Goal: Task Accomplishment & Management: Manage account settings

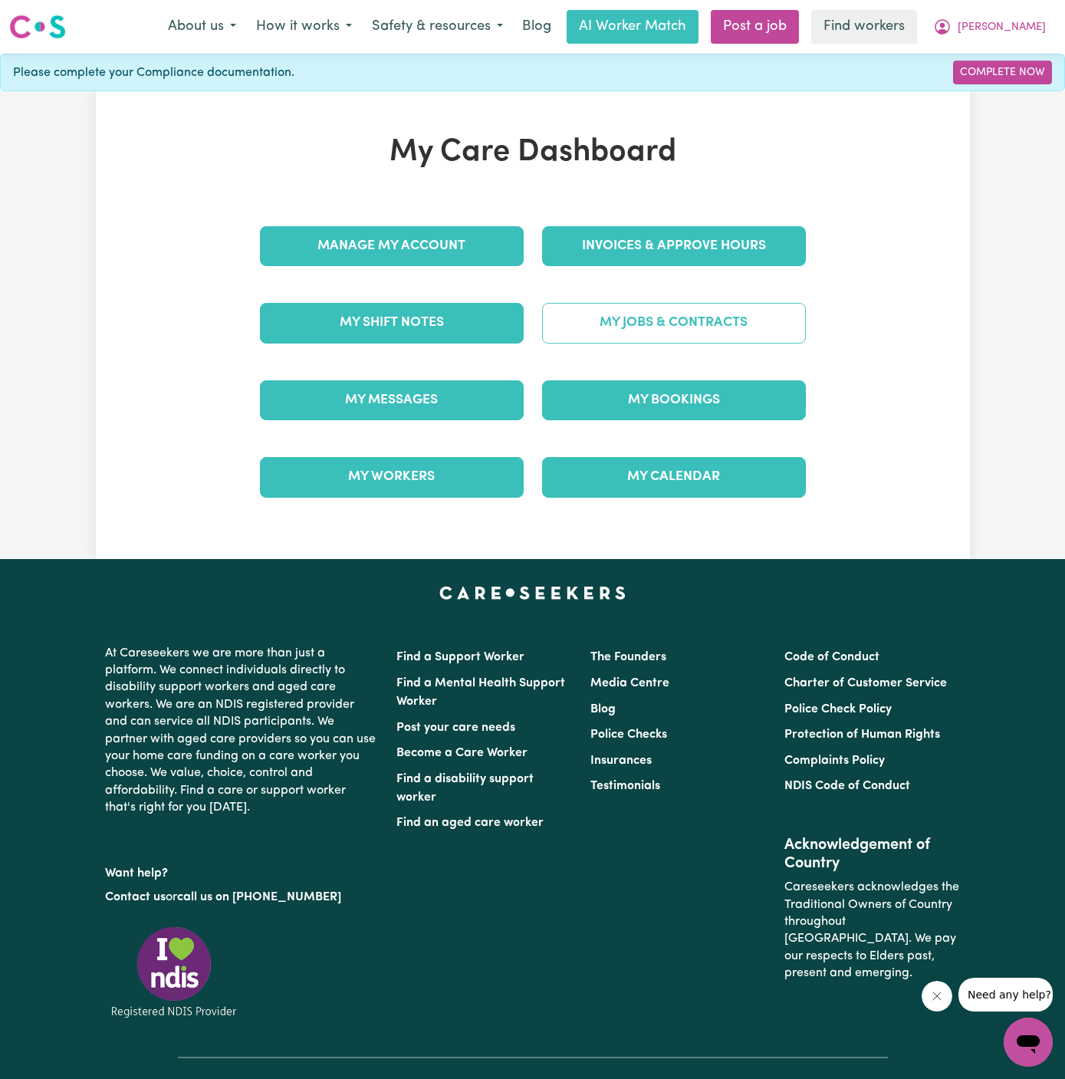
click at [684, 315] on link "My Jobs & Contracts" at bounding box center [674, 323] width 264 height 40
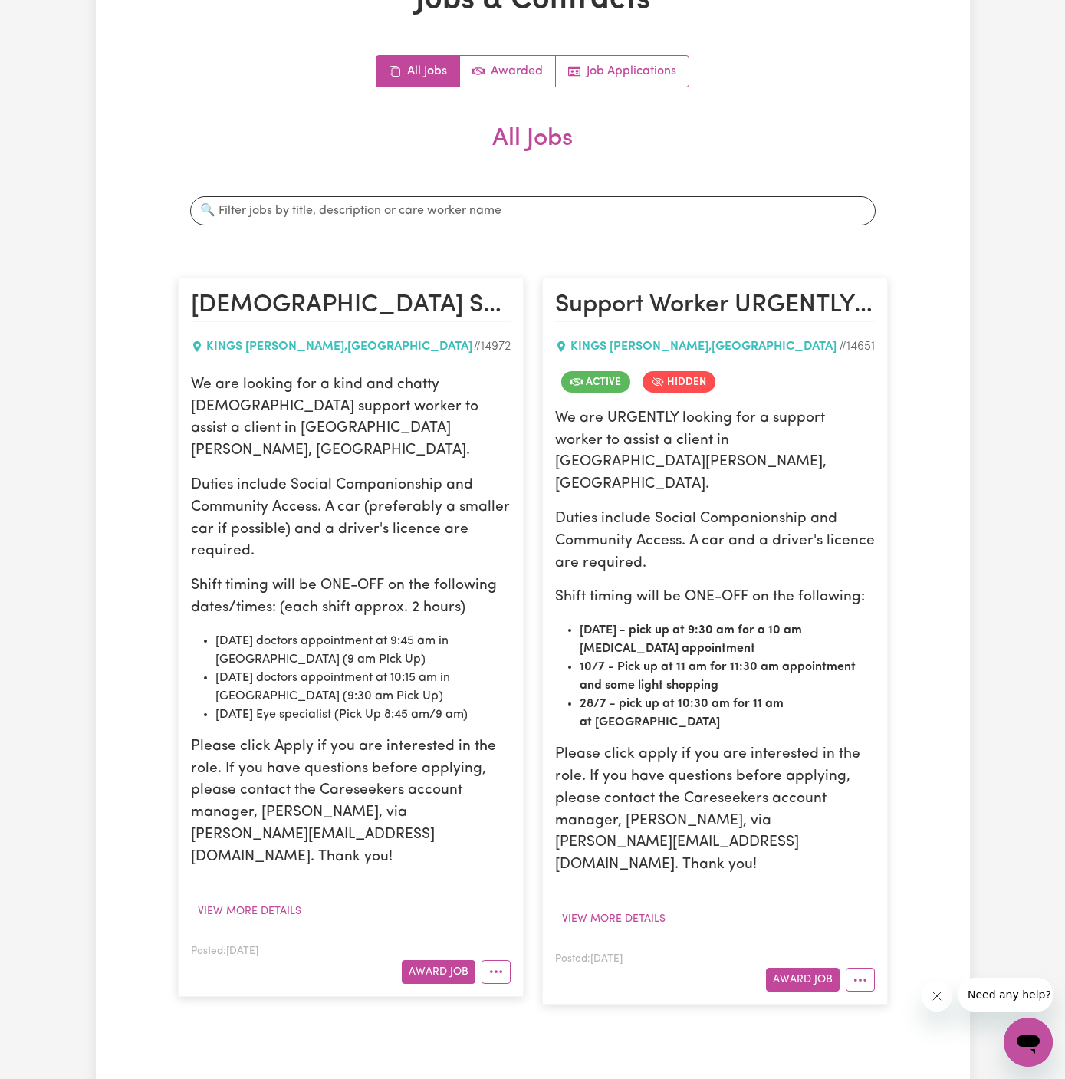
scroll to position [267, 0]
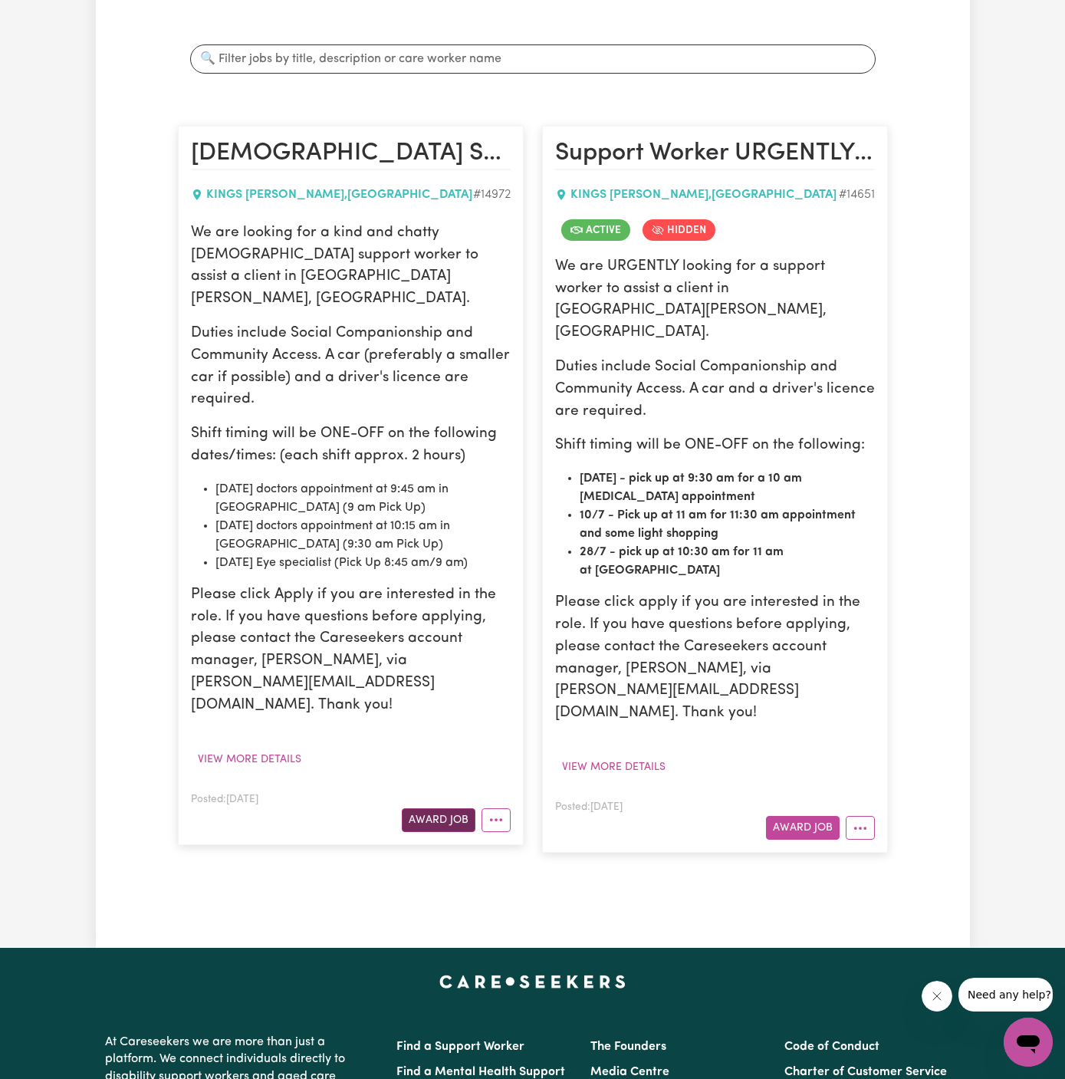
drag, startPoint x: 449, startPoint y: 766, endPoint x: 431, endPoint y: 762, distance: 18.8
click at [431, 808] on button "Award Job" at bounding box center [439, 820] width 74 height 24
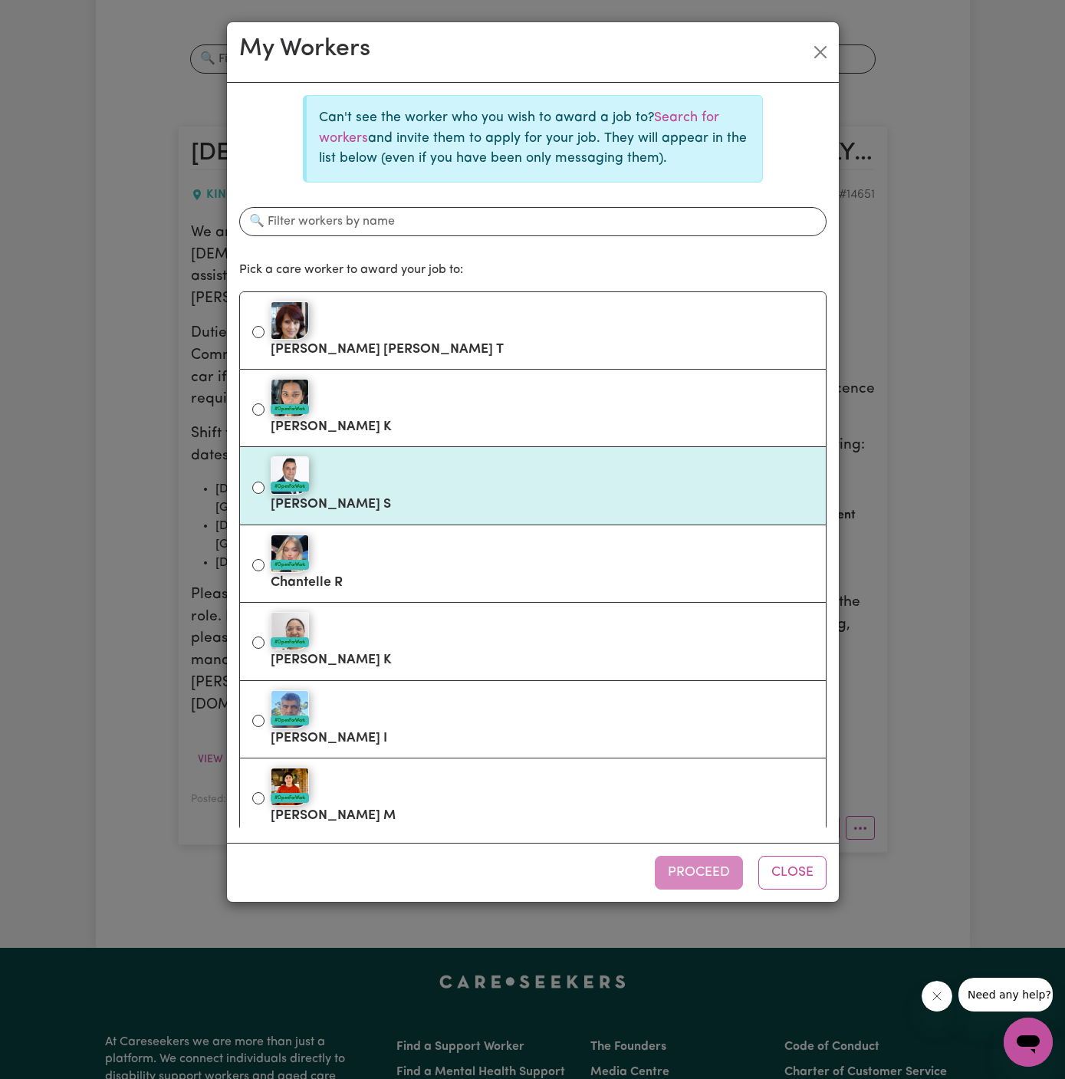
scroll to position [81, 0]
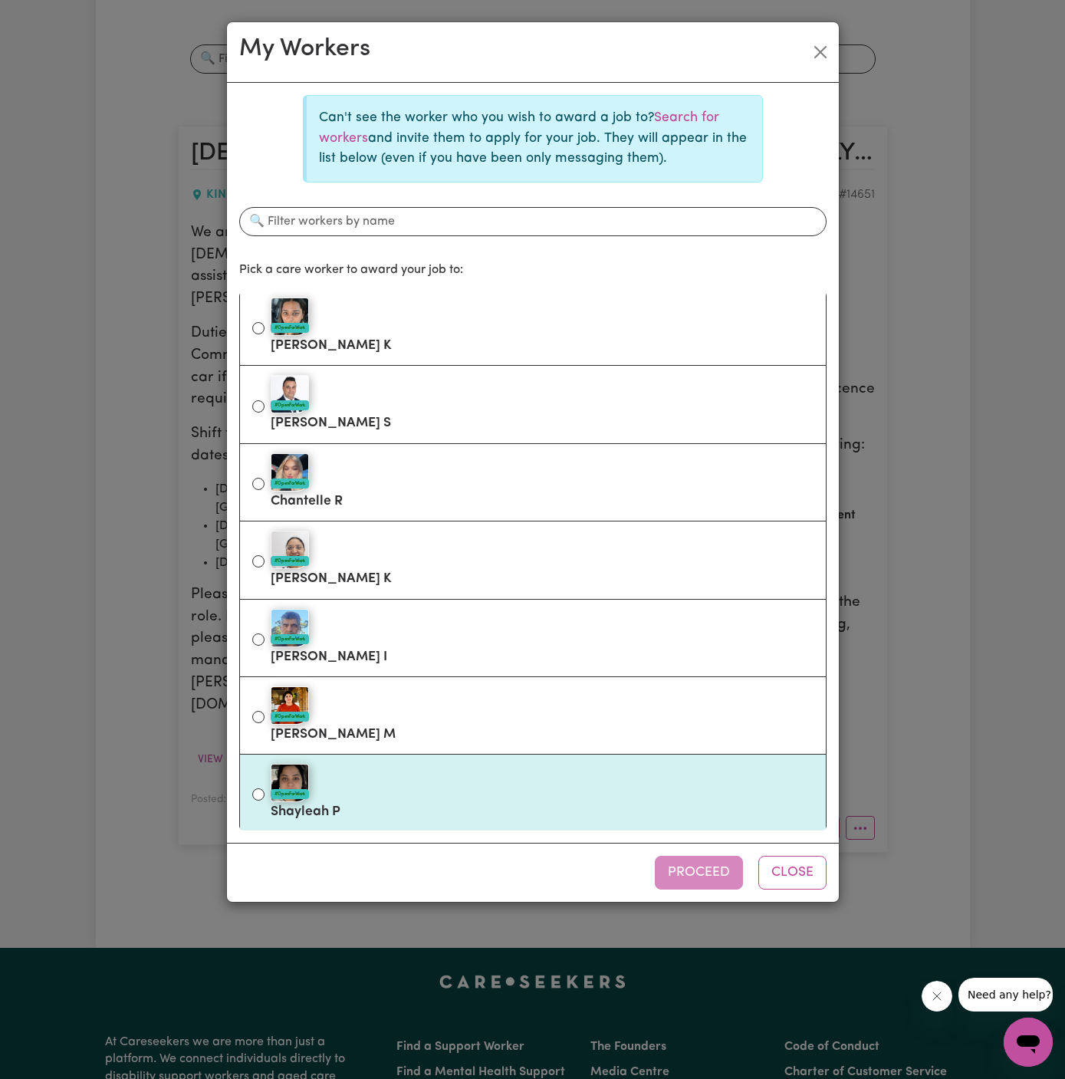
click at [522, 772] on div "#OpenForWork" at bounding box center [542, 783] width 543 height 38
click at [265, 788] on input "#OpenForWork Shayleah P" at bounding box center [258, 794] width 12 height 12
radio input "true"
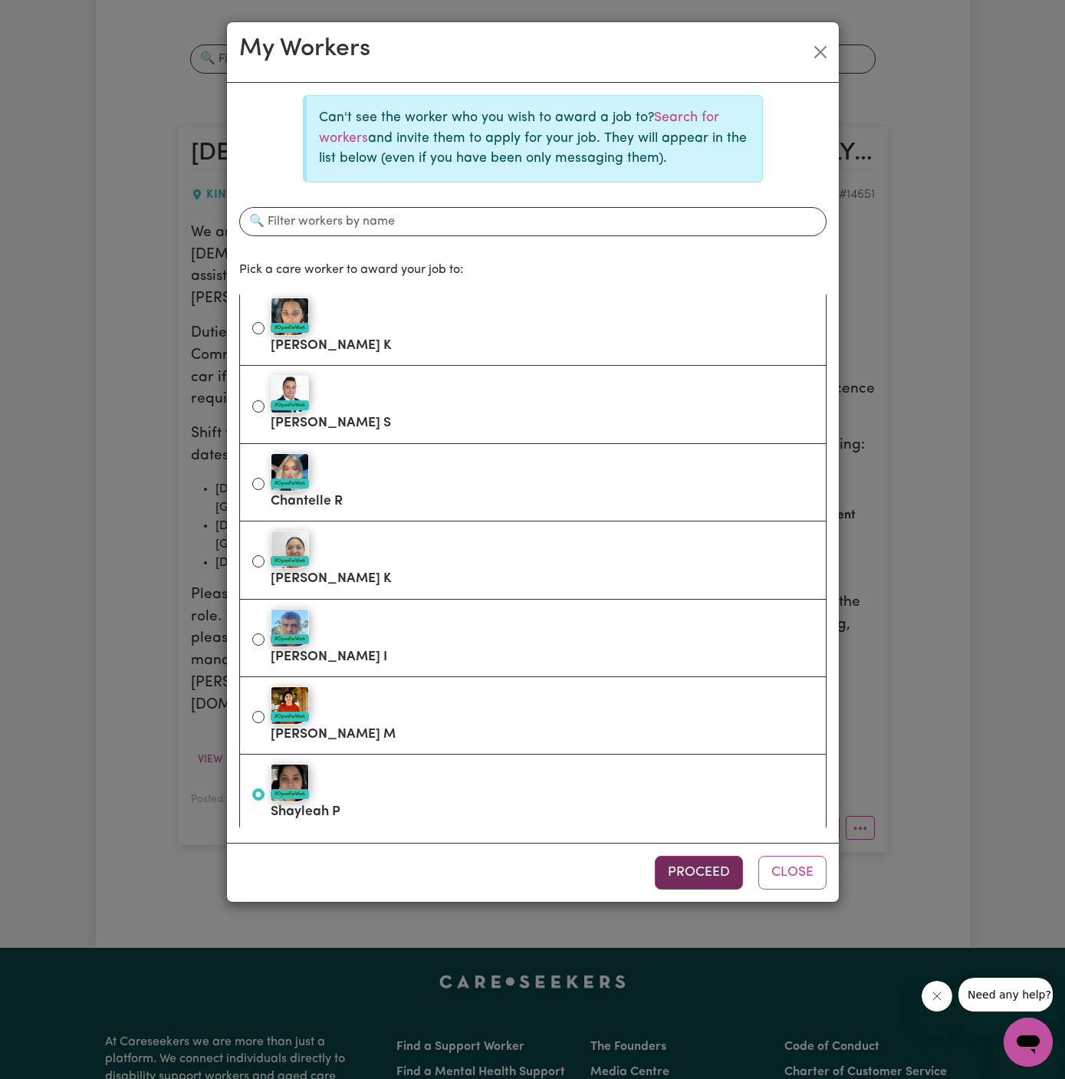
click at [708, 872] on button "Proceed" at bounding box center [699, 873] width 88 height 34
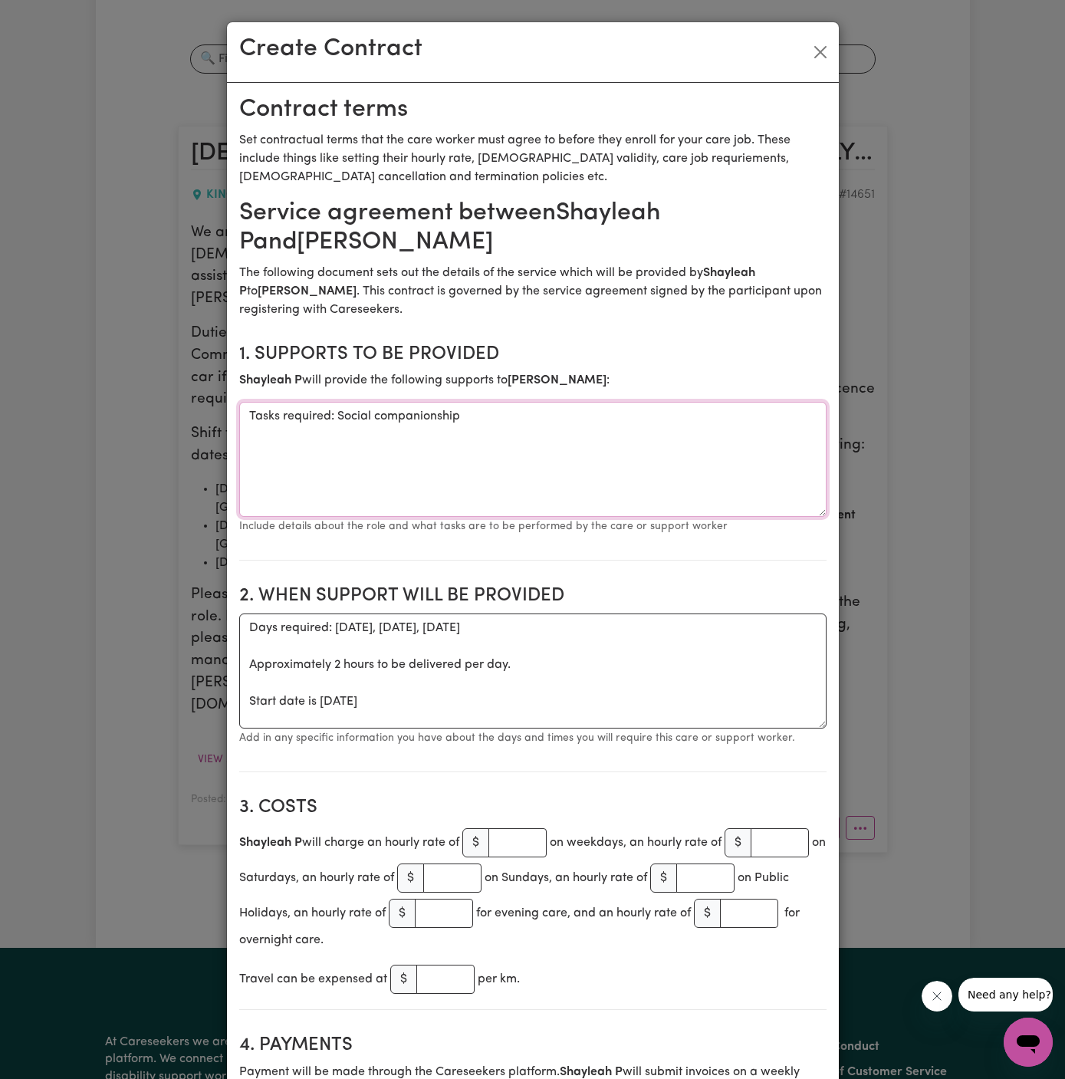
drag, startPoint x: 333, startPoint y: 418, endPoint x: 220, endPoint y: 418, distance: 112.8
click at [220, 418] on div "Create Contract Contract terms Set contractual terms that the care worker must …" at bounding box center [532, 539] width 1065 height 1079
click at [393, 424] on textarea "Social companionship" at bounding box center [533, 459] width 588 height 115
type textarea "Social companionship and community access"
click at [258, 675] on textarea "Days required: [DATE], [DATE], [DATE] Approximately 2 hours to be delivered per…" at bounding box center [533, 671] width 588 height 115
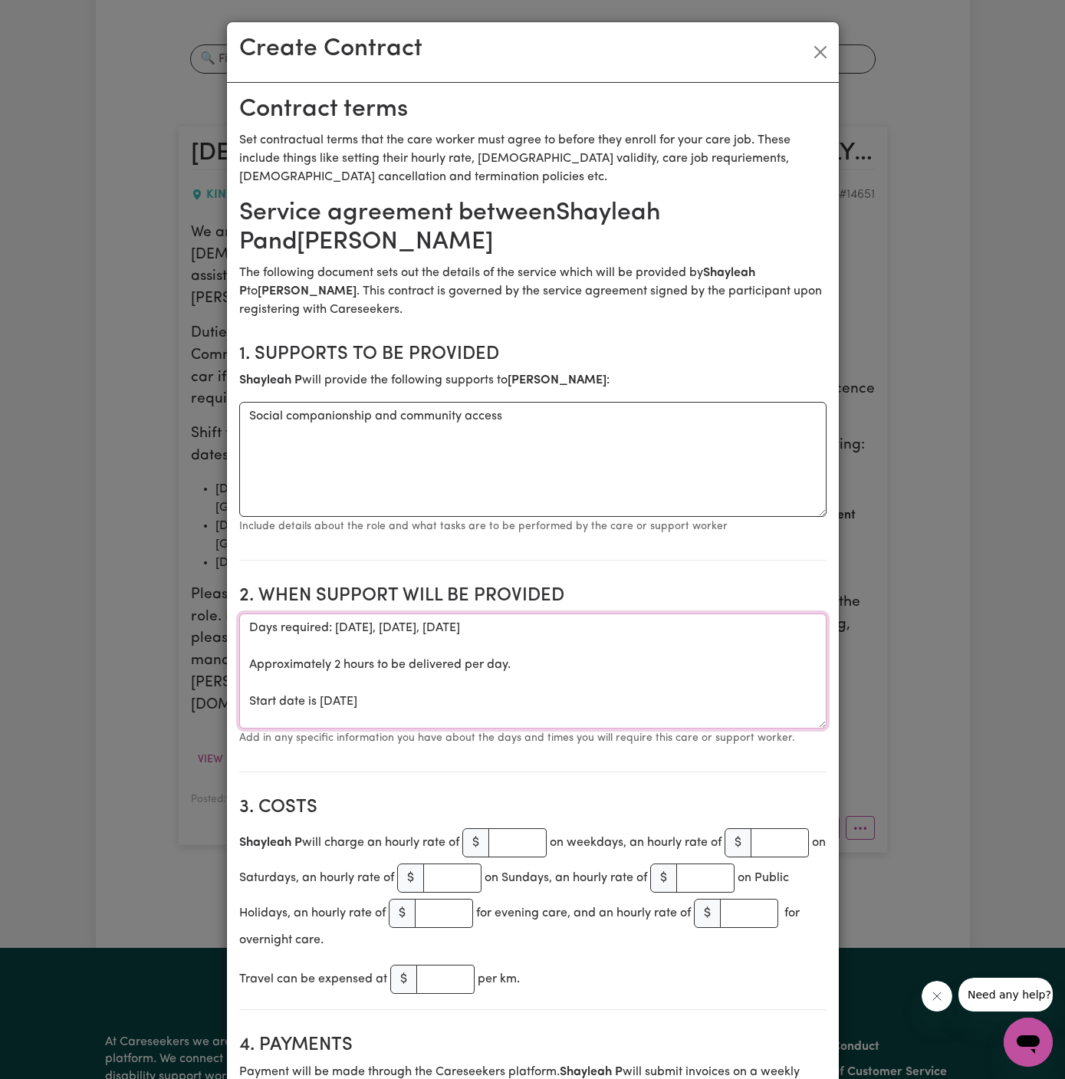
drag, startPoint x: 246, startPoint y: 705, endPoint x: 228, endPoint y: 626, distance: 81.1
click at [394, 620] on textarea "Start date is [DATE]" at bounding box center [533, 671] width 588 height 115
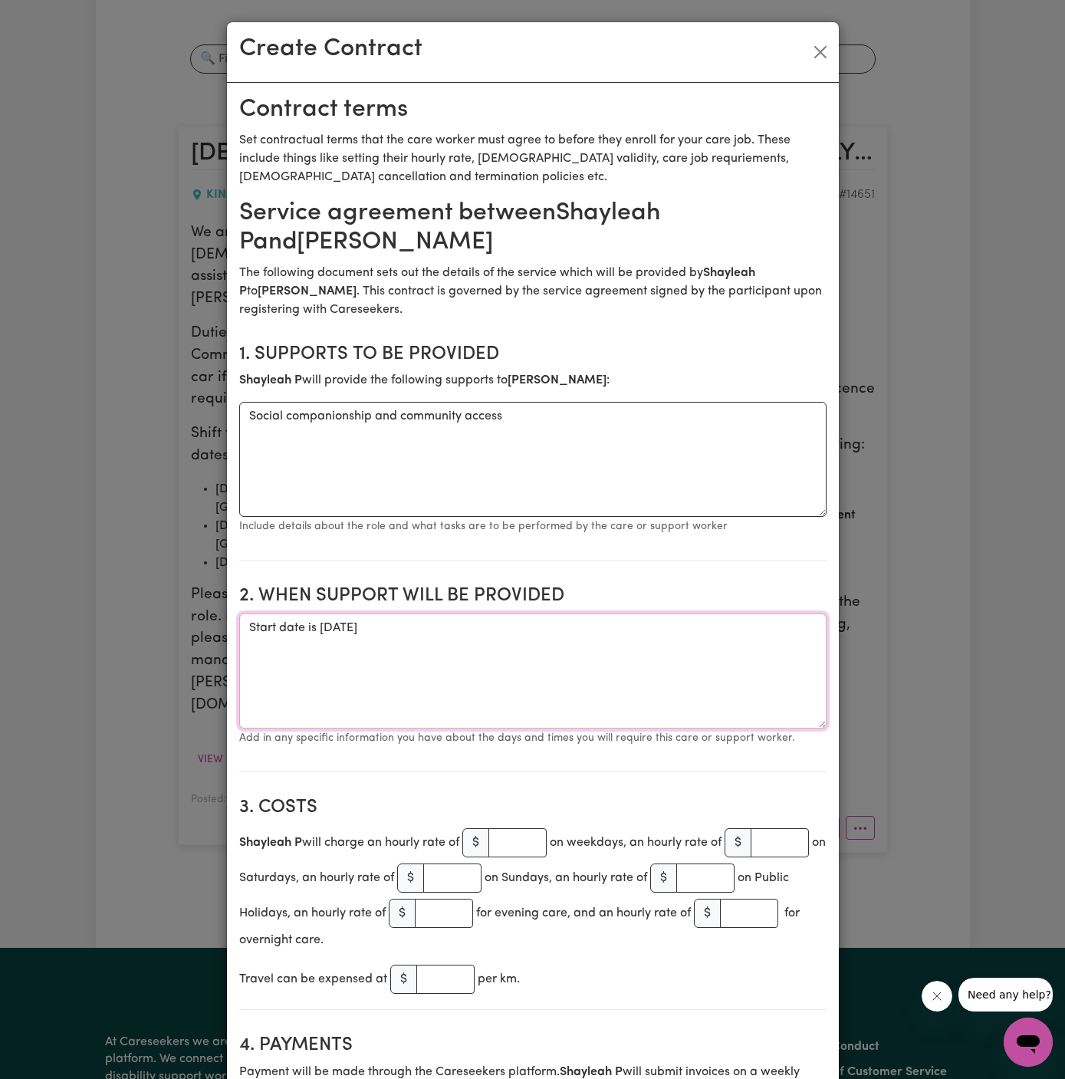
paste textarea "[DATE] - doctors appointment at 10:15 am in [GEOGRAPHIC_DATA] (9:30 am Pick Up)…"
click at [249, 628] on textarea "[DATE] - doctors appointment at 10:15 am in [GEOGRAPHIC_DATA] (9:30 am Pick Up)…" at bounding box center [533, 671] width 588 height 115
click at [243, 651] on textarea "ONE_OFF [DATE] - doctors appointment at 10:15 am in [GEOGRAPHIC_DATA] (9:30 am …" at bounding box center [533, 671] width 588 height 115
click at [279, 630] on textarea "ONE_OFF [DATE] - doctors appointment at 10:15 am in [GEOGRAPHIC_DATA] (9:30 am …" at bounding box center [533, 671] width 588 height 115
click at [406, 631] on textarea "ONE-OFF [DATE] - doctors appointment at 10:15 am in [GEOGRAPHIC_DATA] (9:30 am …" at bounding box center [533, 671] width 588 height 115
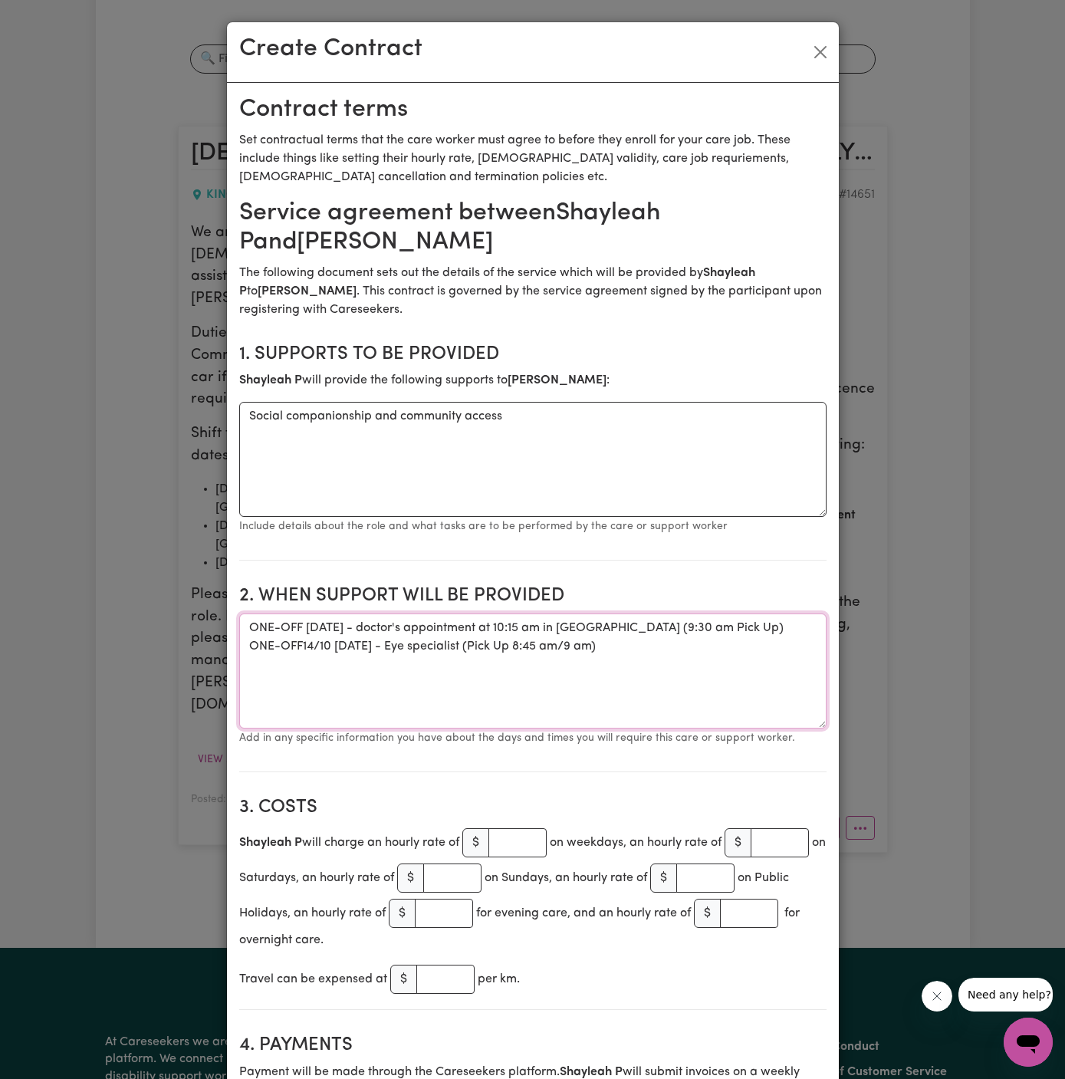
click at [492, 659] on textarea "ONE-OFF [DATE] - doctor's appointment at 10:15 am in [GEOGRAPHIC_DATA] (9:30 am…" at bounding box center [533, 671] width 588 height 115
click at [384, 630] on textarea "ONE-OFF [DATE] - doctor's appointment at 10:15 am in [GEOGRAPHIC_DATA] (9:30 am…" at bounding box center [533, 671] width 588 height 115
click at [393, 644] on textarea "ONE-OFF [DATE] for doctor's appointment at 10:15 am in [GEOGRAPHIC_DATA] (9:30 …" at bounding box center [533, 671] width 588 height 115
click at [583, 650] on textarea "ONE-OFF [DATE] for doctor's appointment at 10:15 am in [GEOGRAPHIC_DATA] (9:30 …" at bounding box center [533, 671] width 588 height 115
click at [658, 659] on textarea "ONE-OFF [DATE] for doctor's appointment at 10:15 am in [GEOGRAPHIC_DATA] (9:30 …" at bounding box center [533, 671] width 588 height 115
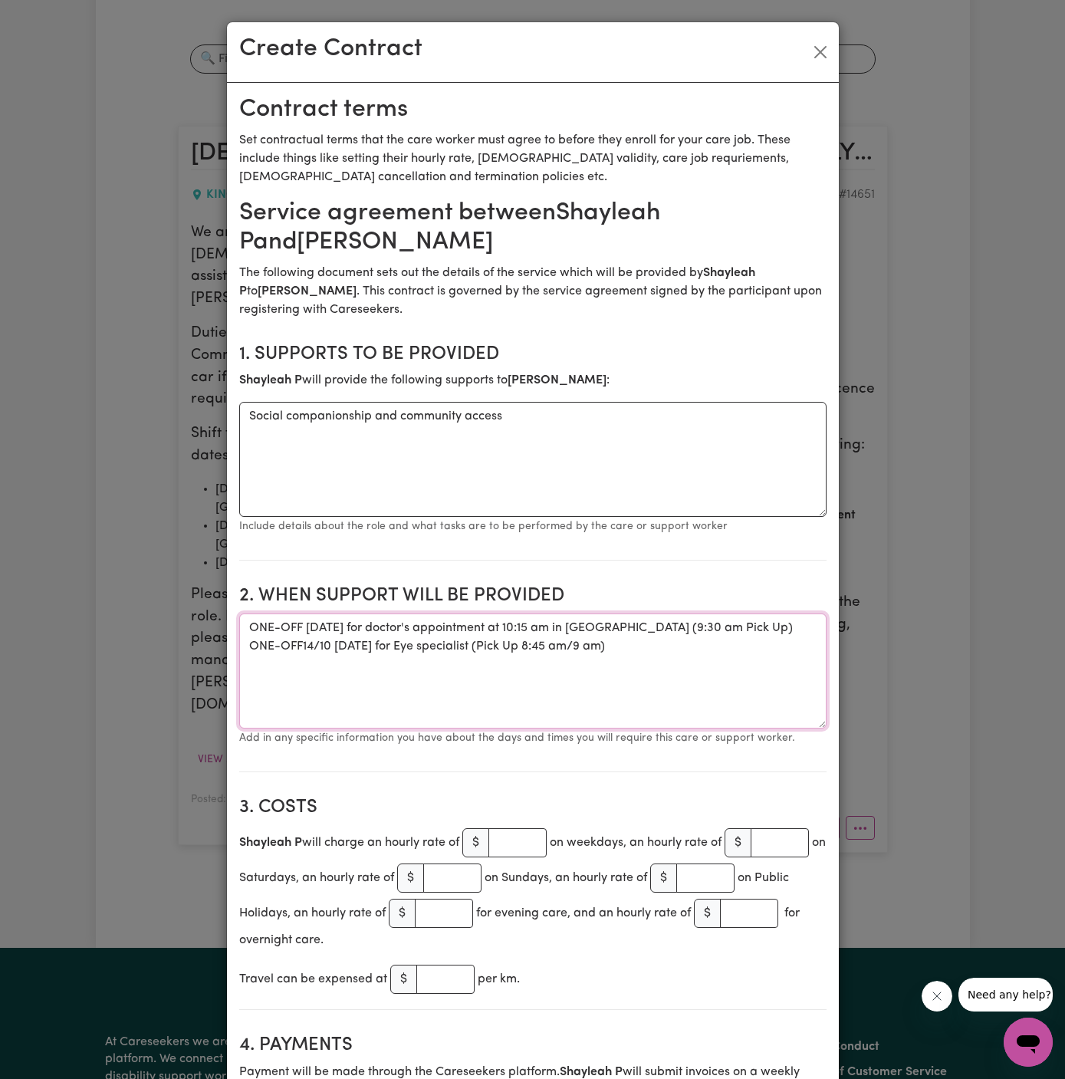
type textarea "ONE-OFF [DATE] for doctor's appointment at 10:15 am in [GEOGRAPHIC_DATA] (9:30 …"
click at [519, 842] on input "number" at bounding box center [518, 842] width 58 height 29
type input "45"
click at [538, 606] on h2 "2. When support will be provided" at bounding box center [533, 596] width 588 height 22
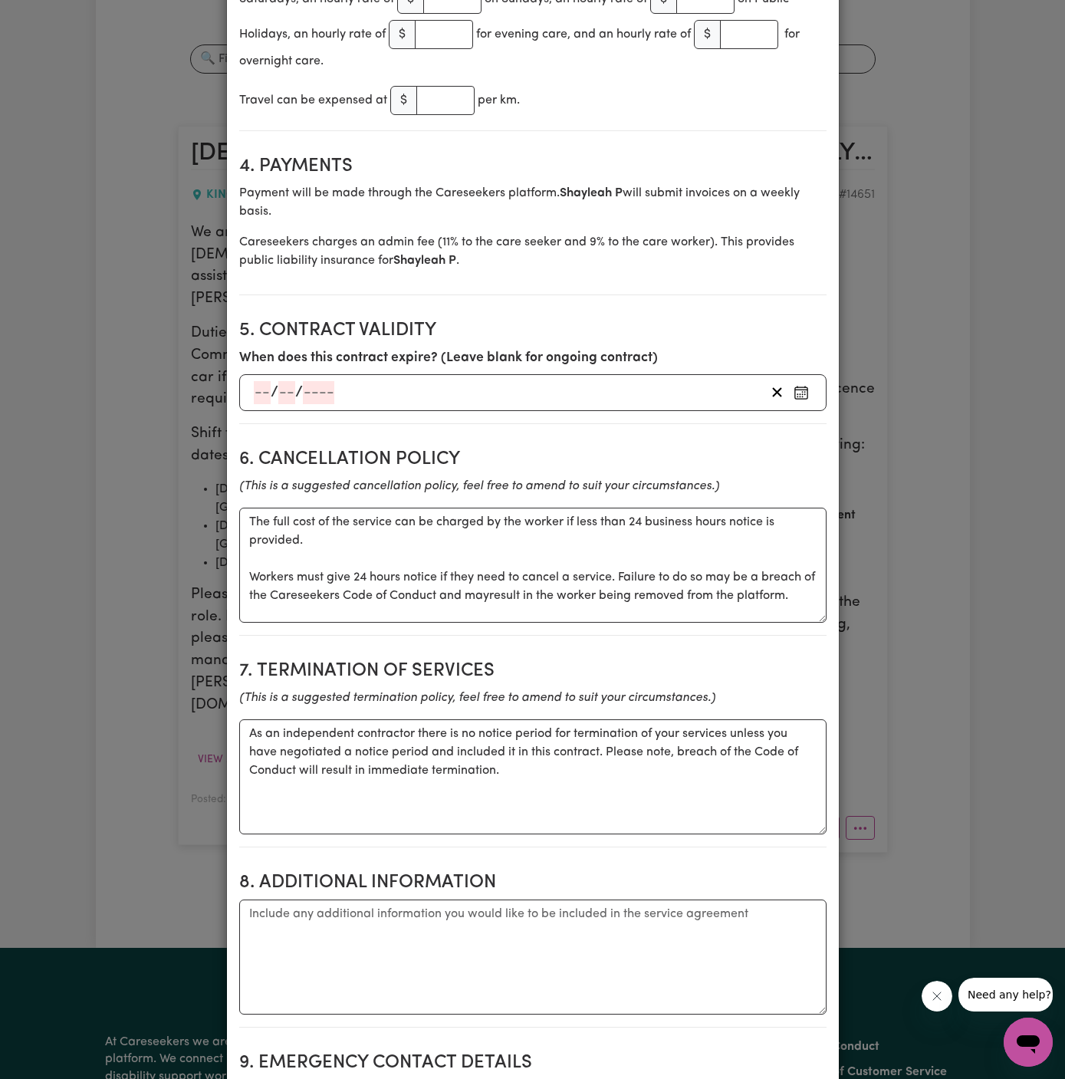
scroll to position [1111, 0]
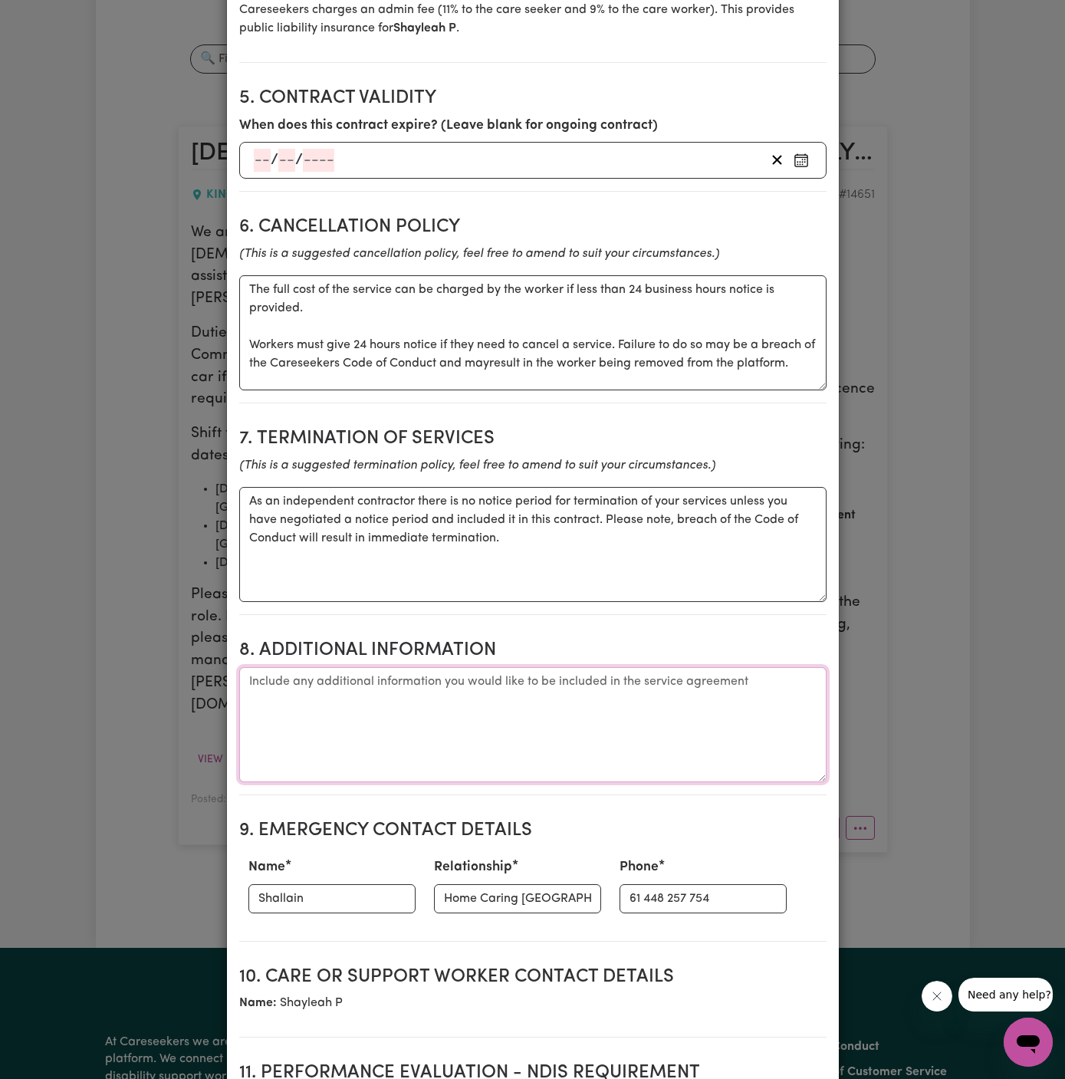
click at [393, 693] on textarea "Additional information" at bounding box center [533, 724] width 588 height 115
paste textarea "Kings [PERSON_NAME] [GEOGRAPHIC_DATA]"
click at [336, 673] on textarea "Kings [PERSON_NAME] [GEOGRAPHIC_DATA]" at bounding box center [533, 724] width 588 height 115
click at [415, 694] on textarea "[GEOGRAPHIC_DATA][PERSON_NAME], [GEOGRAPHIC_DATA]" at bounding box center [533, 724] width 588 height 115
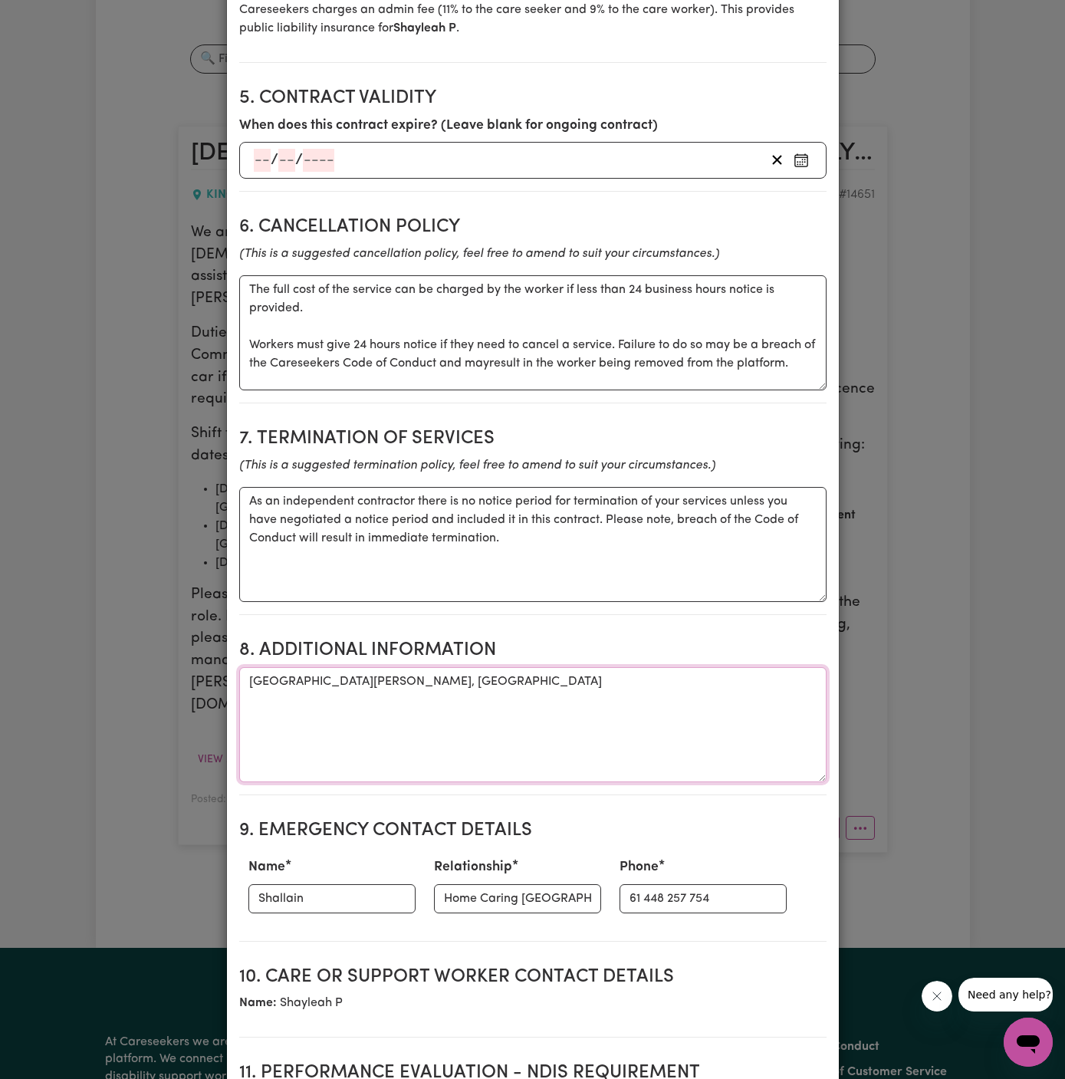
type textarea "[GEOGRAPHIC_DATA][PERSON_NAME], [GEOGRAPHIC_DATA]"
click at [315, 894] on input "Shallain" at bounding box center [332, 898] width 167 height 29
type input "C"
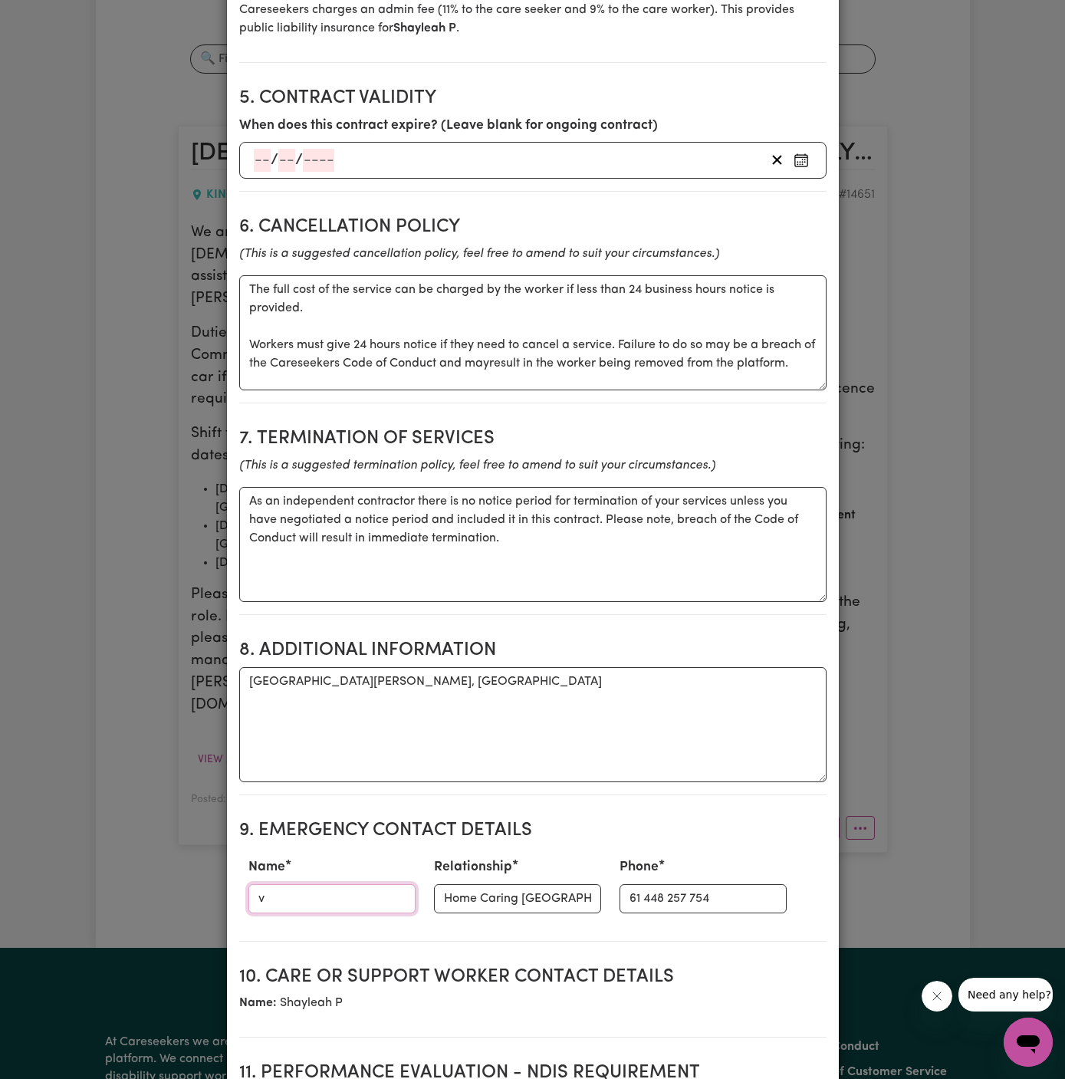
type input "Vitality Club"
click at [468, 897] on input "Home Caring [GEOGRAPHIC_DATA]" at bounding box center [517, 898] width 167 height 29
type input "Case Manager"
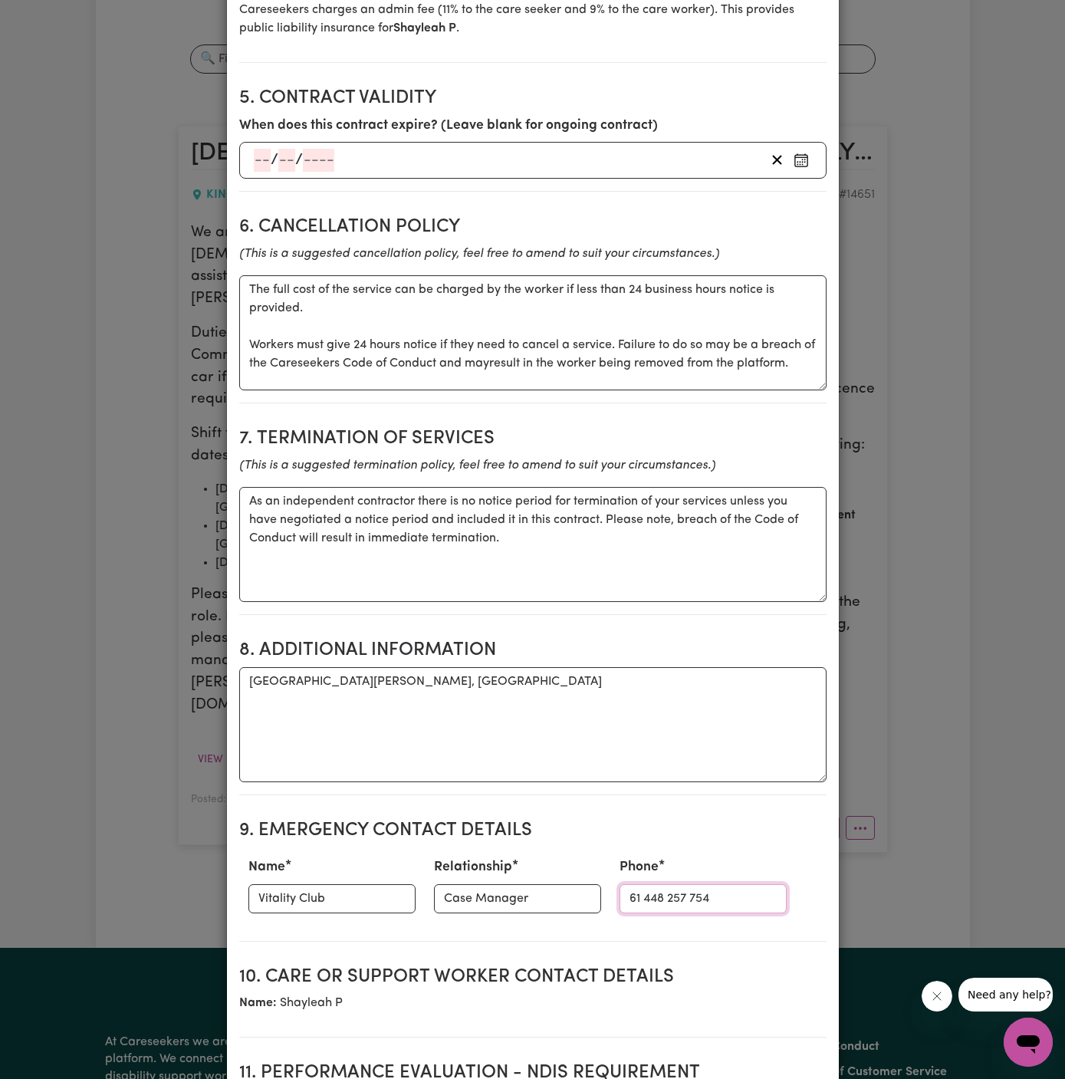
click at [620, 897] on input "61 448 257 754" at bounding box center [703, 898] width 167 height 29
paste input "281032037"
type input "281032037"
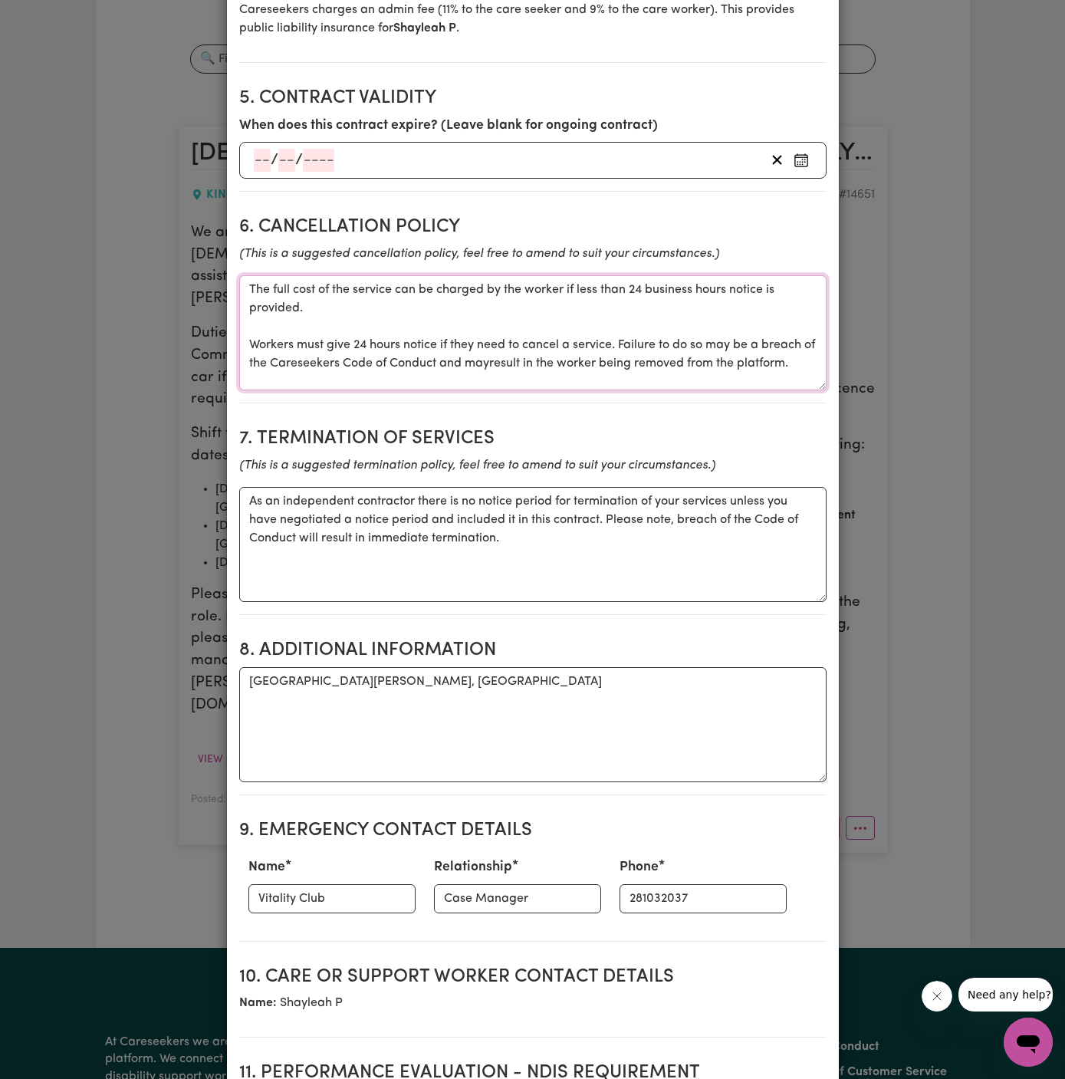
click at [512, 328] on textarea "The full cost of the service can be charged by the worker if less than 24 busin…" at bounding box center [533, 332] width 588 height 115
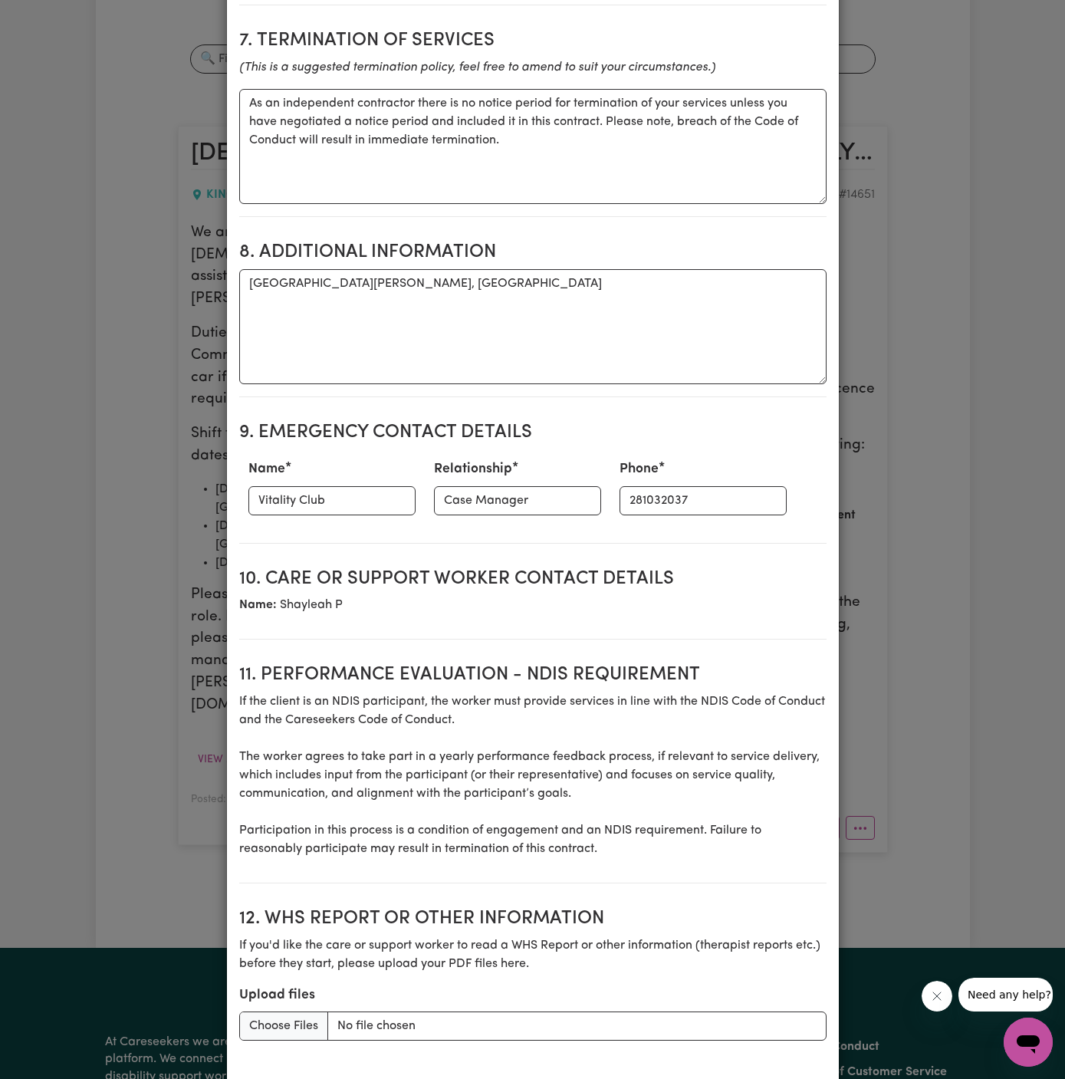
scroll to position [1611, 0]
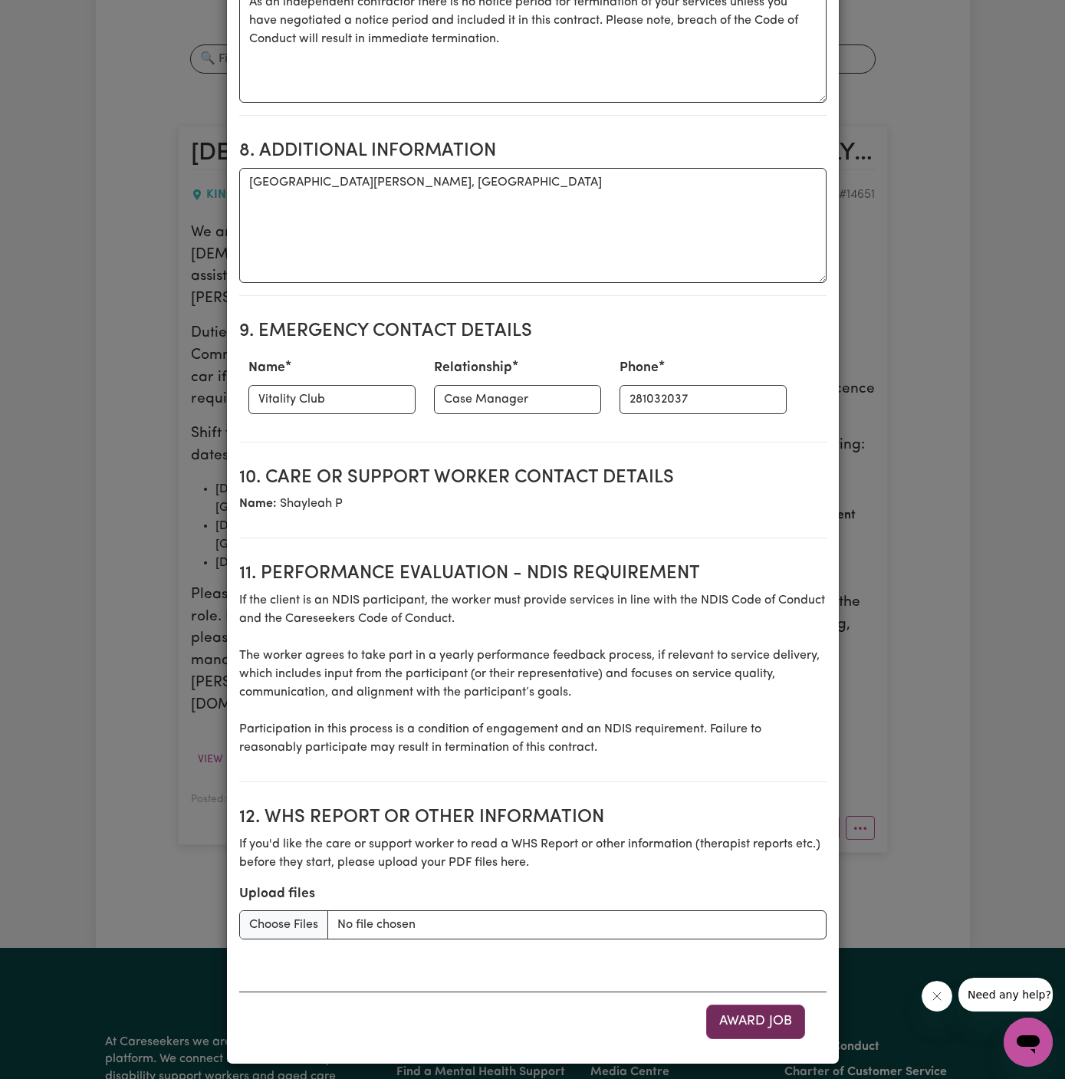
click at [769, 1008] on button "Award Job" at bounding box center [755, 1022] width 99 height 34
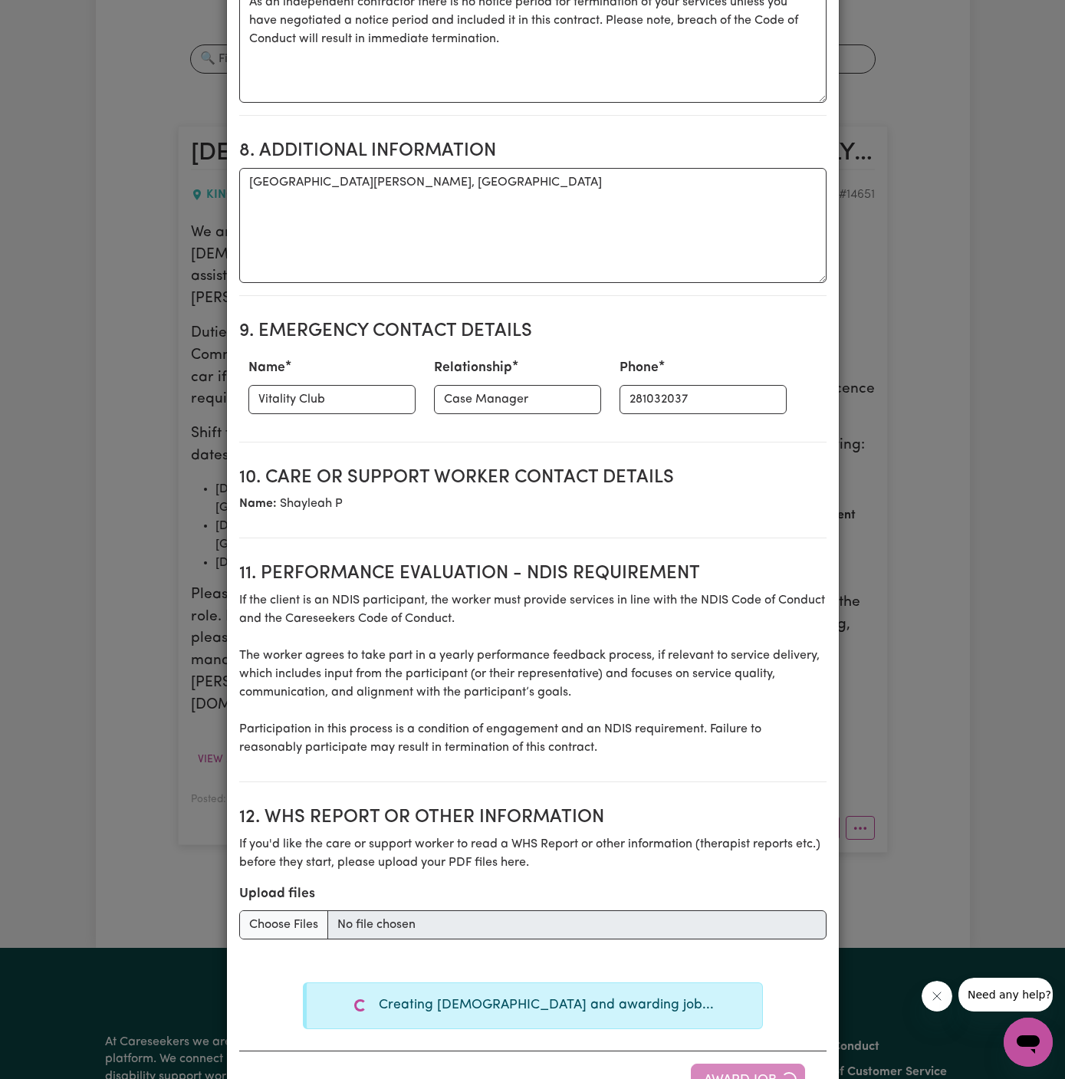
type textarea "Tasks required: Social companionship"
type textarea "Days required: [DATE], [DATE], [DATE] Approximately 2 hours to be delivered per…"
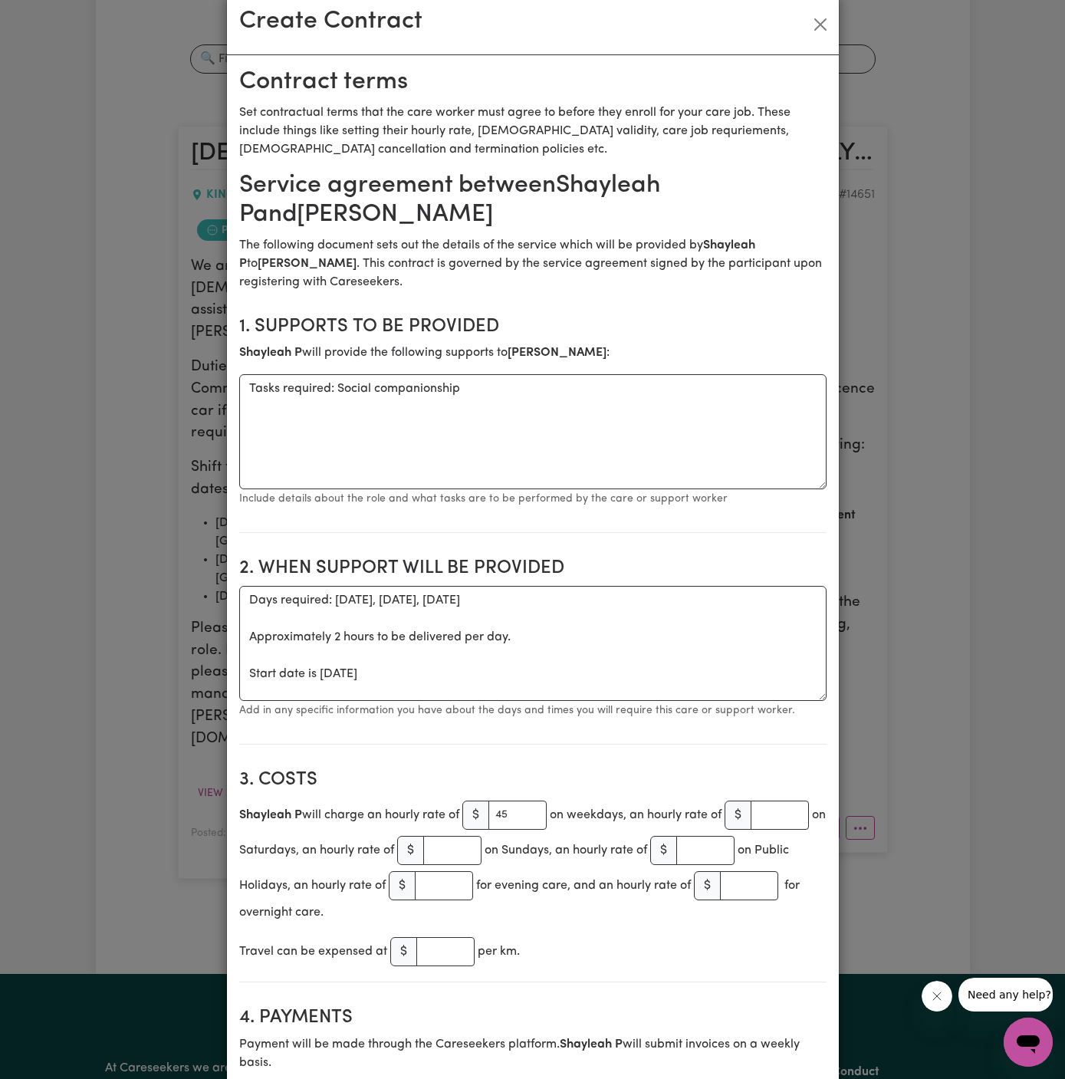
scroll to position [0, 0]
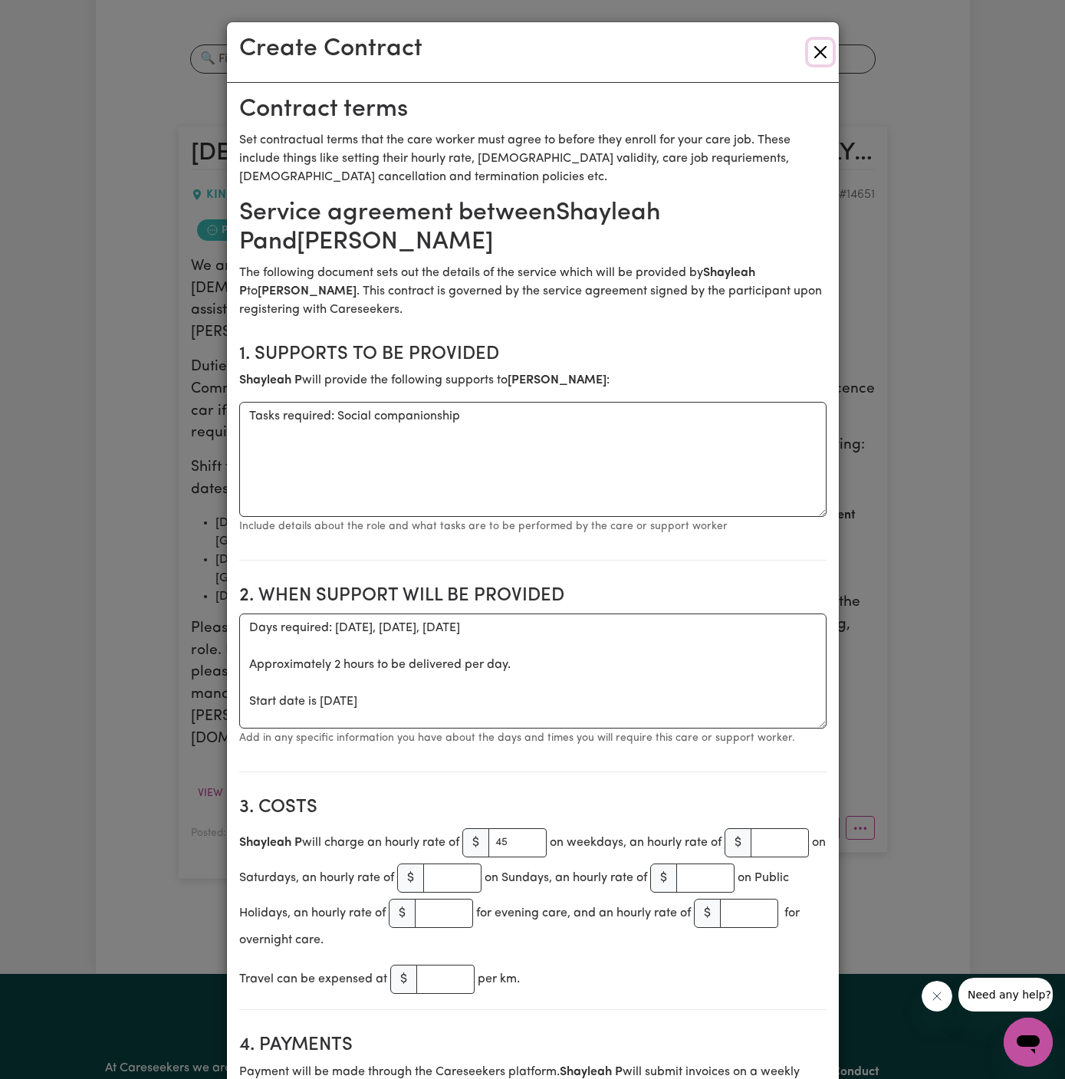
click at [827, 48] on button "Close" at bounding box center [820, 52] width 25 height 25
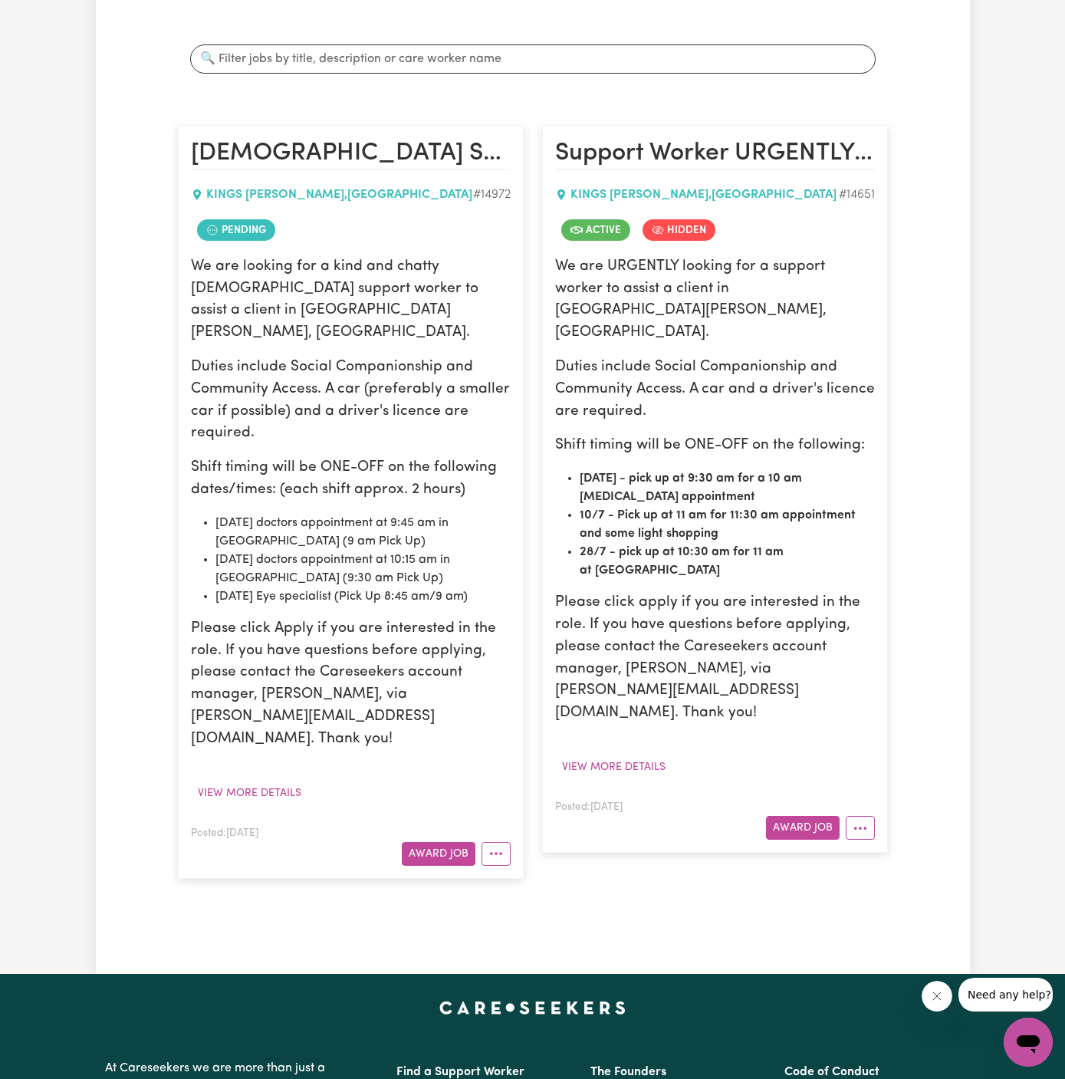
click at [500, 824] on div "Posted: [DATE] Award Job" at bounding box center [351, 845] width 320 height 42
click at [503, 842] on button "More options" at bounding box center [496, 854] width 29 height 24
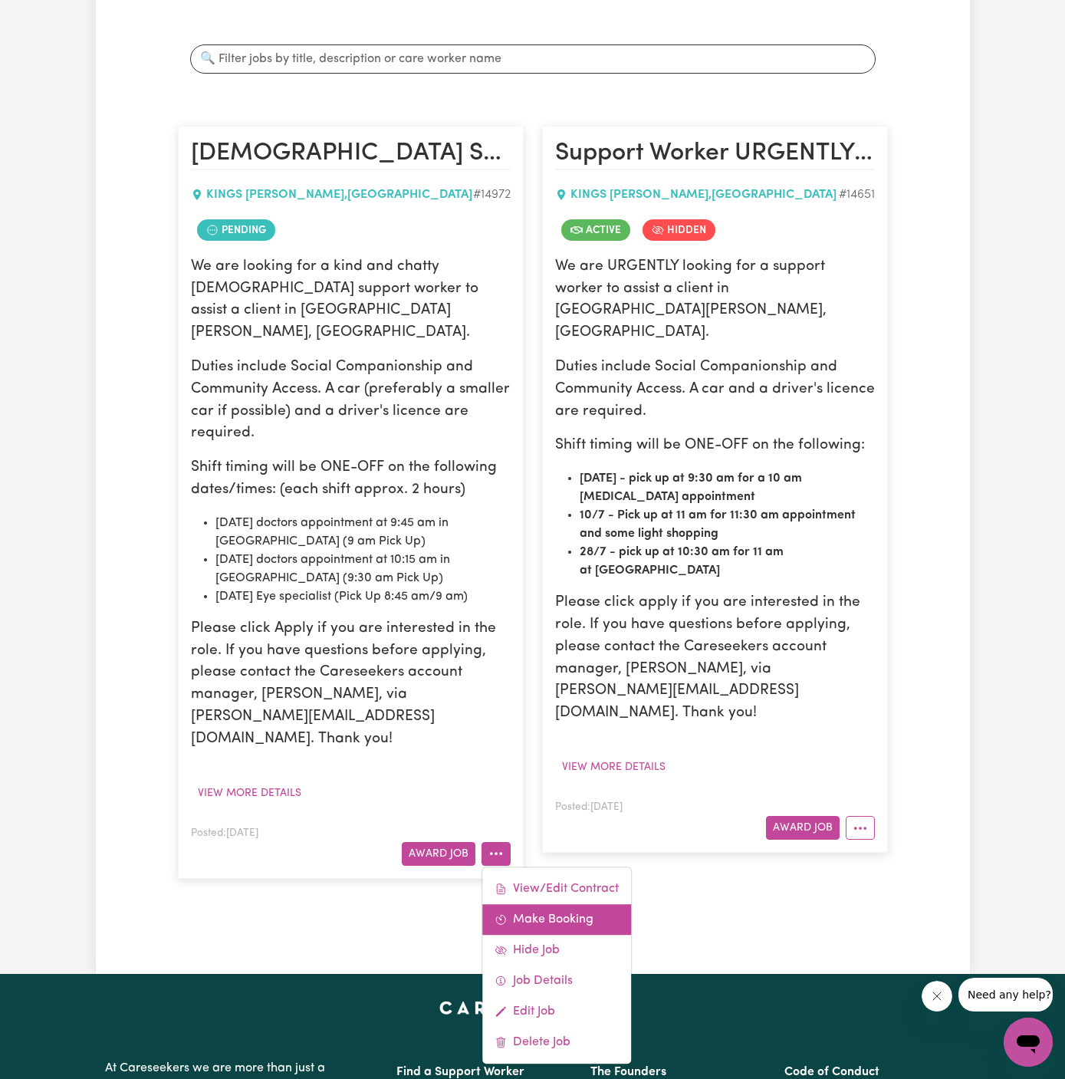
click at [587, 904] on link "Make Booking" at bounding box center [556, 919] width 149 height 31
select select "pm"
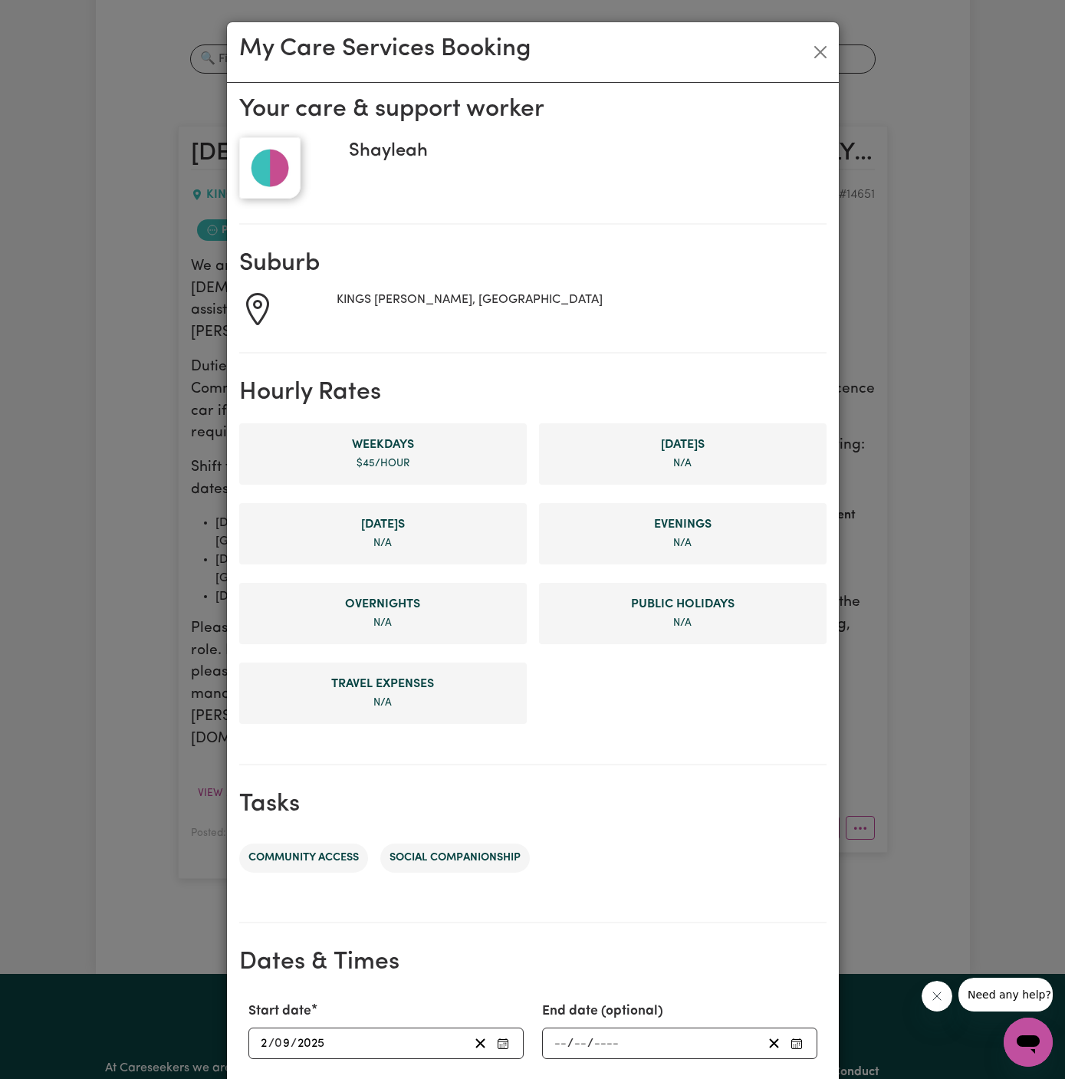
scroll to position [290, 0]
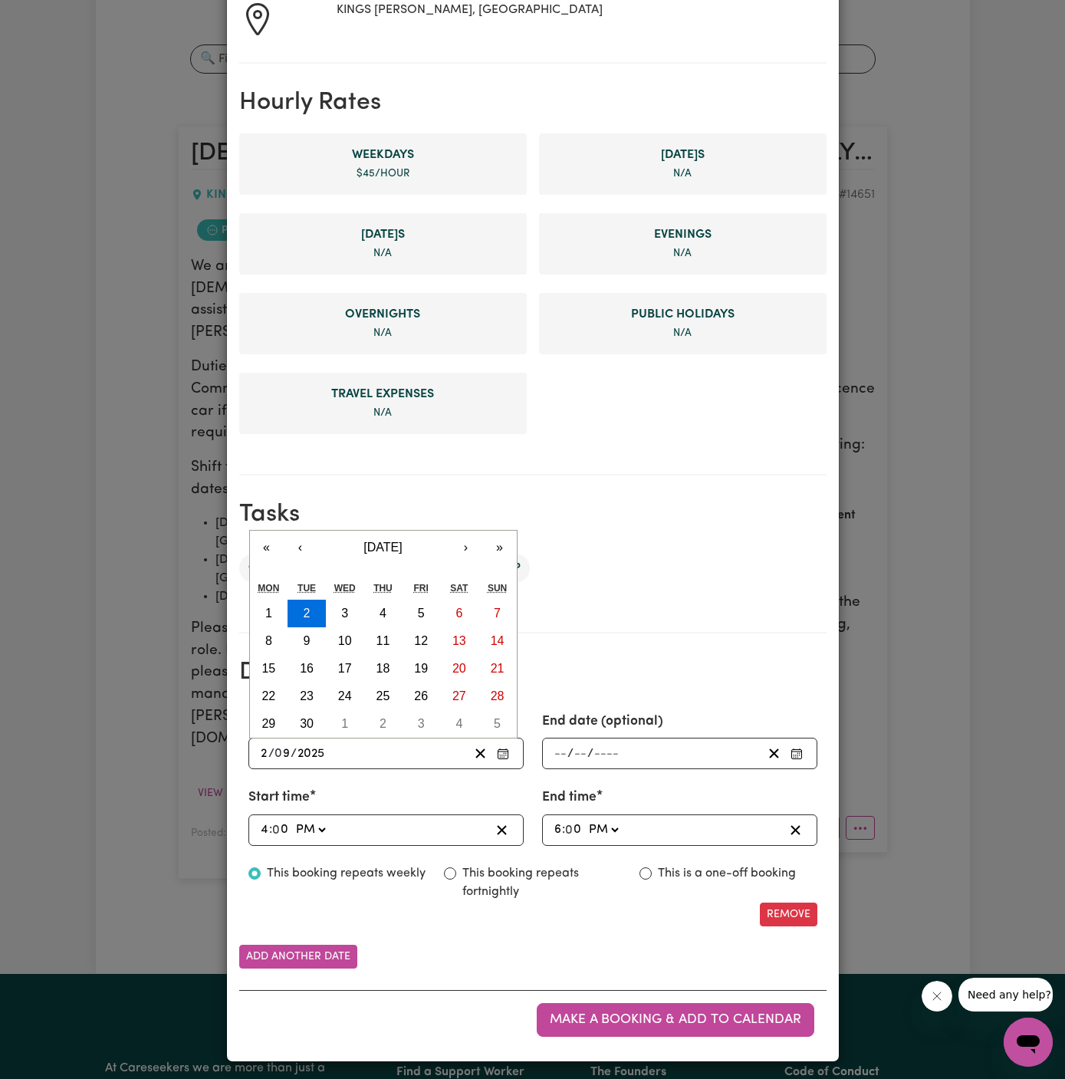
click at [265, 751] on input "2" at bounding box center [264, 753] width 8 height 21
click at [469, 540] on button "›" at bounding box center [466, 548] width 34 height 34
click at [301, 545] on button "‹" at bounding box center [301, 548] width 34 height 34
click at [425, 663] on abbr "19" at bounding box center [421, 668] width 14 height 13
type input "[DATE]"
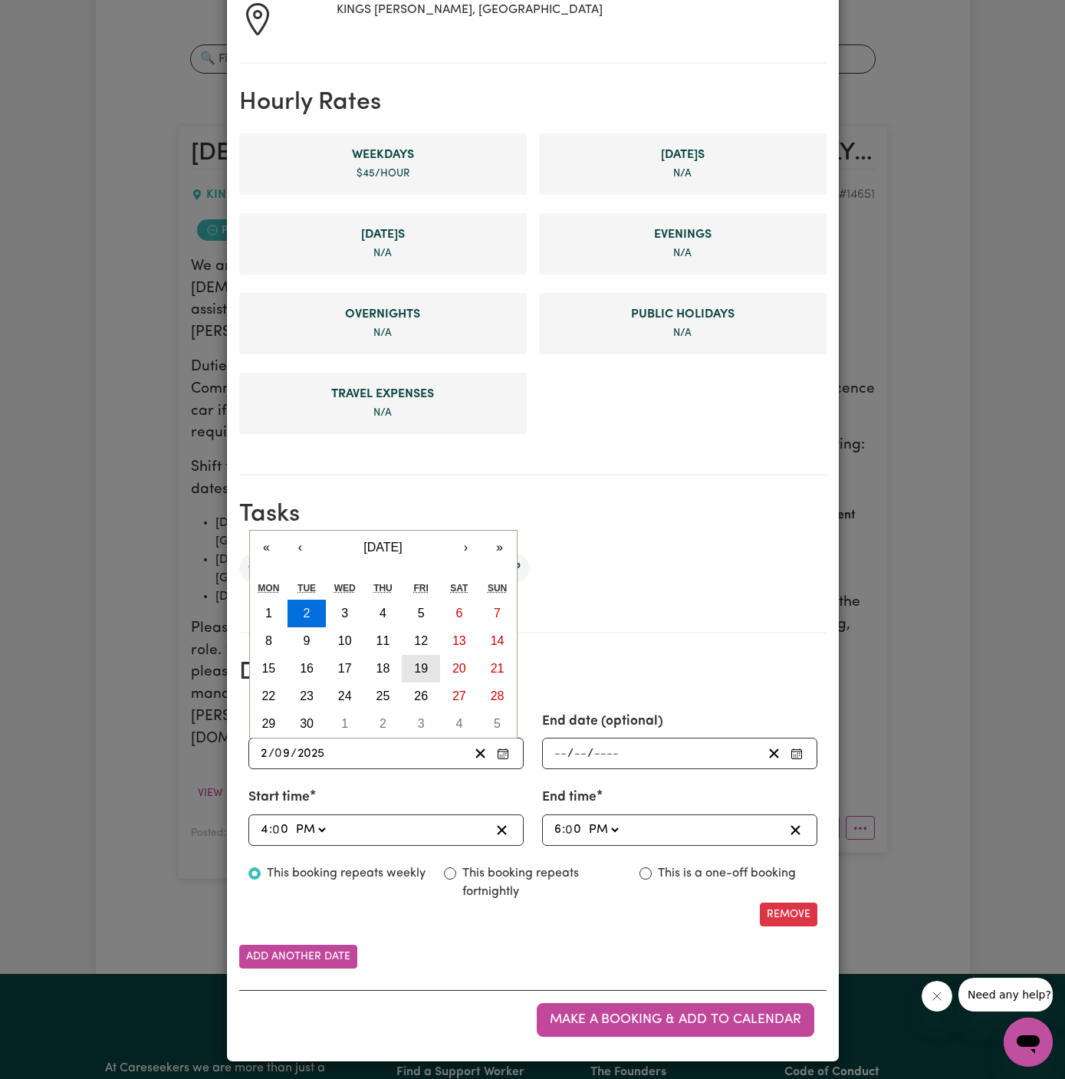
type input "19"
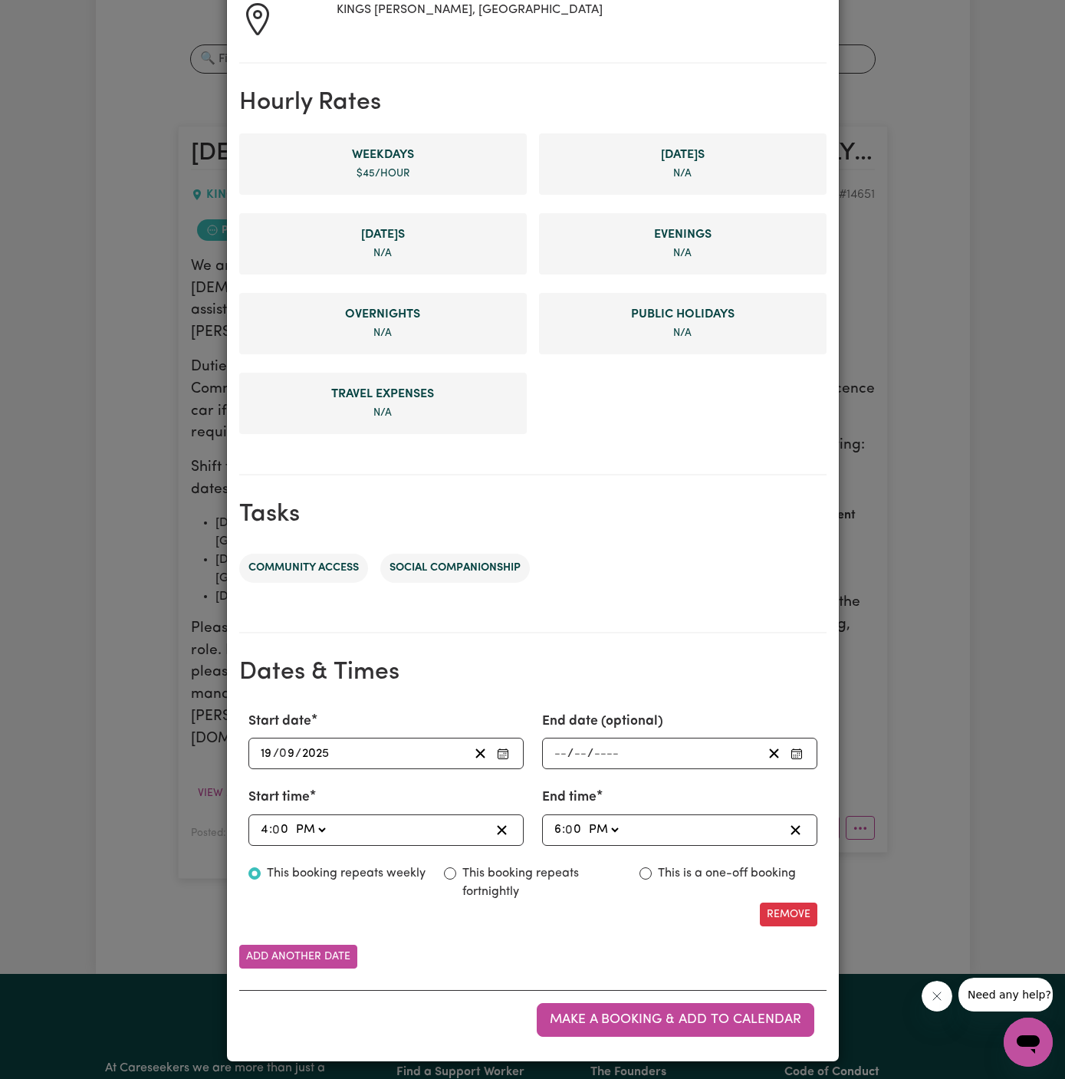
click at [260, 828] on input "4" at bounding box center [264, 830] width 9 height 21
type input "22:00"
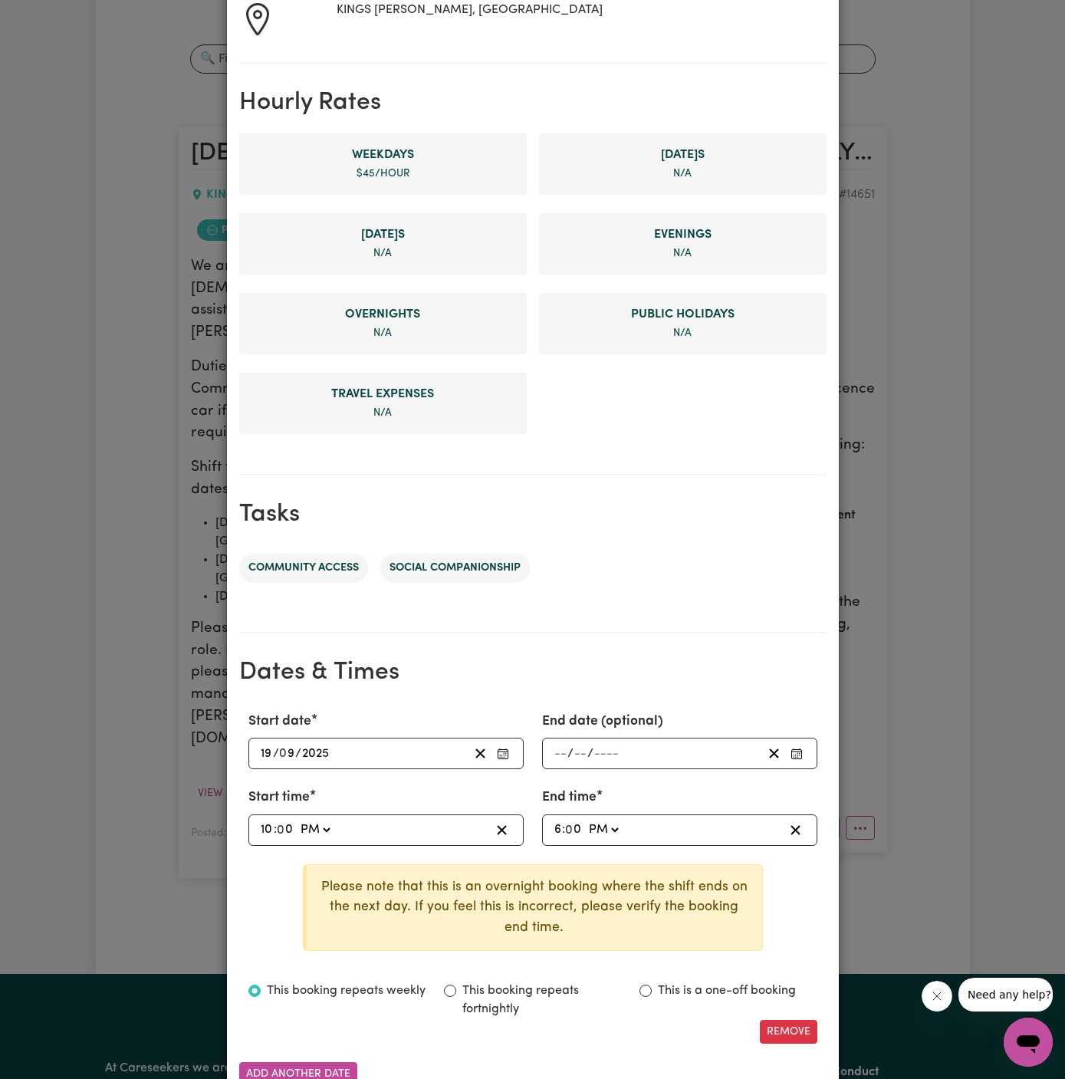
type input "10"
type input "22:03"
type input "3"
type input "22:30"
type input "30"
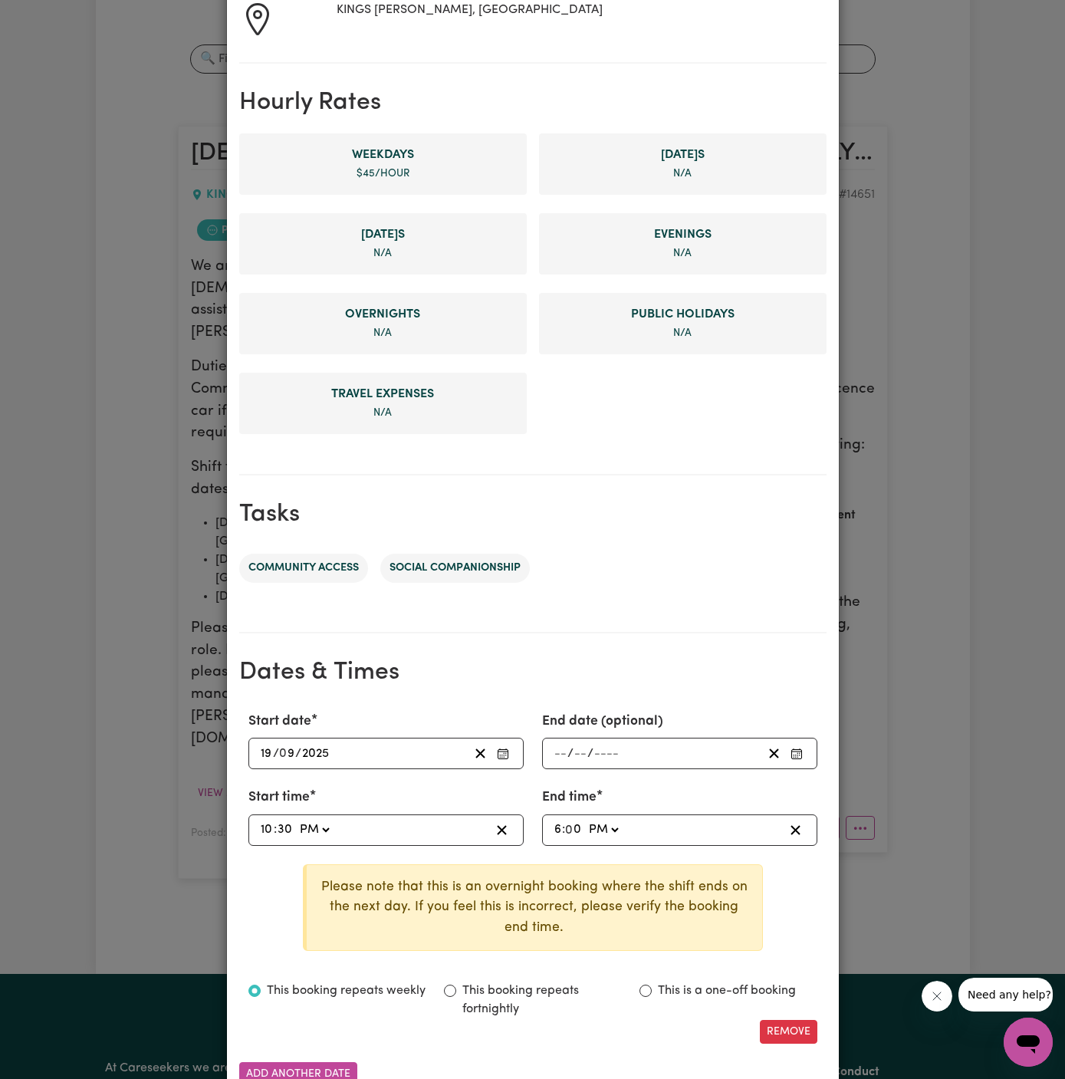
click at [269, 820] on input "10" at bounding box center [267, 830] width 14 height 21
type input "21:30"
type input "9"
click at [303, 824] on select "AM PM" at bounding box center [309, 830] width 36 height 21
select select "am"
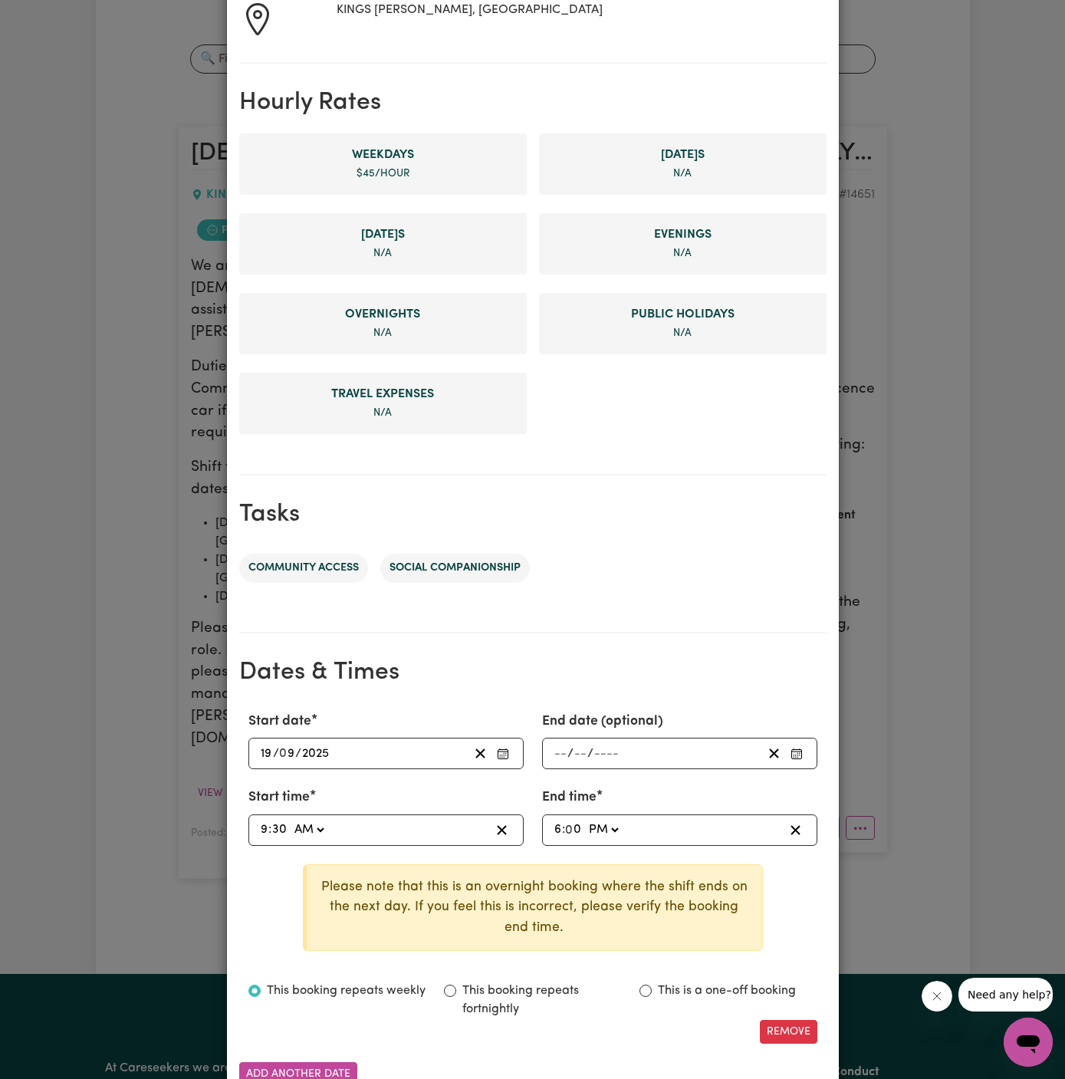
click at [291, 820] on select "AM PM" at bounding box center [309, 830] width 36 height 21
type input "09:30"
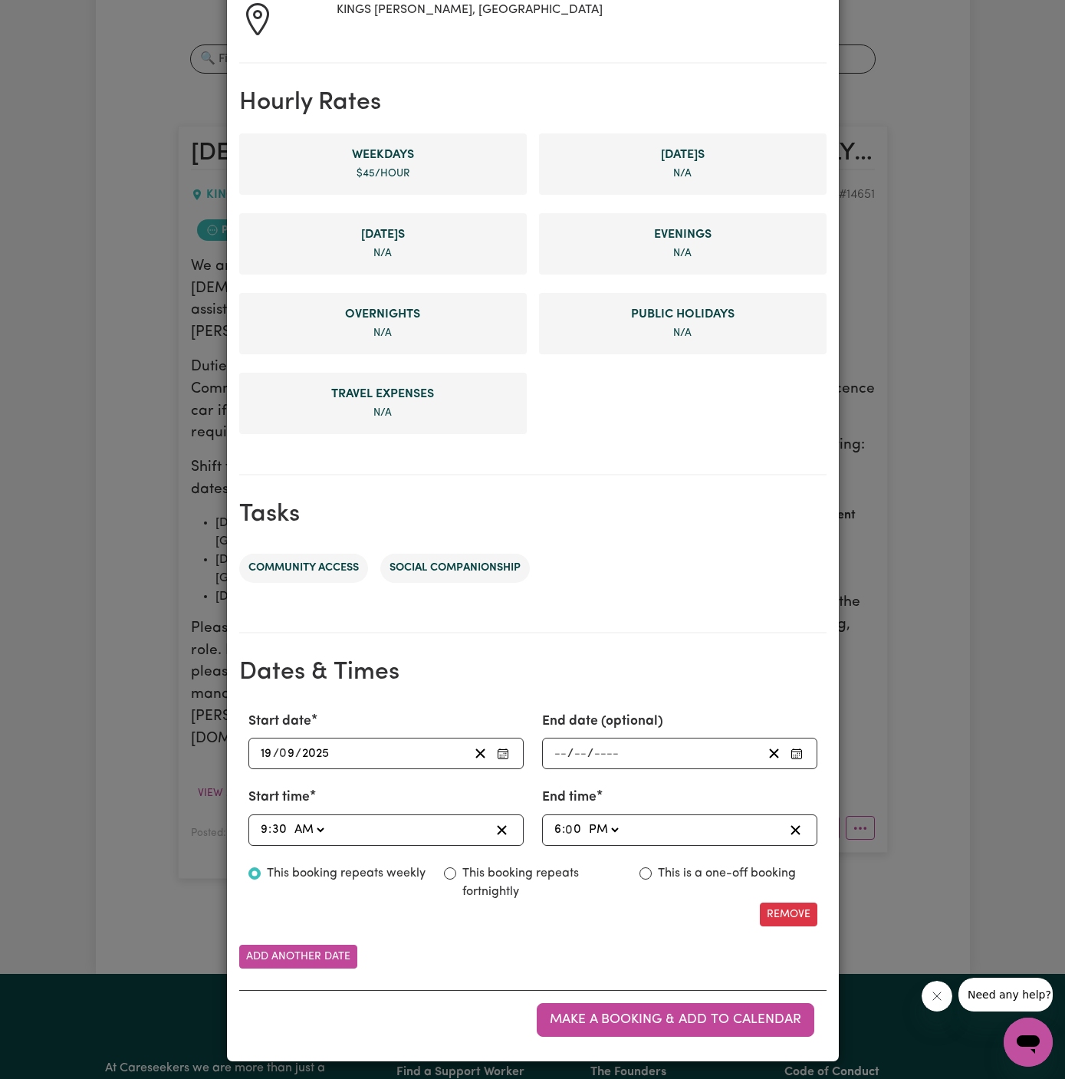
click at [558, 828] on input "6" at bounding box center [558, 830] width 8 height 21
type input "13:00"
type input "1"
type input "23:00"
type input "11"
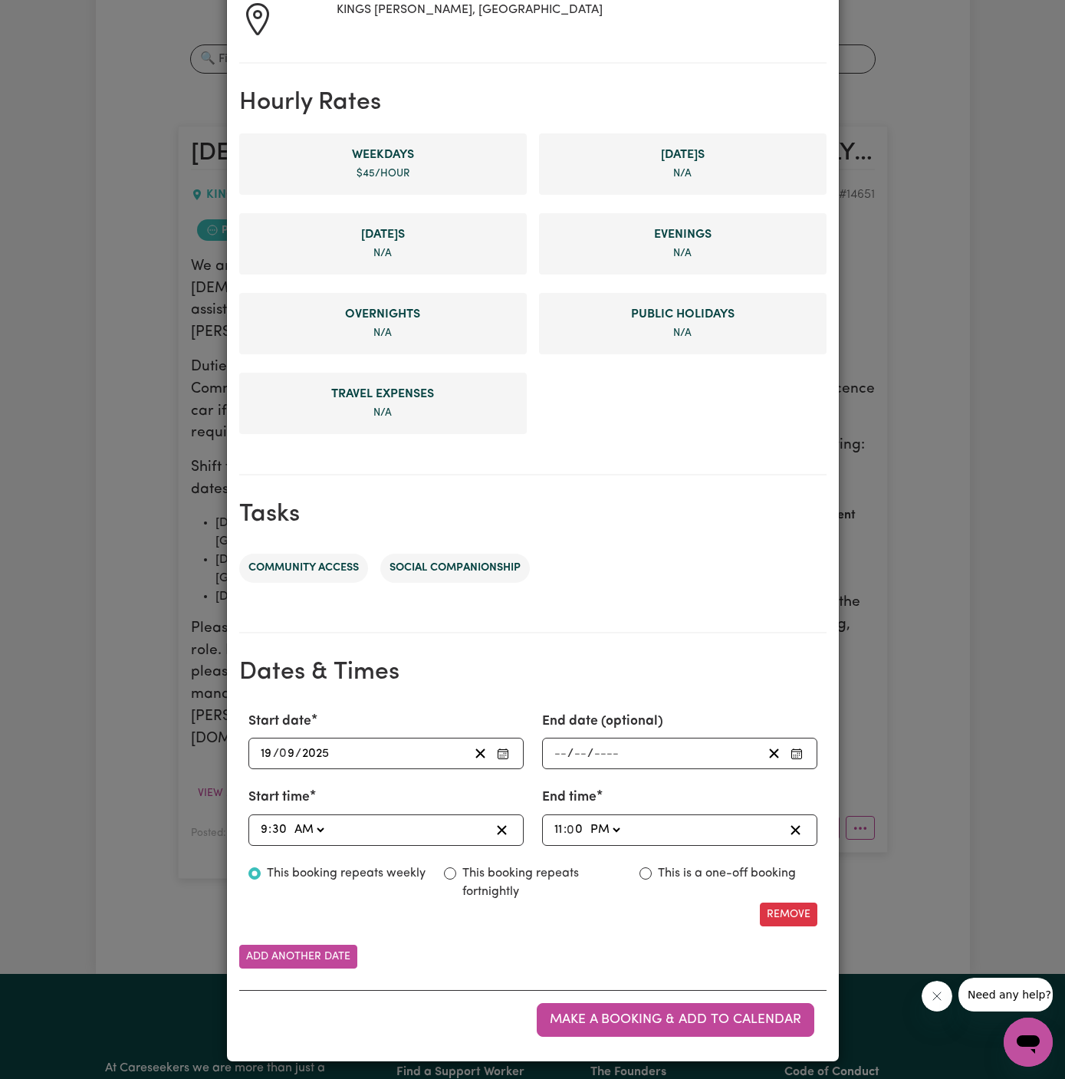
type input "23:03"
type input "3"
type input "23:30"
type input "30"
click at [605, 821] on select "AM PM" at bounding box center [604, 830] width 36 height 21
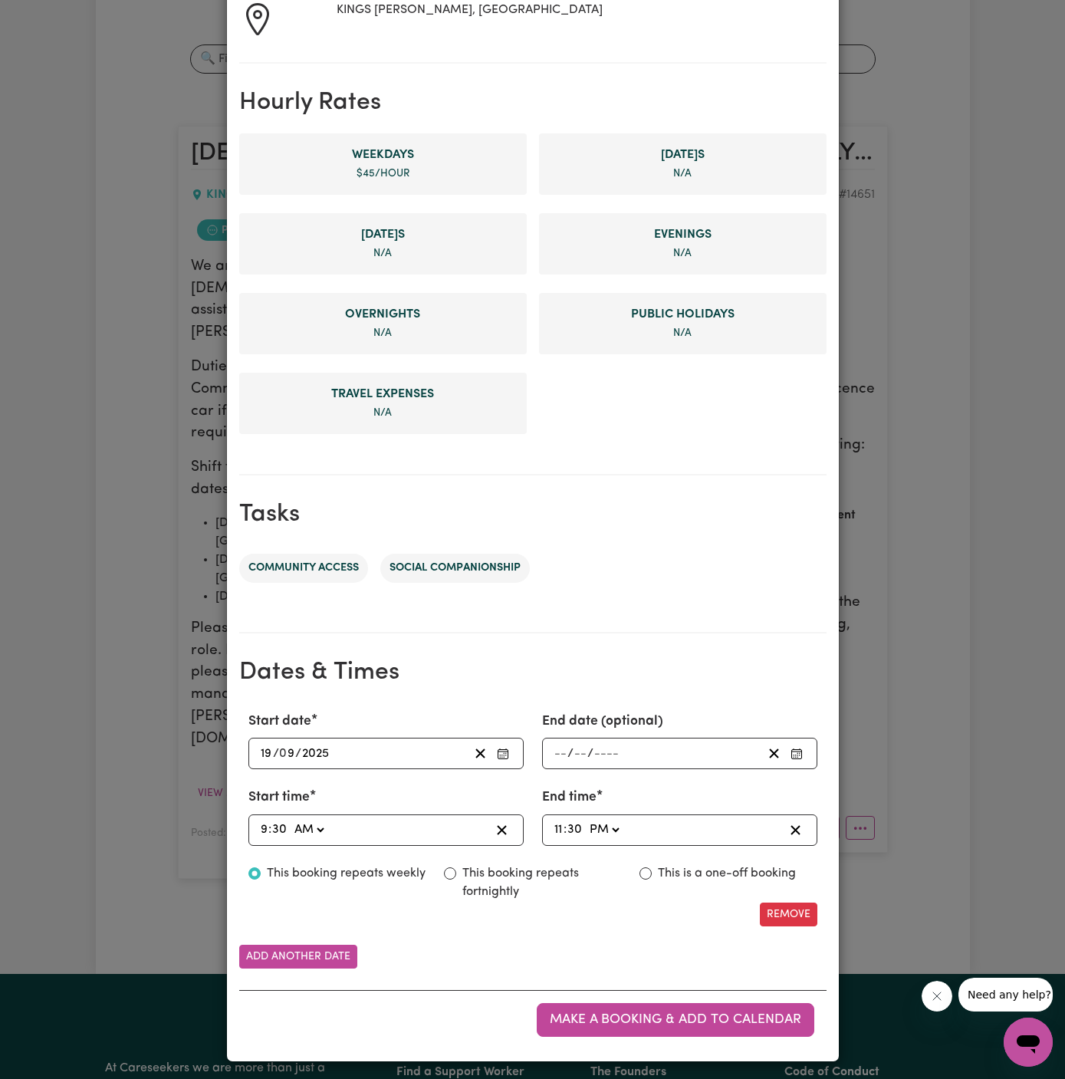
select select "am"
click at [586, 820] on select "AM PM" at bounding box center [604, 830] width 36 height 21
type input "11:30"
click at [667, 868] on label "This is a one-off booking" at bounding box center [727, 873] width 138 height 18
click at [652, 868] on input "This is a one-off booking" at bounding box center [646, 873] width 12 height 12
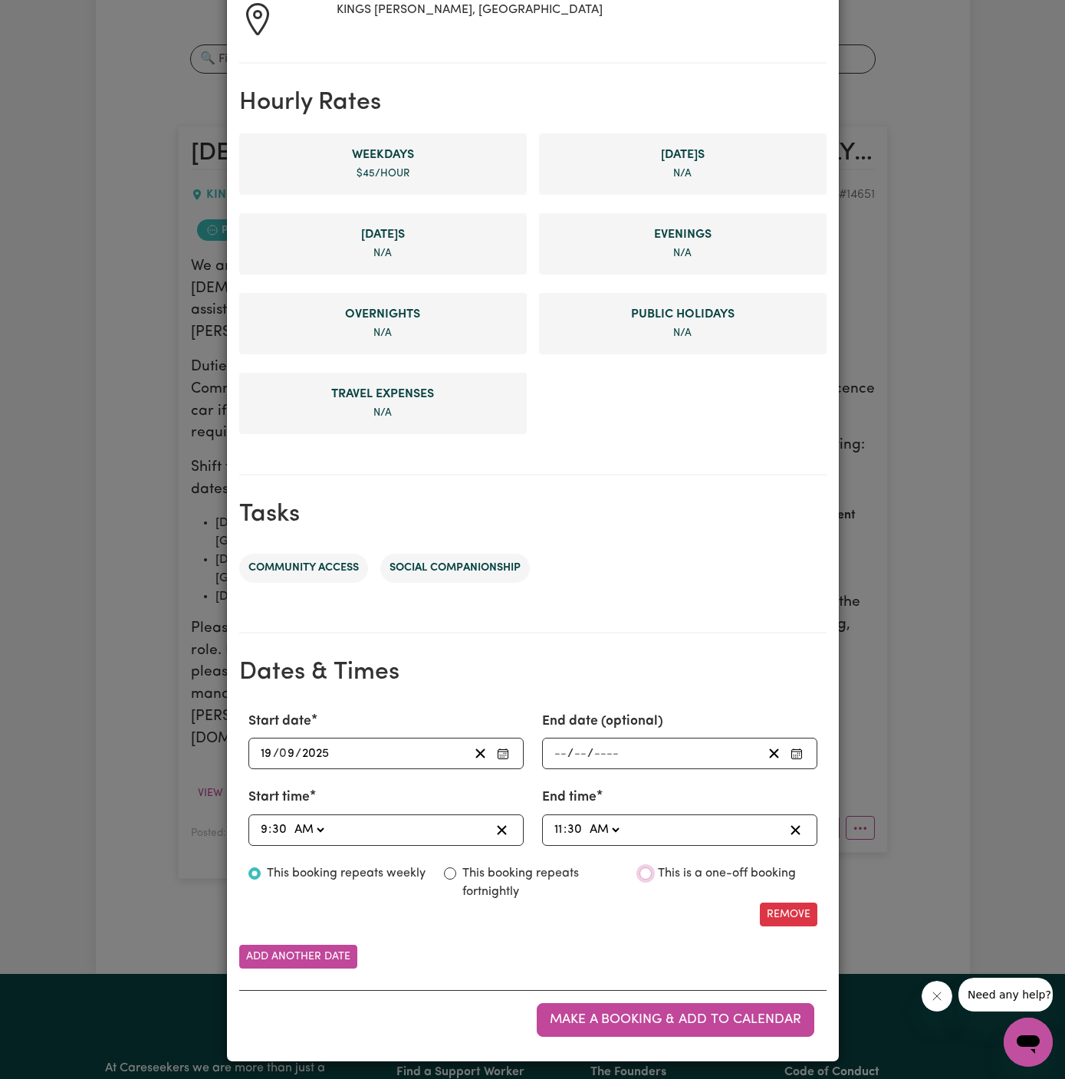
radio input "true"
click at [315, 950] on button "Add another date" at bounding box center [298, 957] width 118 height 24
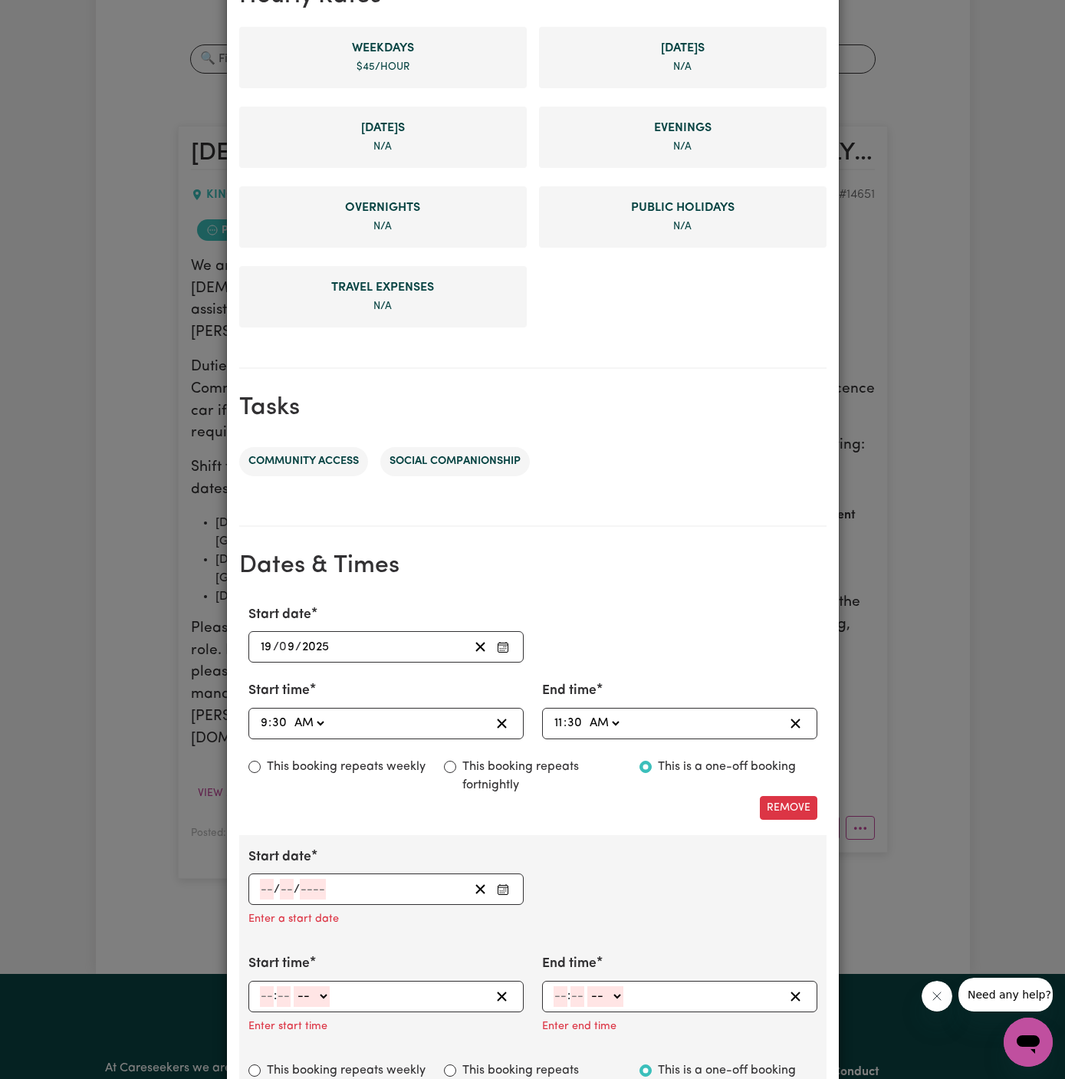
scroll to position [493, 0]
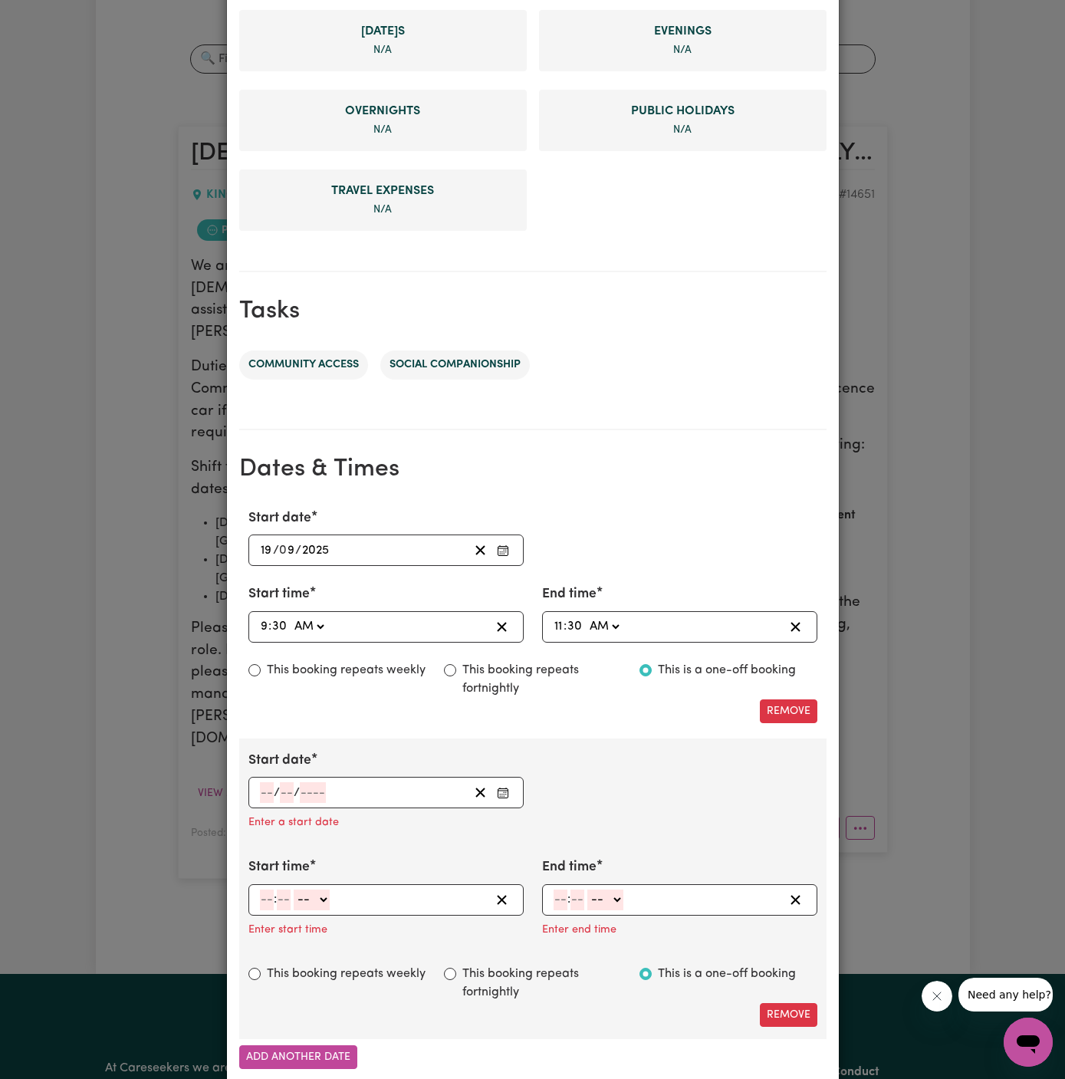
click at [260, 785] on input "number" at bounding box center [267, 792] width 14 height 21
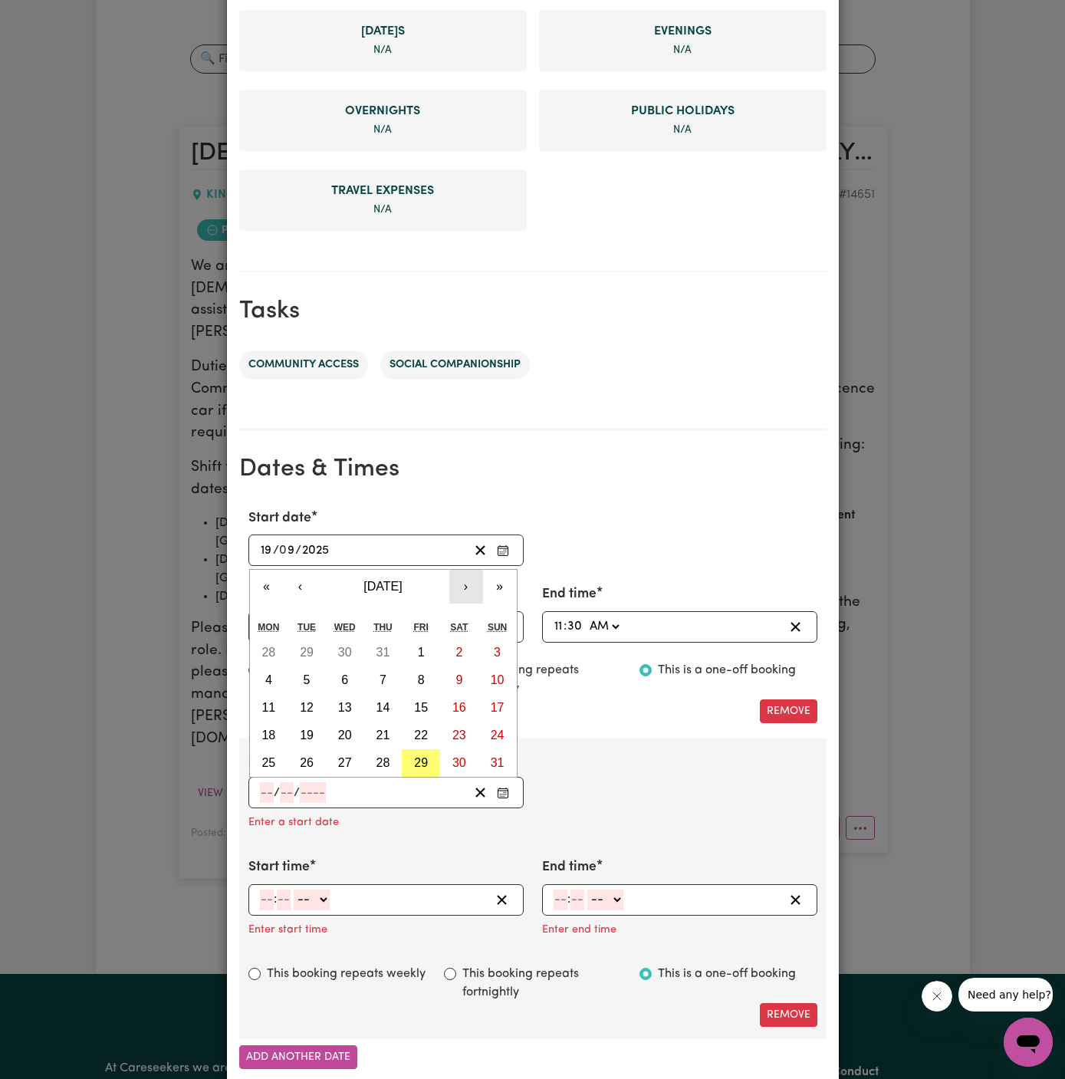
click at [462, 587] on button "›" at bounding box center [466, 587] width 34 height 34
click at [308, 706] on abbr "14" at bounding box center [307, 707] width 14 height 13
type input "[DATE]"
type input "14"
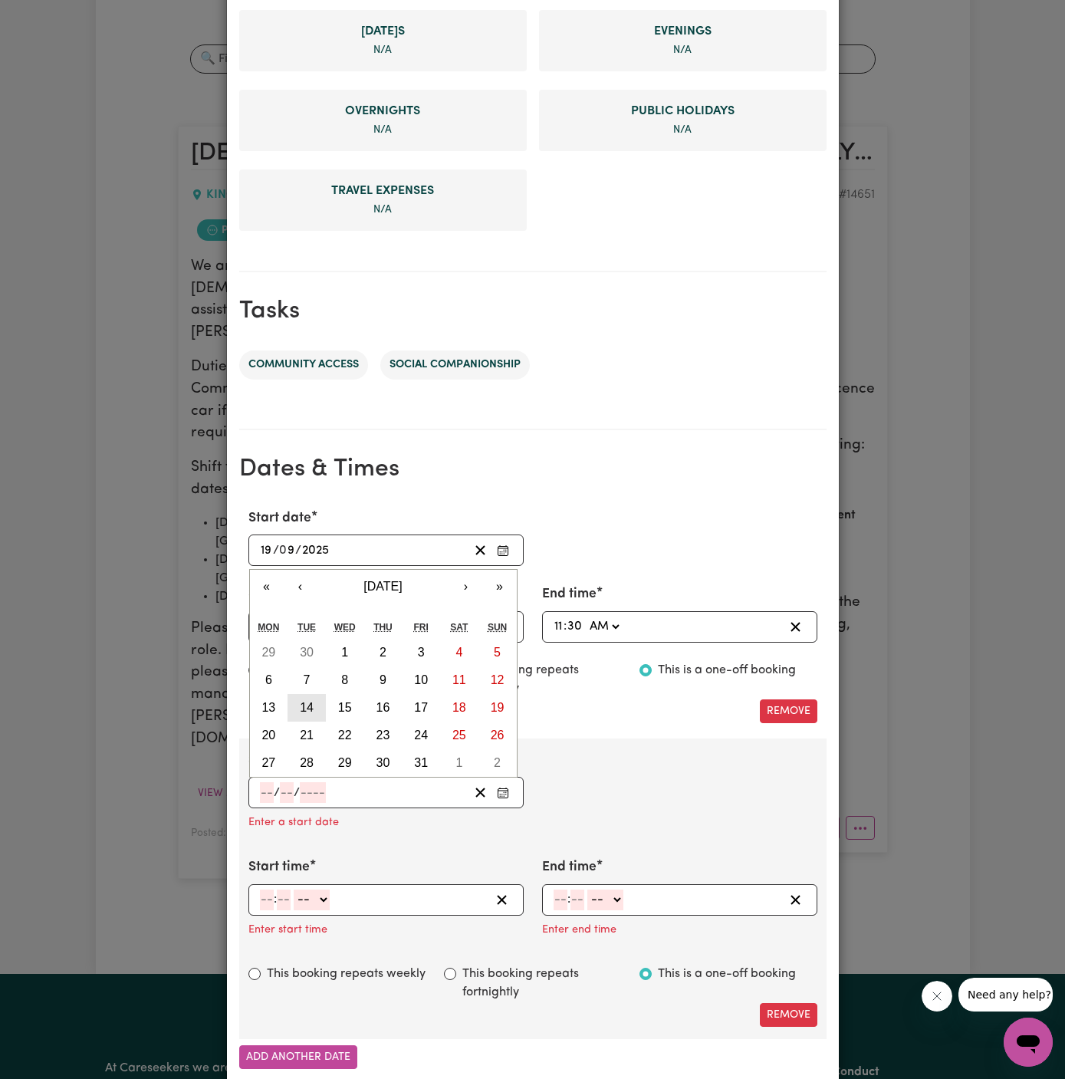
type input "10"
type input "2025"
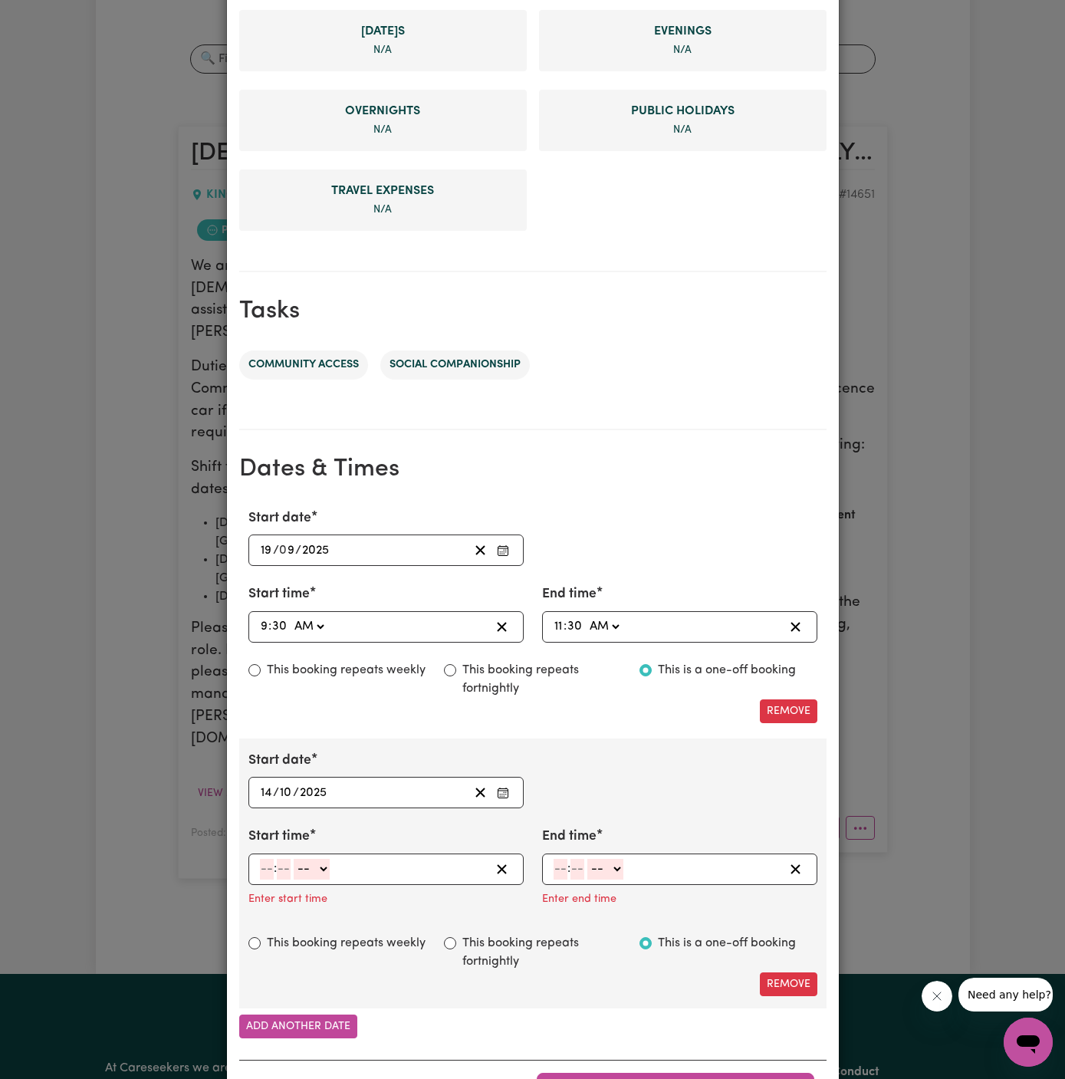
click at [272, 868] on input "number" at bounding box center [267, 869] width 14 height 21
type input "8"
type input "45"
click at [314, 869] on select "-- AM PM" at bounding box center [309, 869] width 36 height 21
click at [314, 867] on select "-- AM PM" at bounding box center [309, 869] width 36 height 21
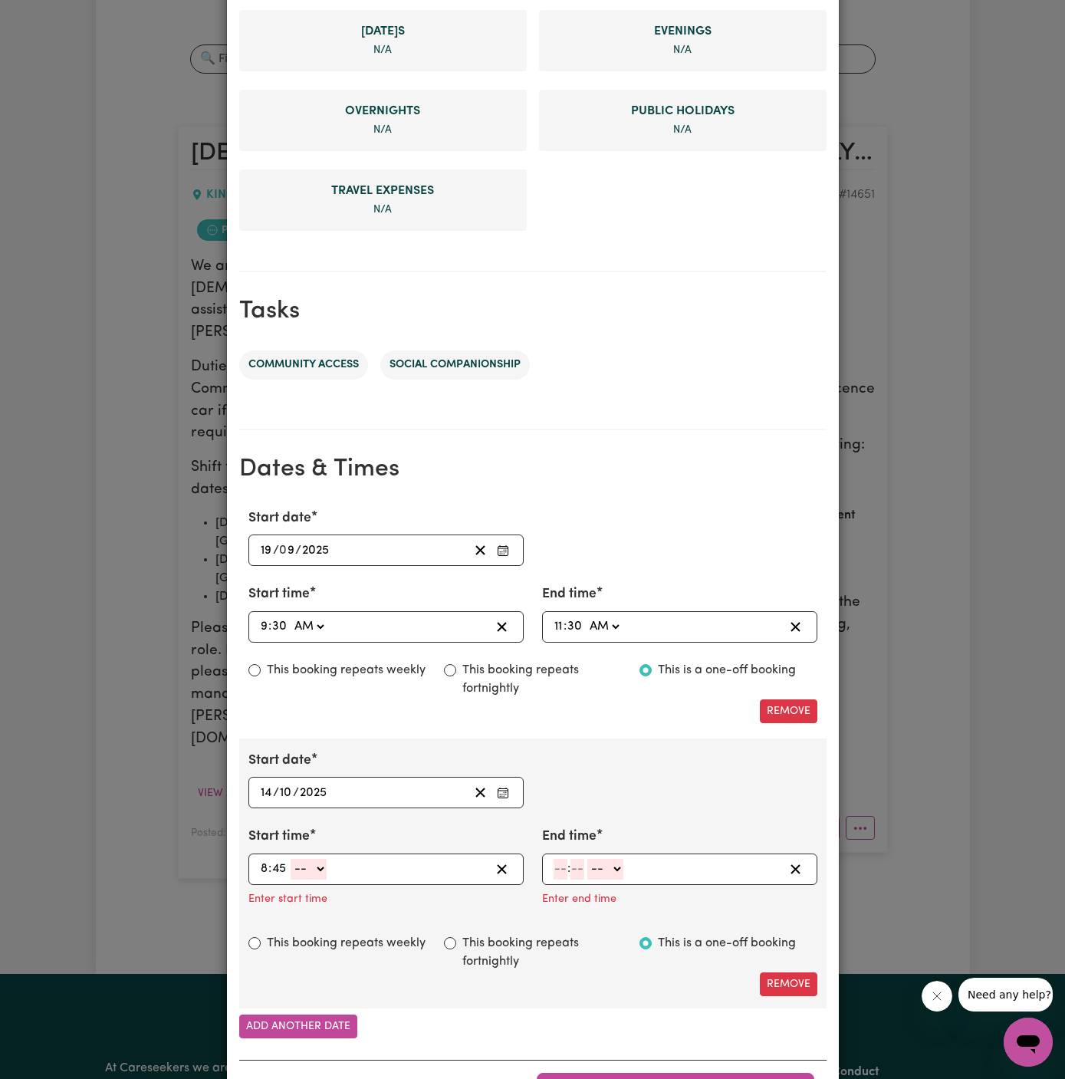
select select "am"
click at [291, 859] on select "-- AM PM" at bounding box center [309, 869] width 36 height 21
type input "08:45"
click at [559, 864] on input "number" at bounding box center [561, 869] width 14 height 21
type input "10"
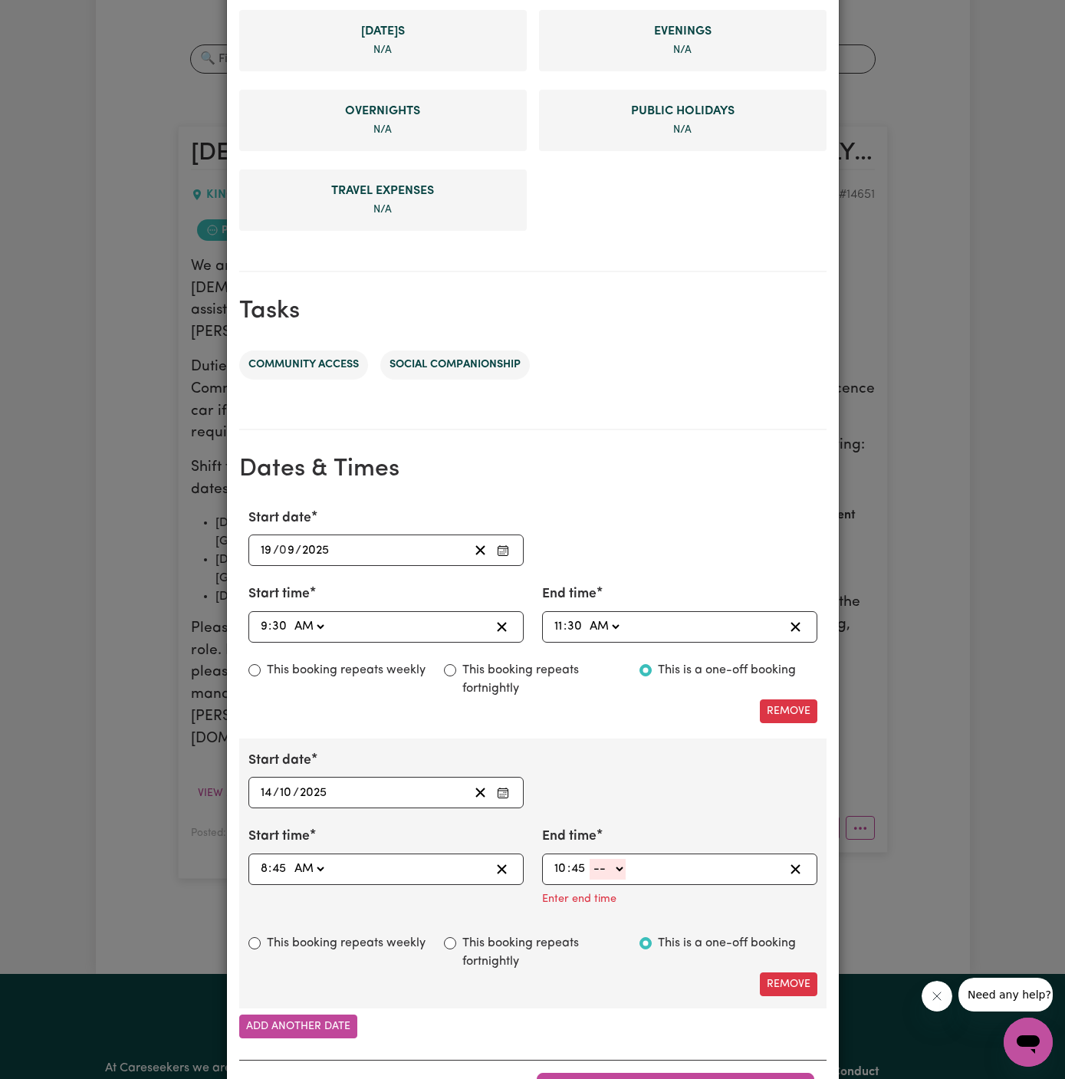
type input "45"
click at [614, 860] on select "-- AM PM" at bounding box center [608, 869] width 36 height 21
select select "am"
click at [590, 859] on select "-- AM PM" at bounding box center [608, 869] width 36 height 21
type input "10:45"
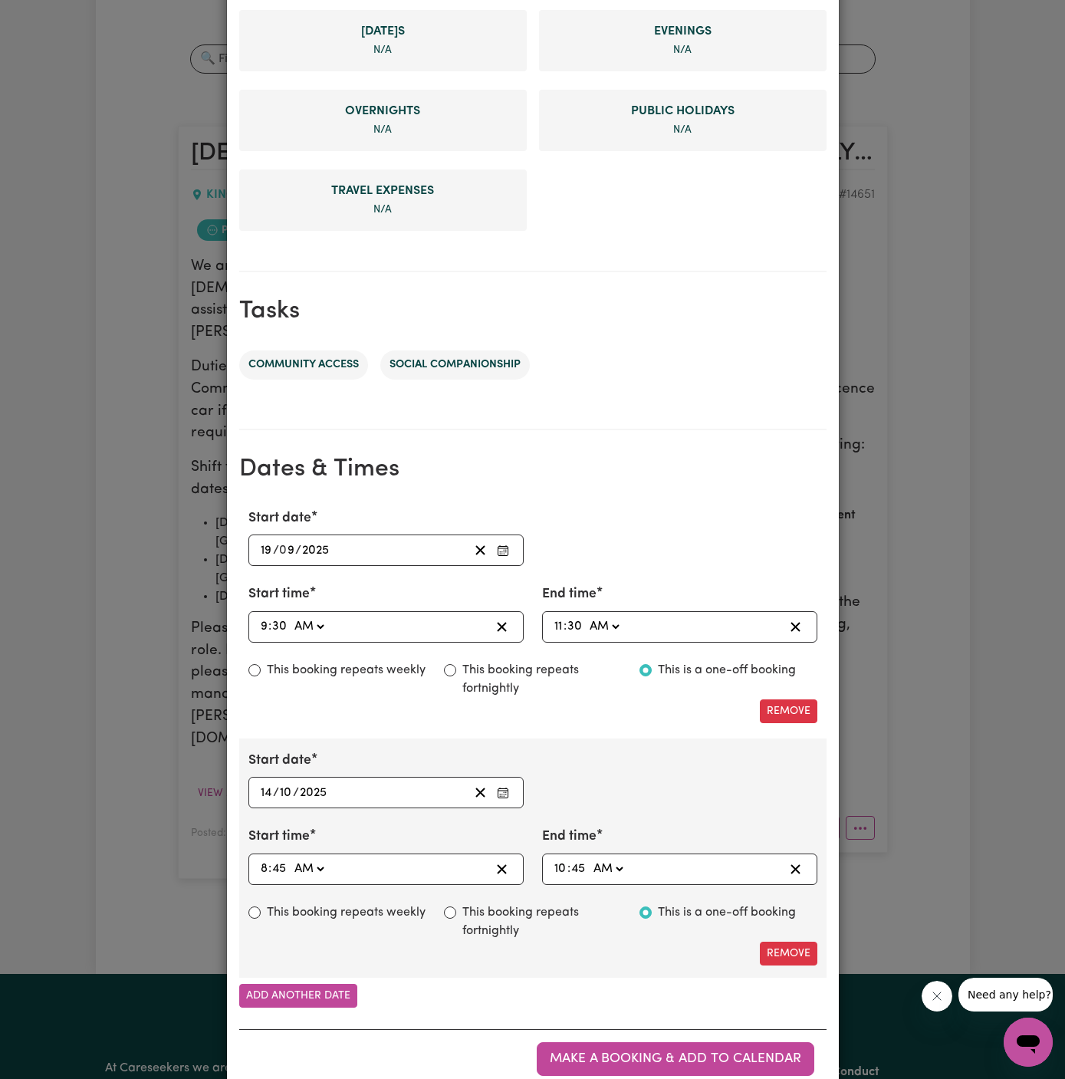
scroll to position [495, 0]
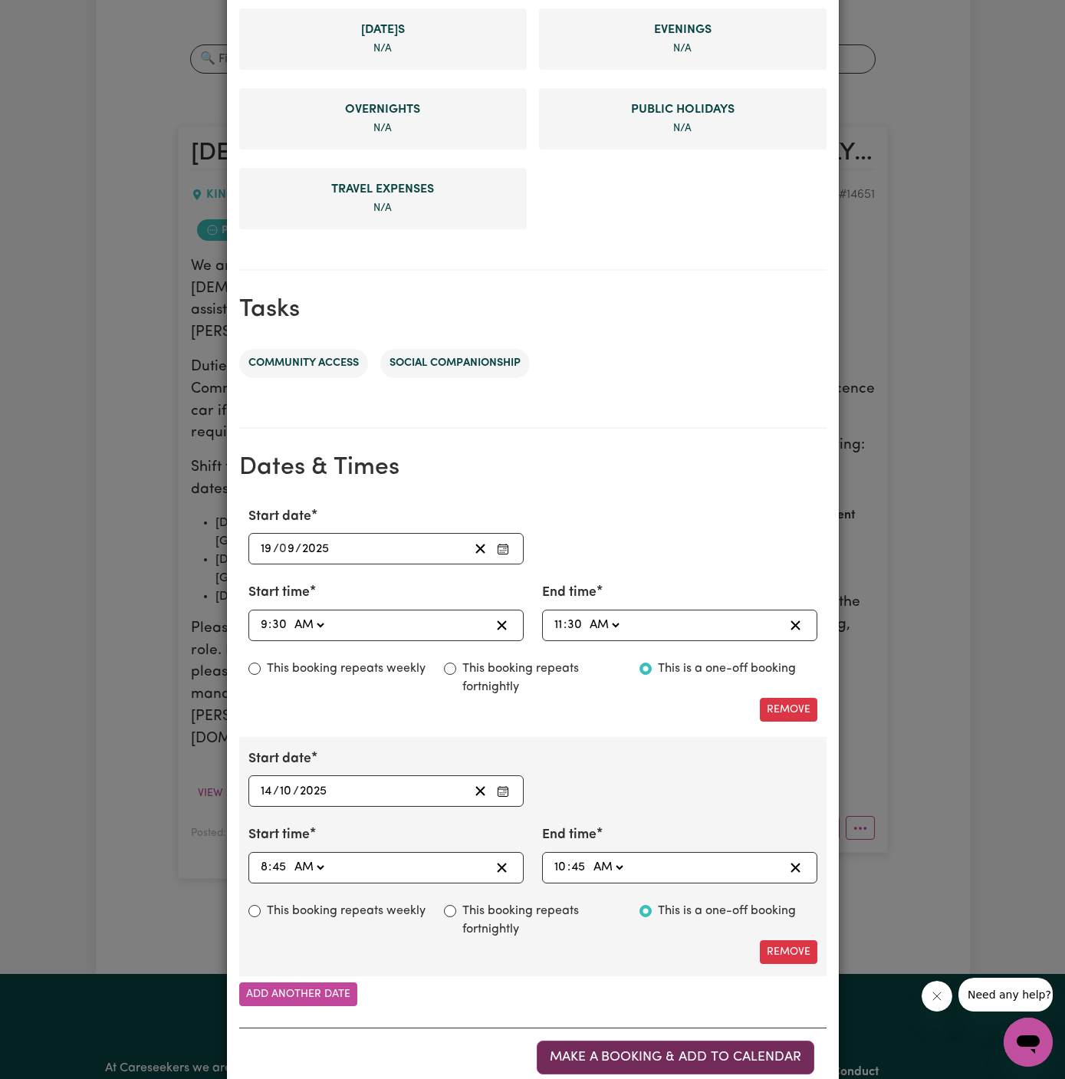
click at [643, 1051] on span "Make a booking & add to calendar" at bounding box center [676, 1057] width 252 height 13
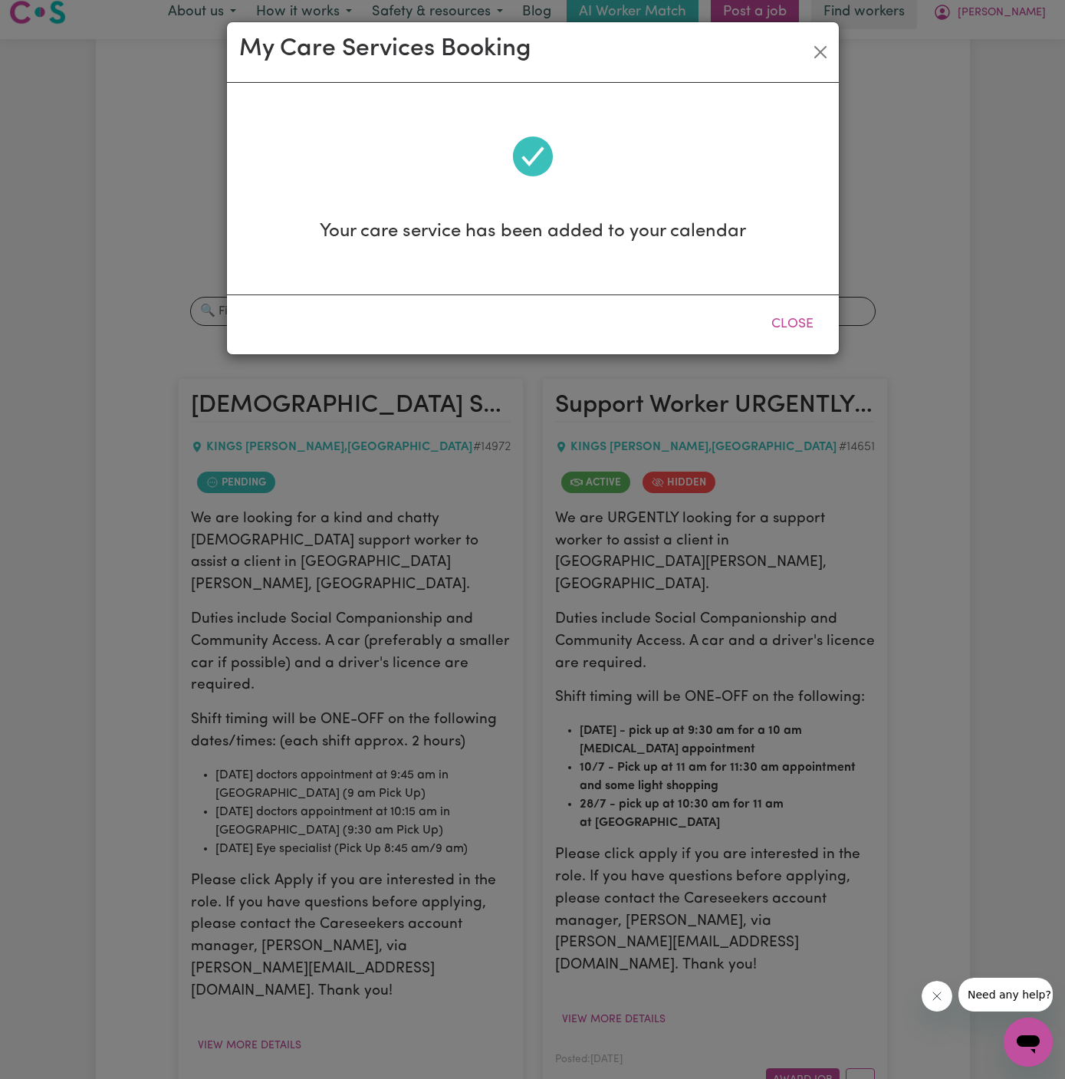
scroll to position [0, 0]
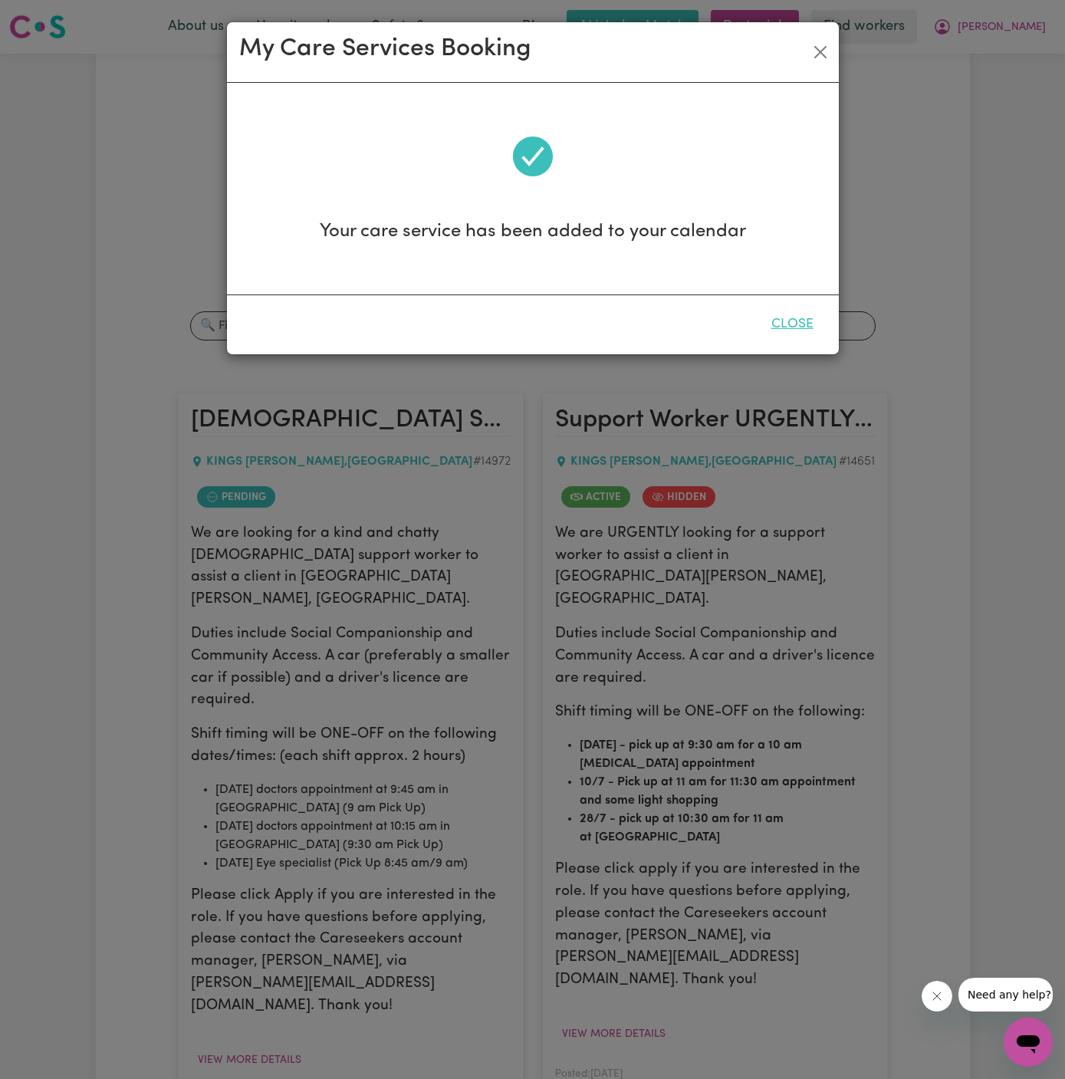
click at [792, 321] on button "Close" at bounding box center [793, 325] width 68 height 34
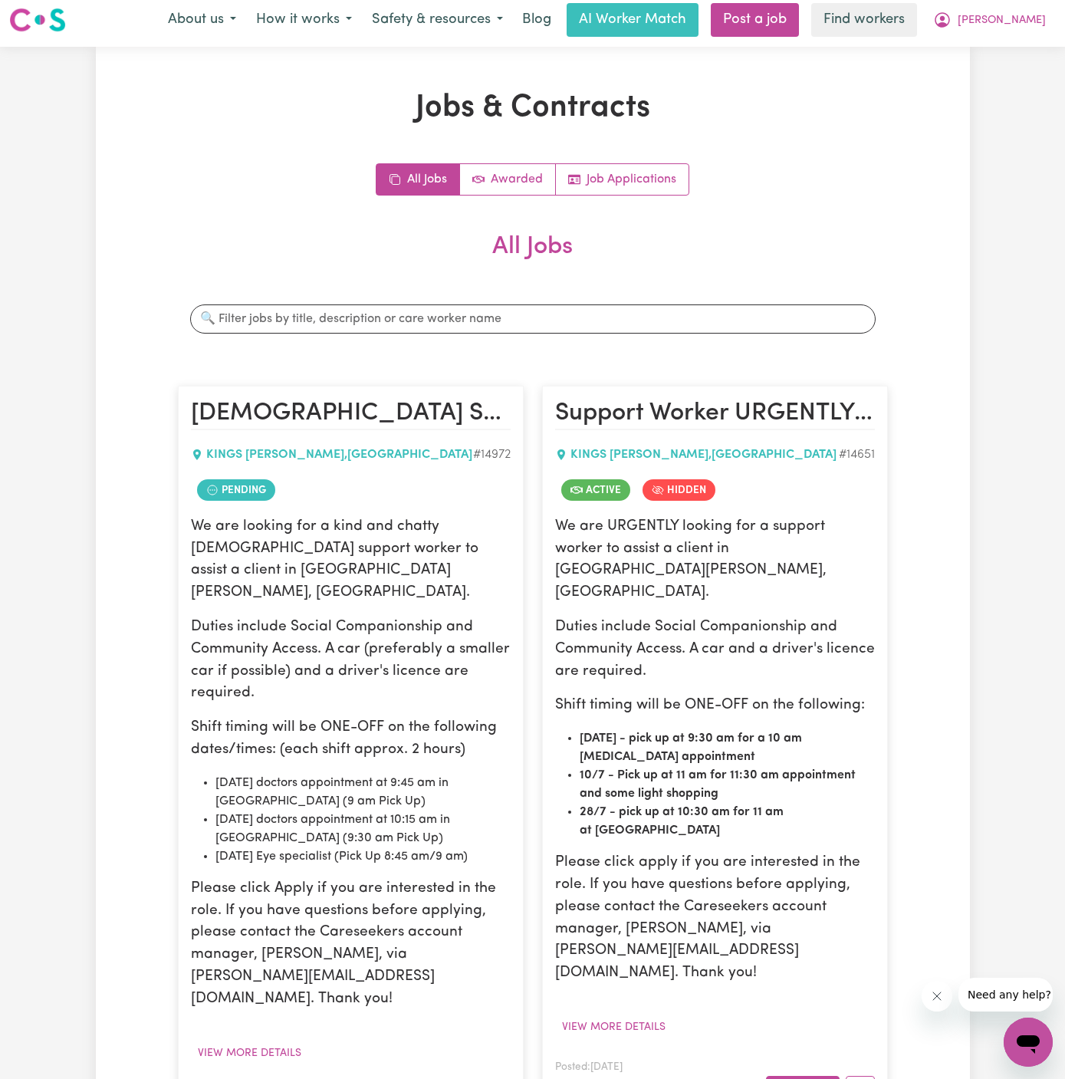
scroll to position [137, 0]
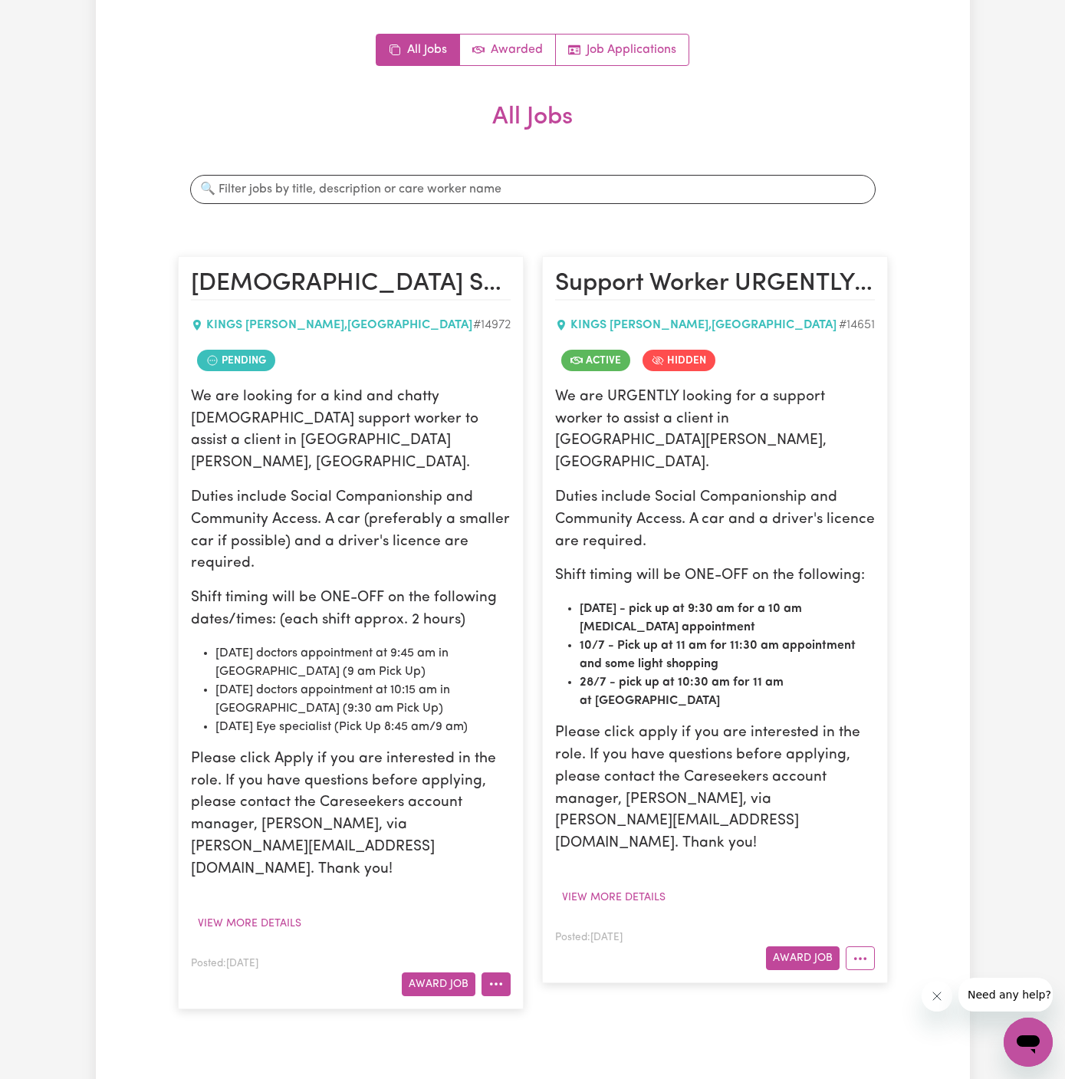
click at [504, 973] on button "More options" at bounding box center [496, 985] width 29 height 24
click at [856, 947] on button "More options" at bounding box center [860, 959] width 29 height 24
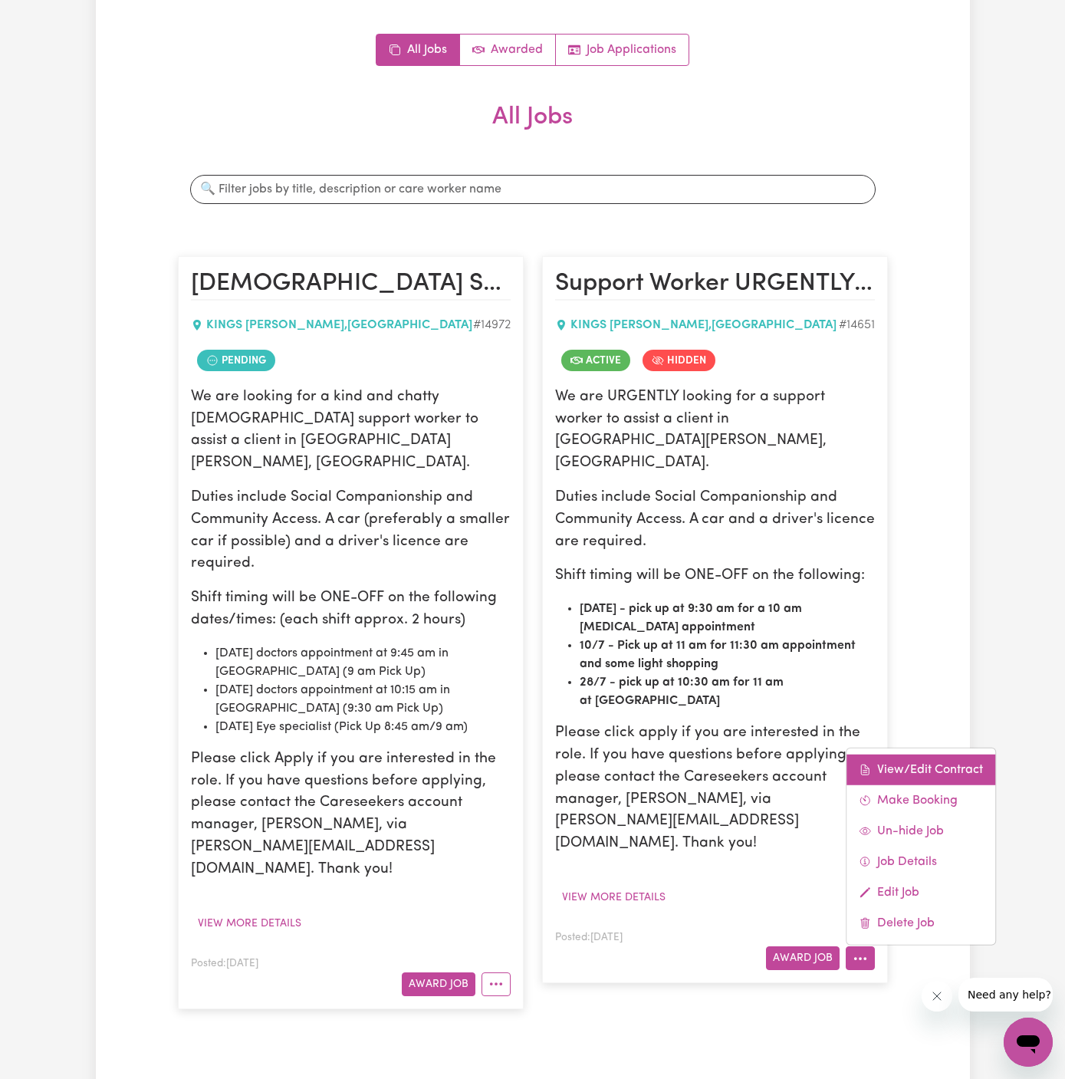
click at [910, 755] on link "View/Edit Contract" at bounding box center [921, 770] width 149 height 31
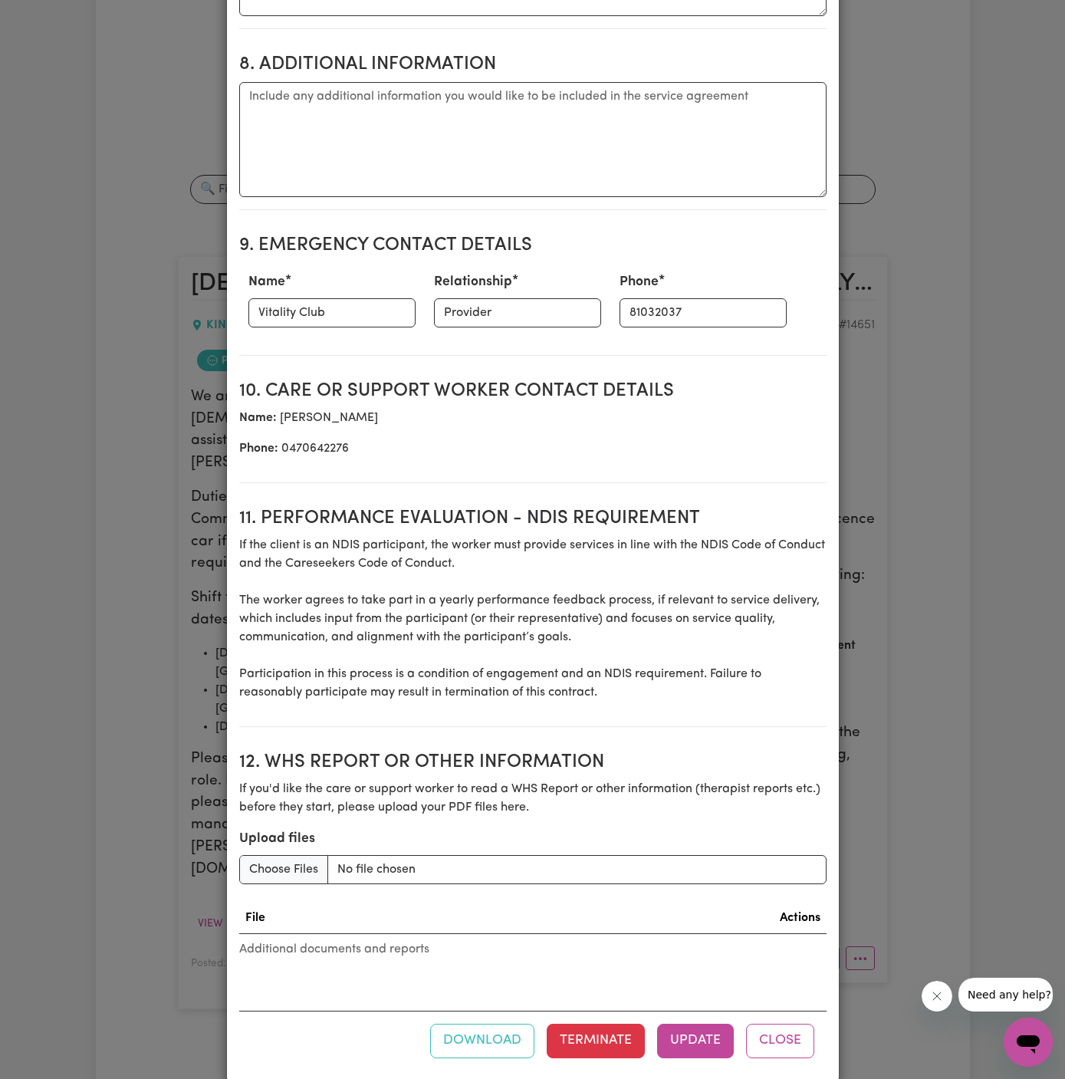
scroll to position [1598, 0]
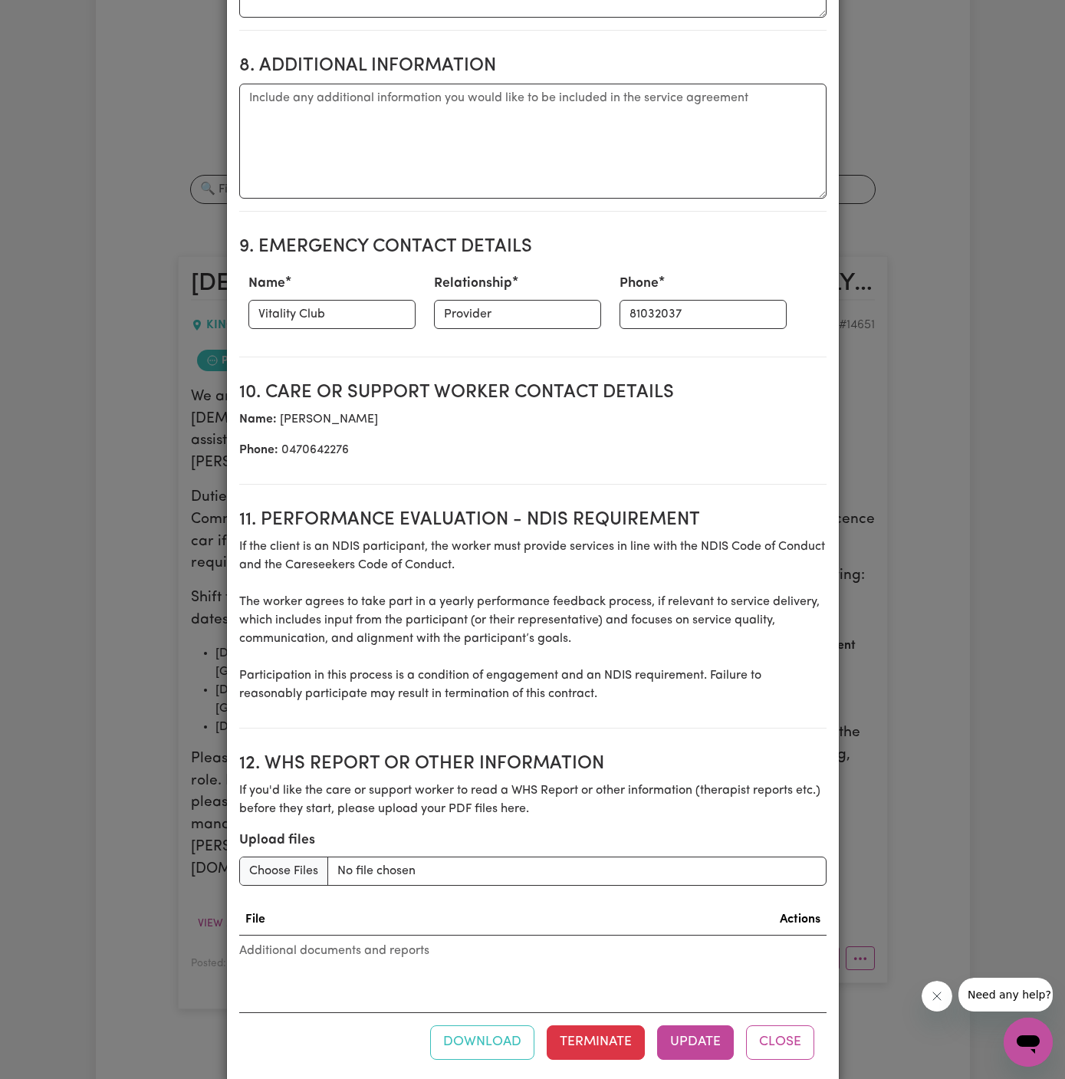
click at [621, 644] on p "If the client is an NDIS participant, the worker must provide services in line …" at bounding box center [533, 621] width 588 height 166
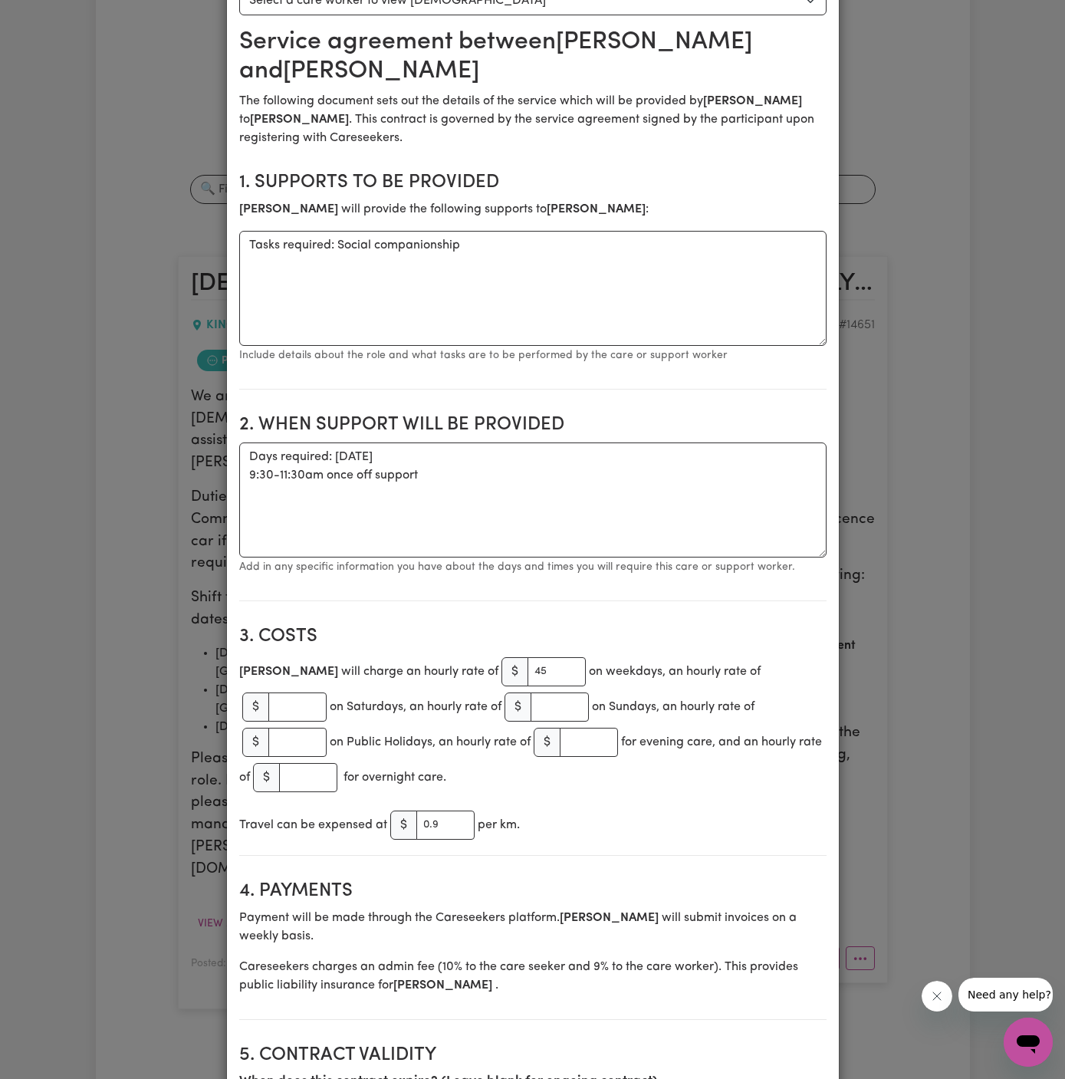
scroll to position [0, 0]
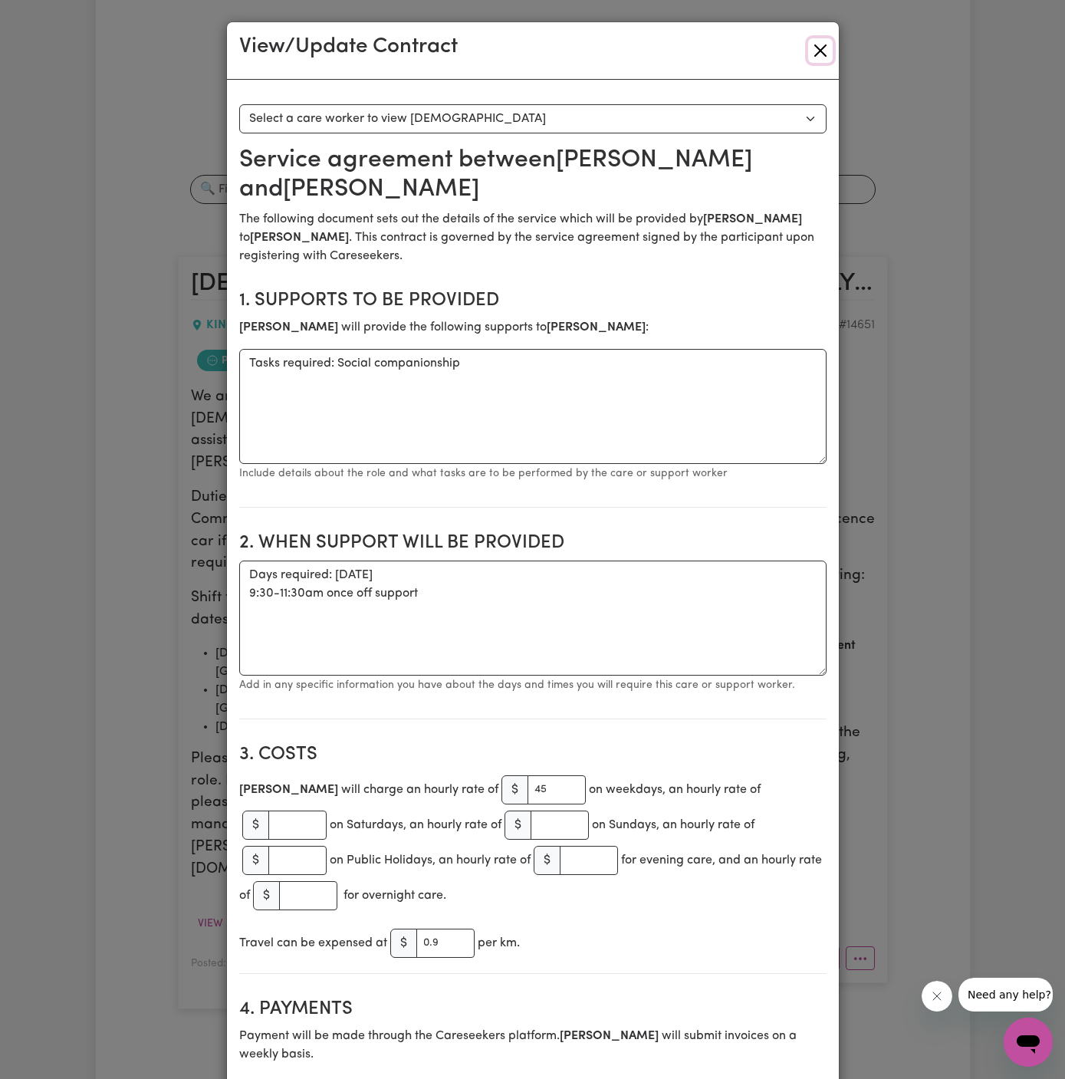
click at [829, 52] on button "Close" at bounding box center [820, 50] width 25 height 25
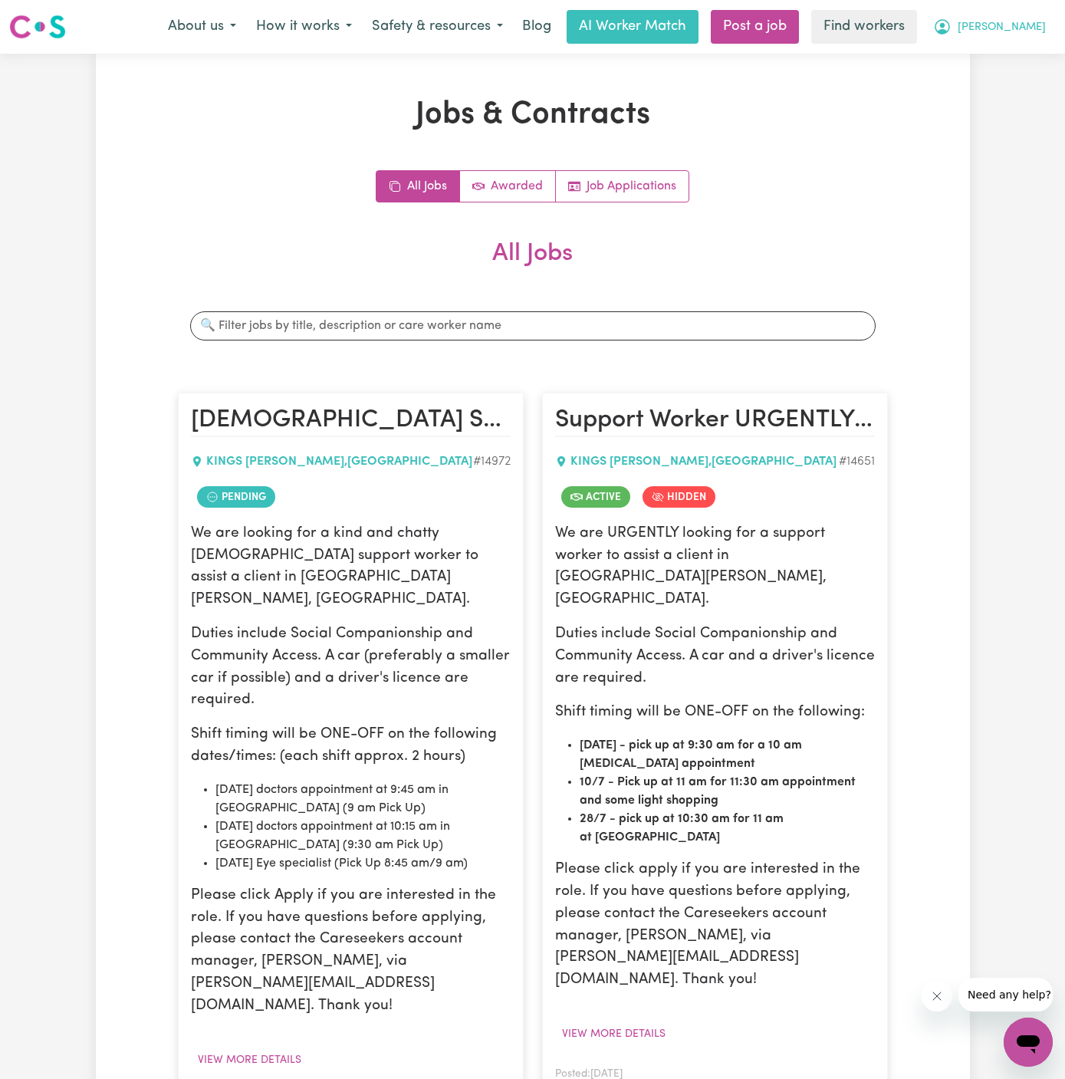
click at [1022, 20] on button "[PERSON_NAME]" at bounding box center [989, 27] width 133 height 32
click at [1022, 61] on link "My Dashboard" at bounding box center [994, 59] width 121 height 29
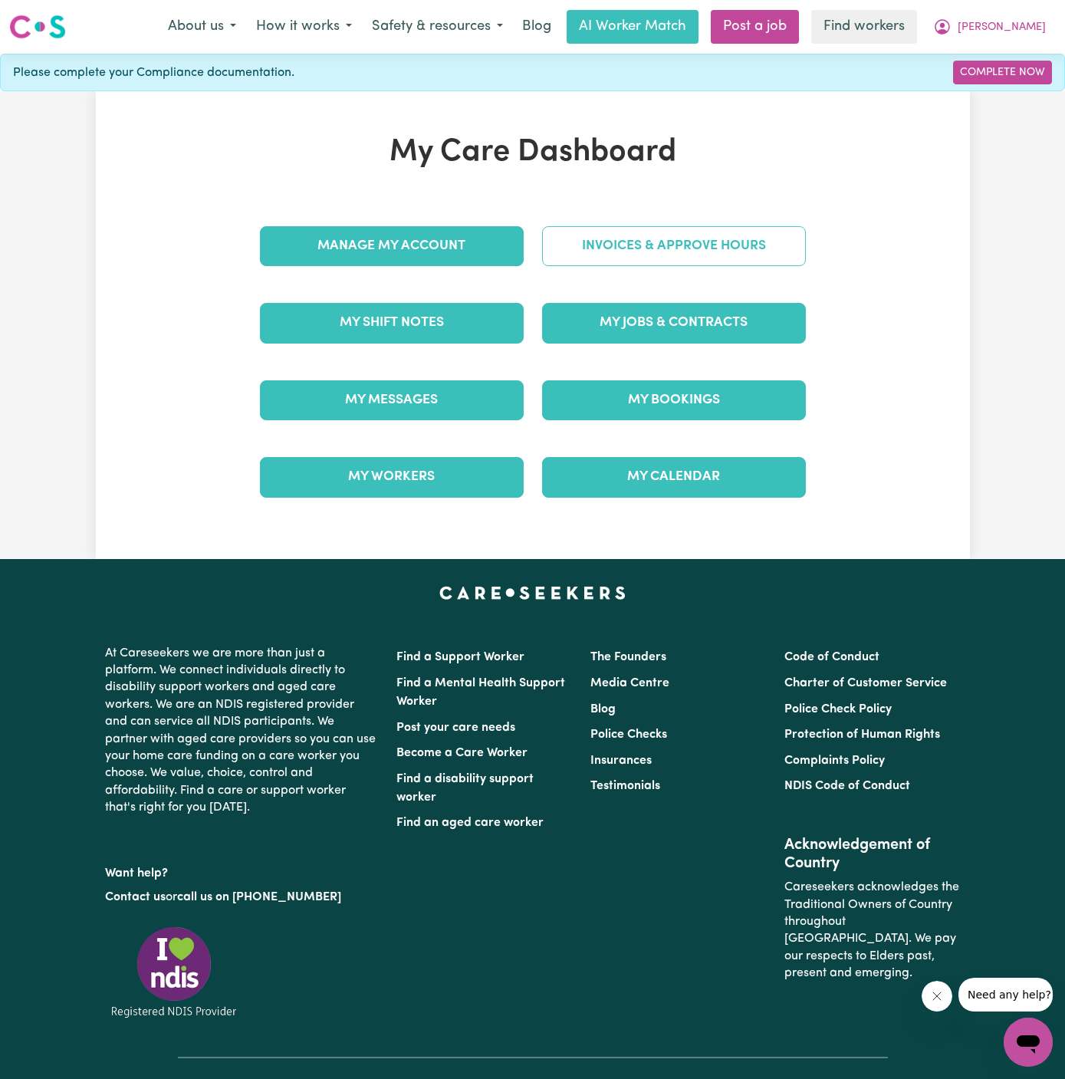
click at [631, 245] on link "Invoices & Approve Hours" at bounding box center [674, 246] width 264 height 40
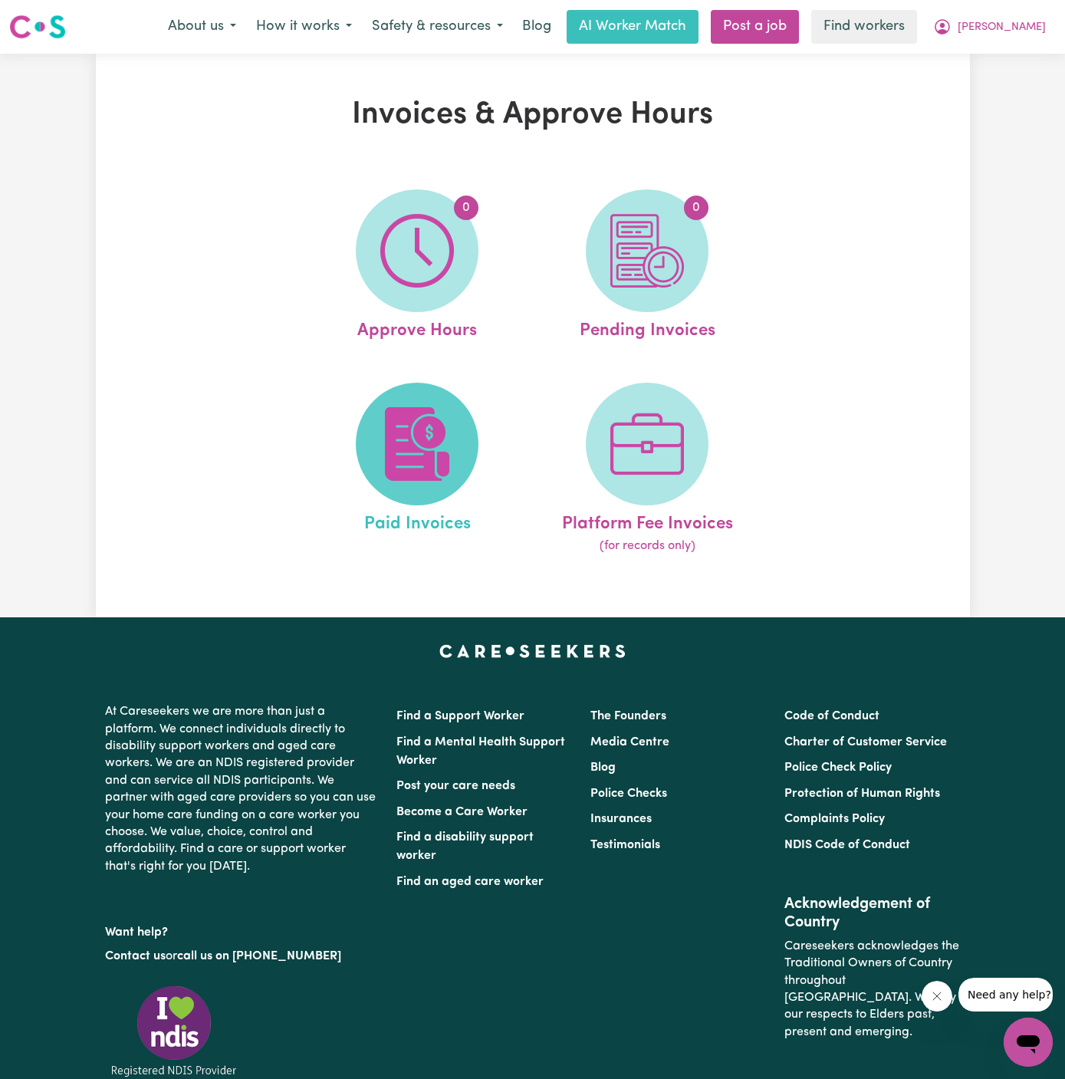
click at [430, 447] on img at bounding box center [417, 444] width 74 height 74
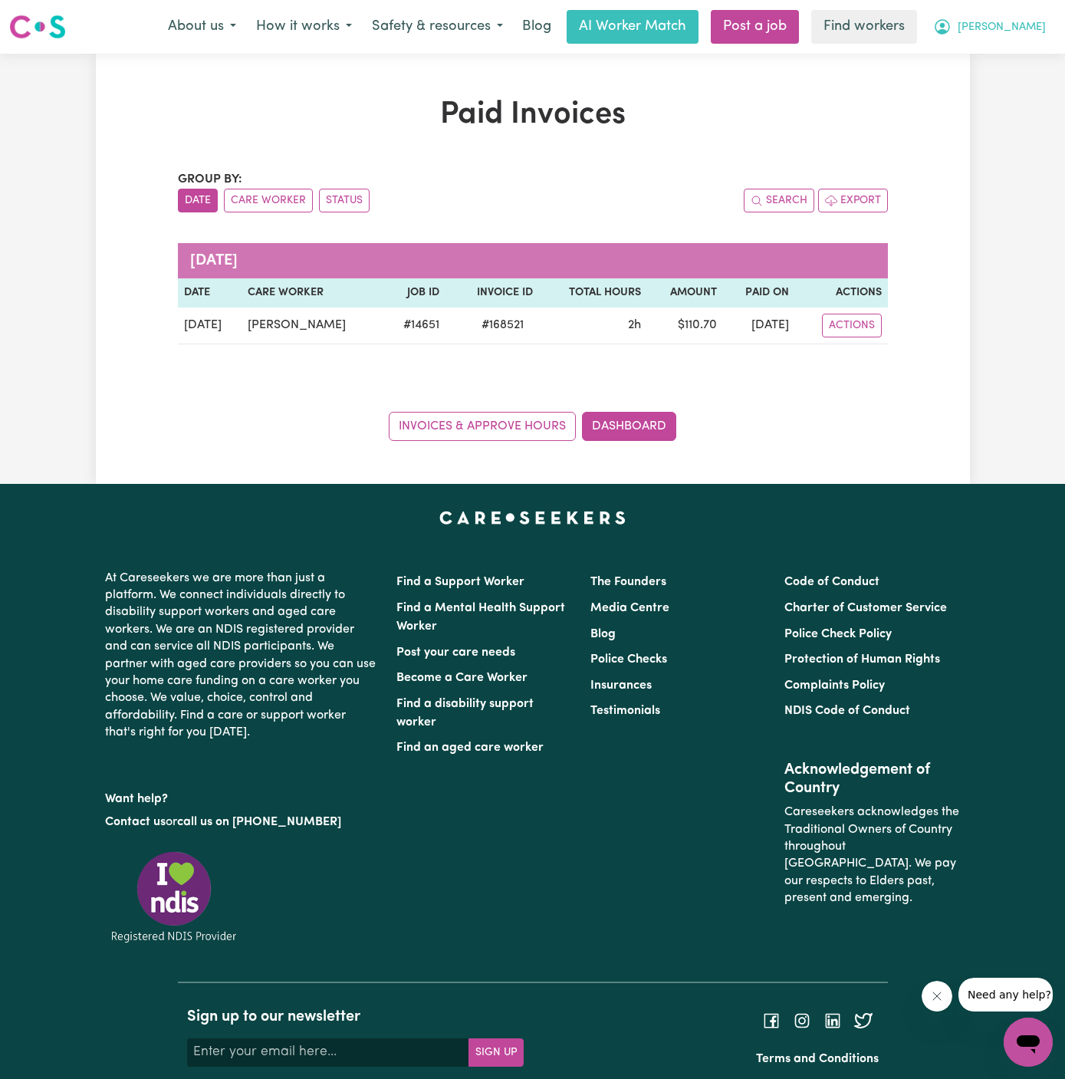
click at [1039, 25] on span "[PERSON_NAME]" at bounding box center [1002, 27] width 88 height 17
click at [1007, 84] on link "Logout" at bounding box center [994, 88] width 121 height 29
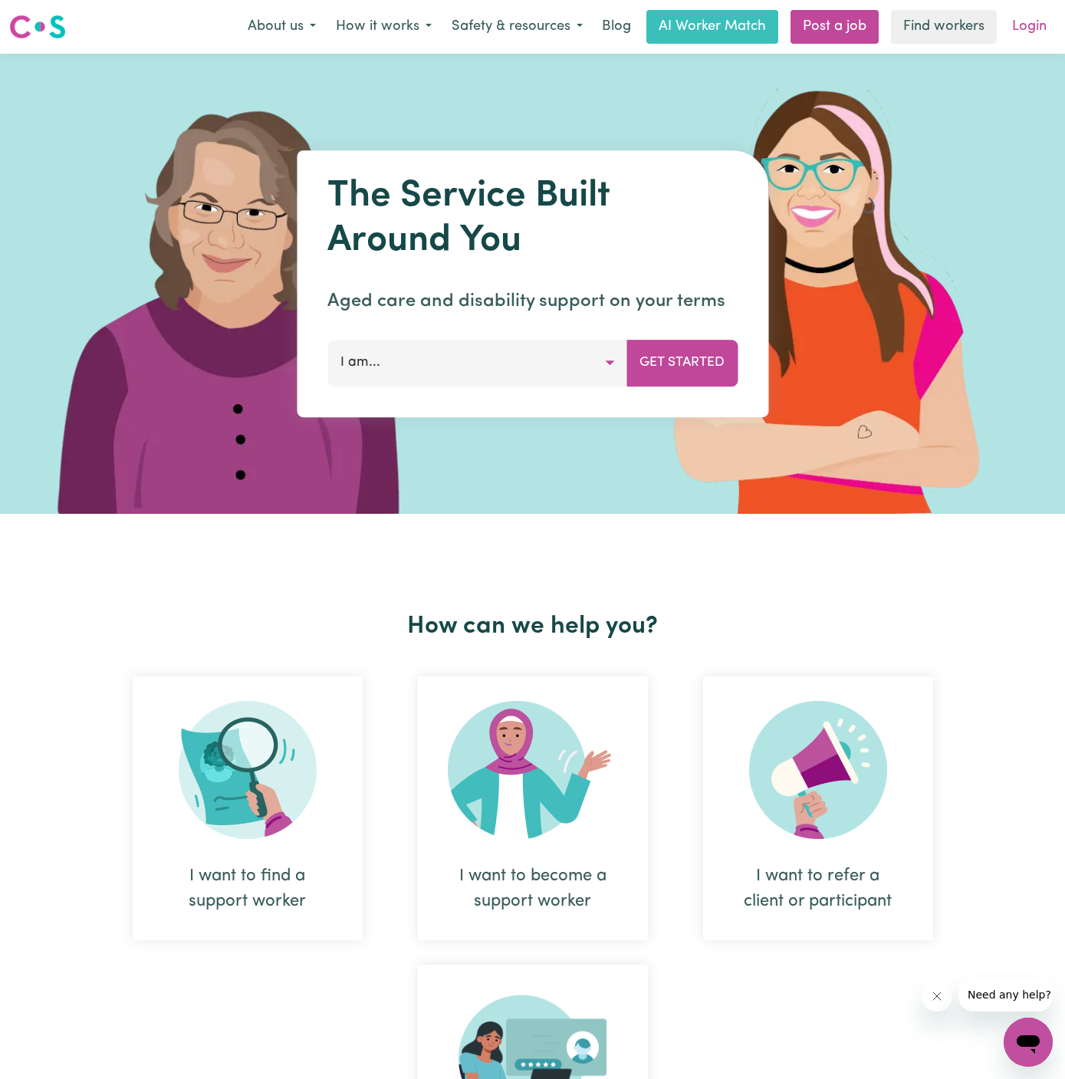
click at [1013, 28] on link "Login" at bounding box center [1029, 27] width 53 height 34
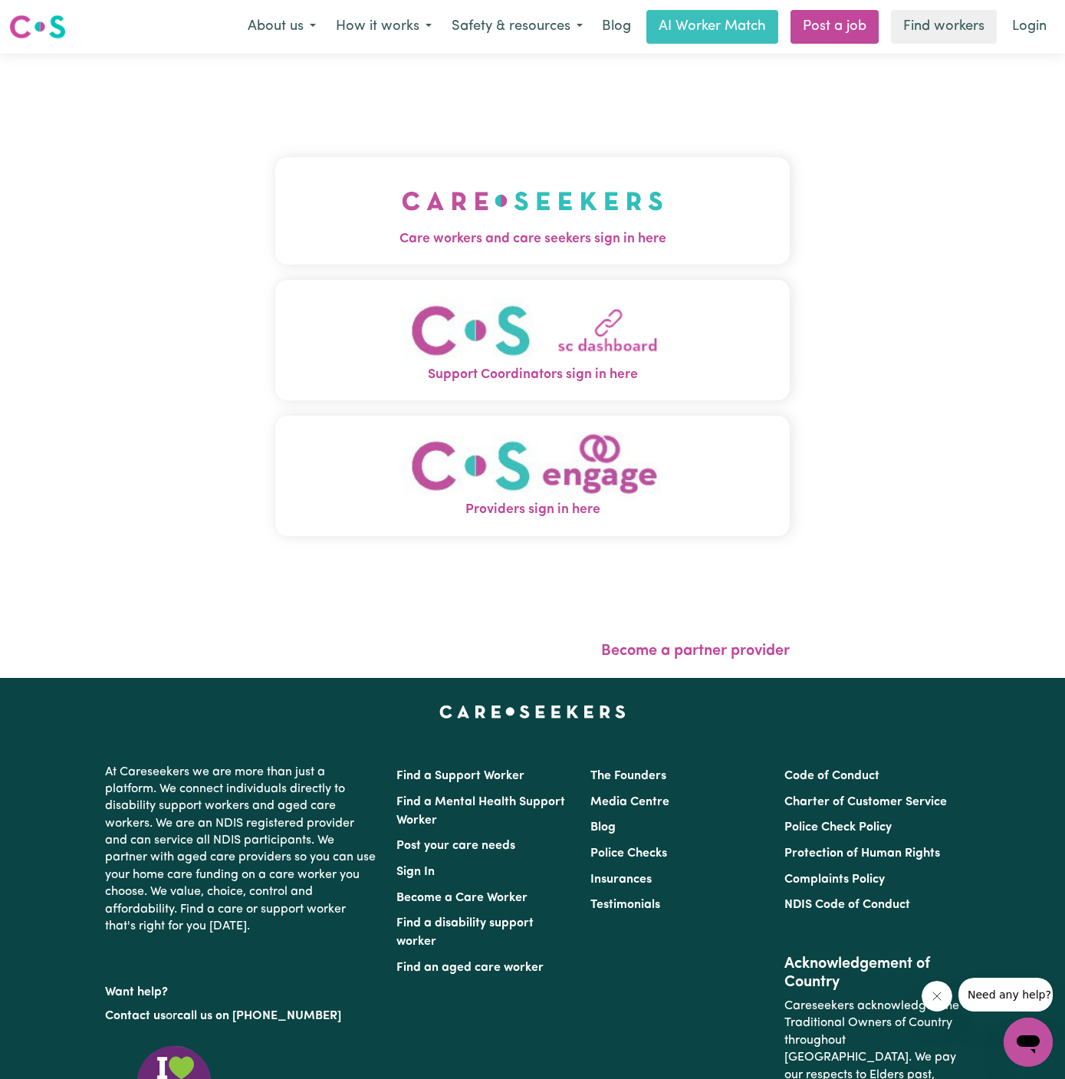
click at [509, 195] on img "Care workers and care seekers sign in here" at bounding box center [533, 201] width 262 height 57
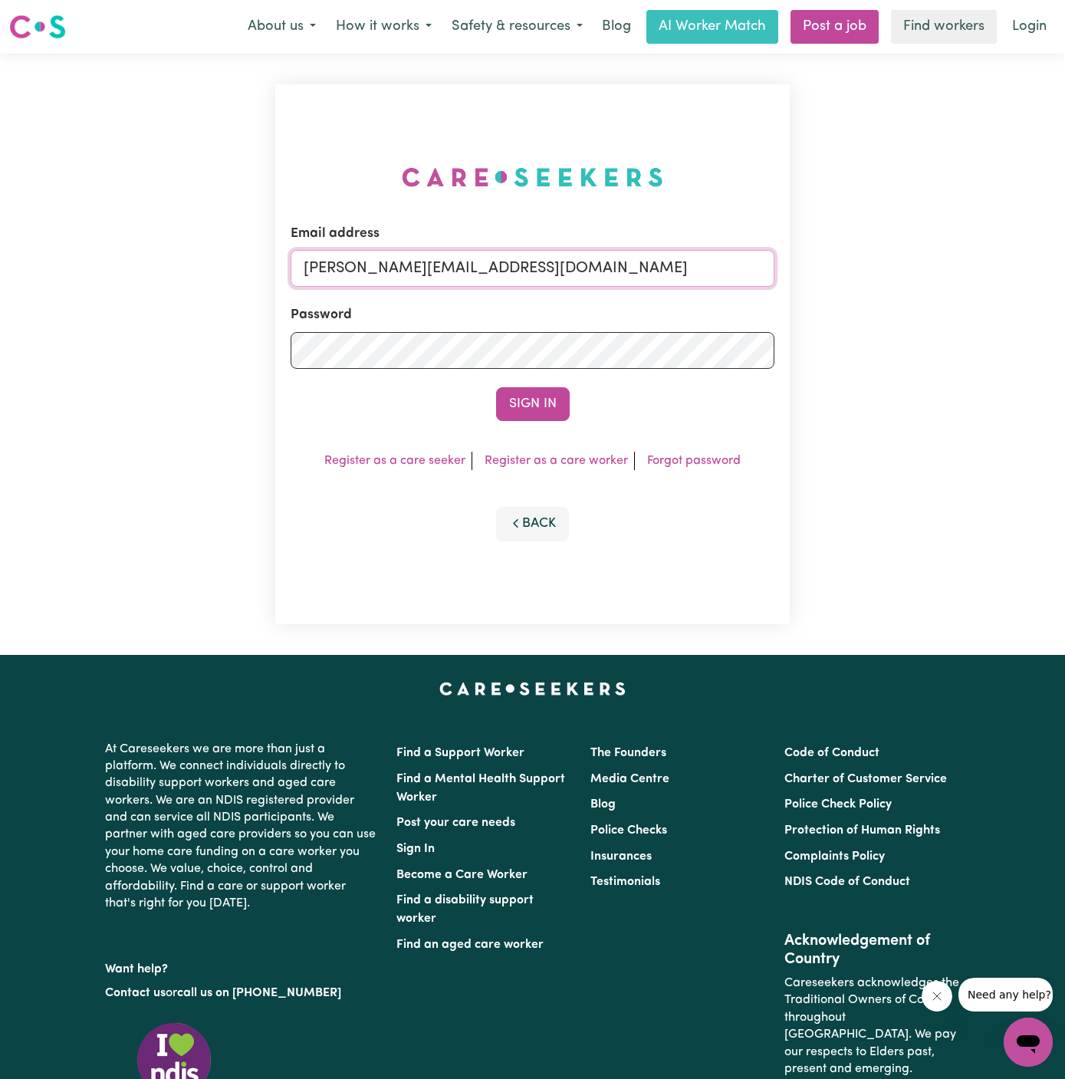
click at [641, 264] on input "[PERSON_NAME][EMAIL_ADDRESS][DOMAIN_NAME]" at bounding box center [533, 268] width 484 height 37
click at [535, 267] on input "[PERSON_NAME][EMAIL_ADDRESS][DOMAIN_NAME]" at bounding box center [533, 268] width 484 height 37
drag, startPoint x: 381, startPoint y: 266, endPoint x: 1022, endPoint y: 406, distance: 656.2
click at [1022, 406] on div "Email address [EMAIL_ADDRESS][PERSON_NAME][DOMAIN_NAME] Password Sign In Regist…" at bounding box center [532, 354] width 1065 height 601
type input "[EMAIL_ADDRESS][DOMAIN_NAME]"
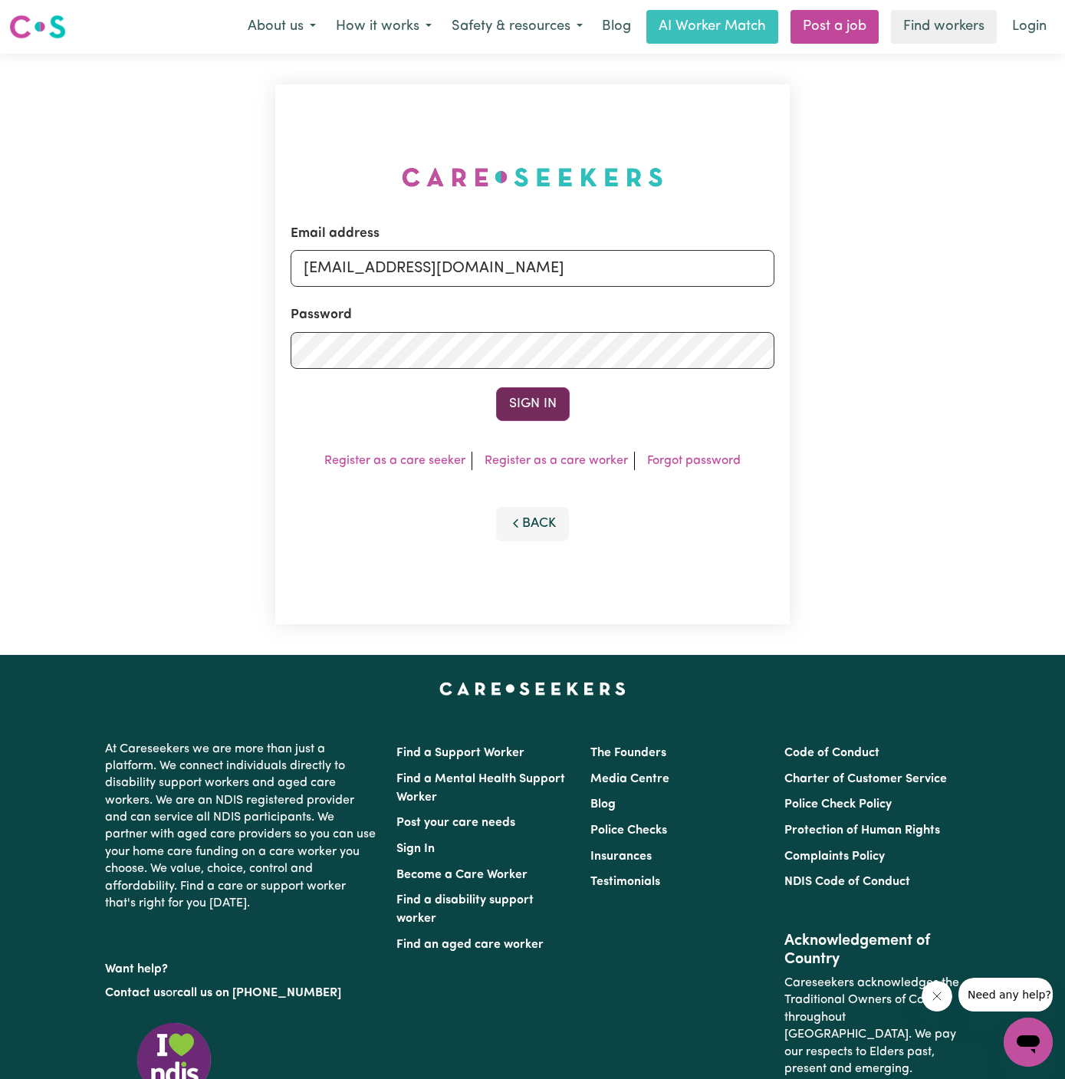
click at [537, 393] on button "Sign In" at bounding box center [533, 404] width 74 height 34
